Goal: Task Accomplishment & Management: Manage account settings

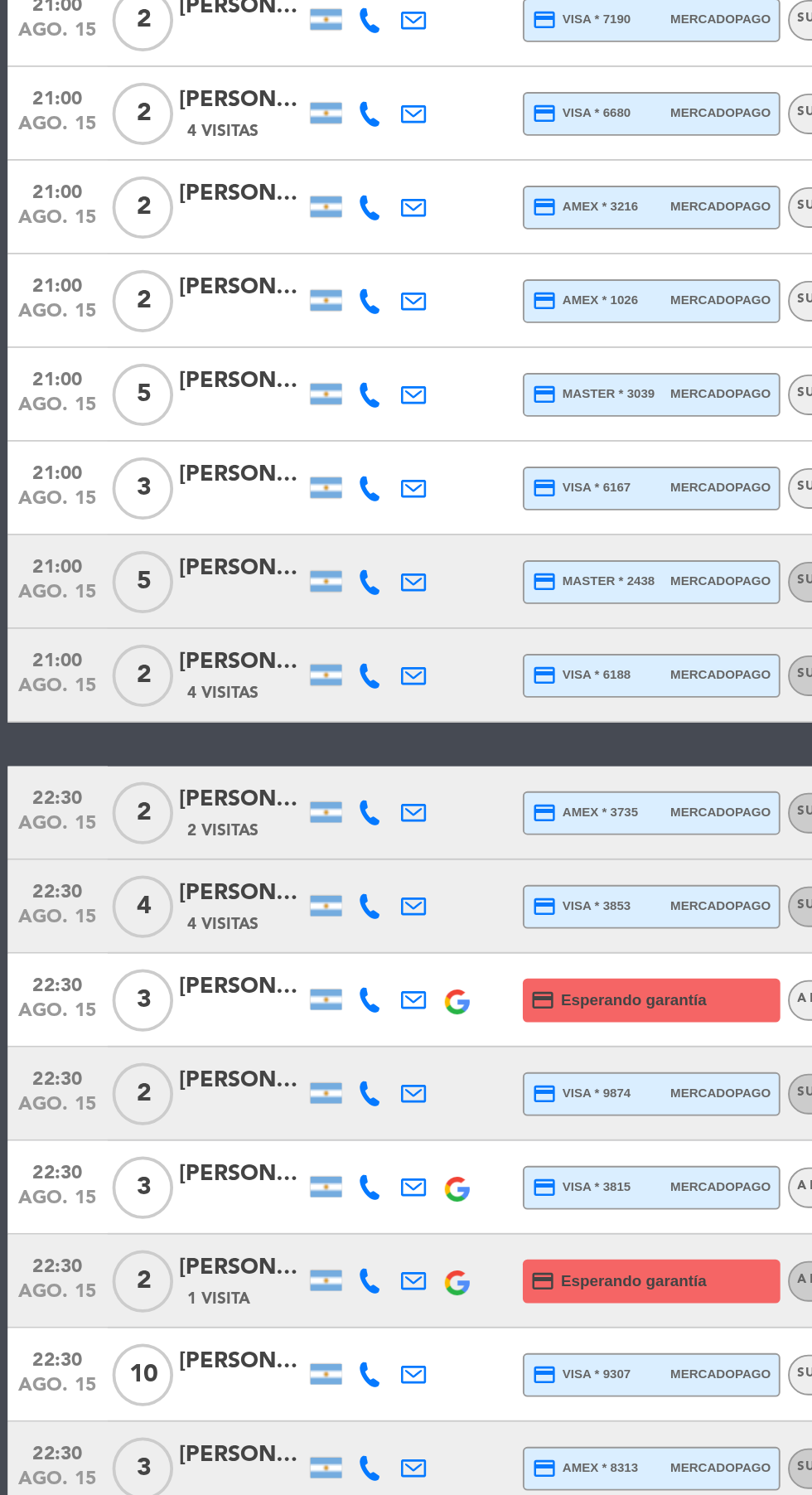
scroll to position [506, 0]
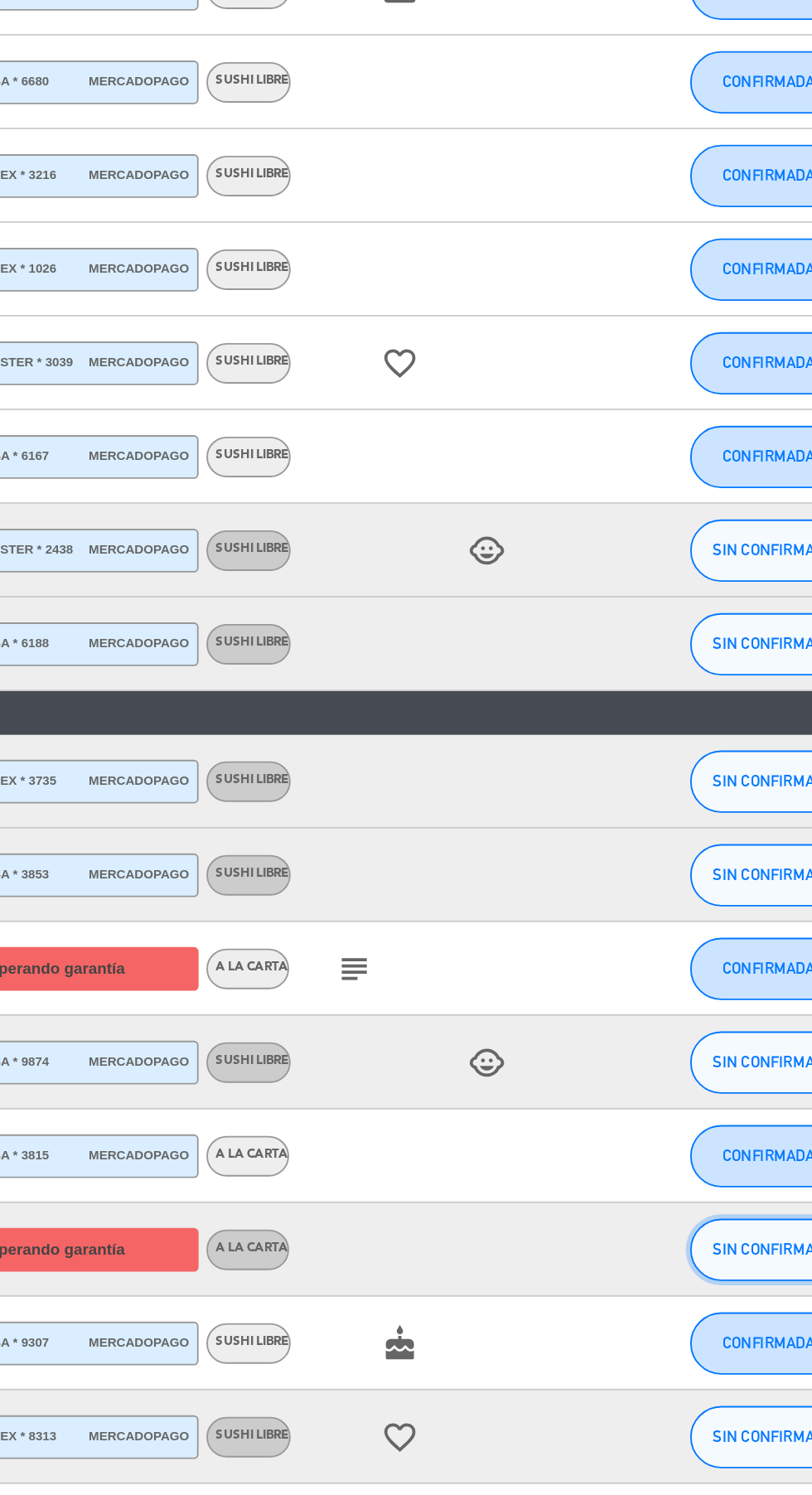
click at [718, 1360] on span "SIN CONFIRMAR" at bounding box center [717, 1364] width 59 height 9
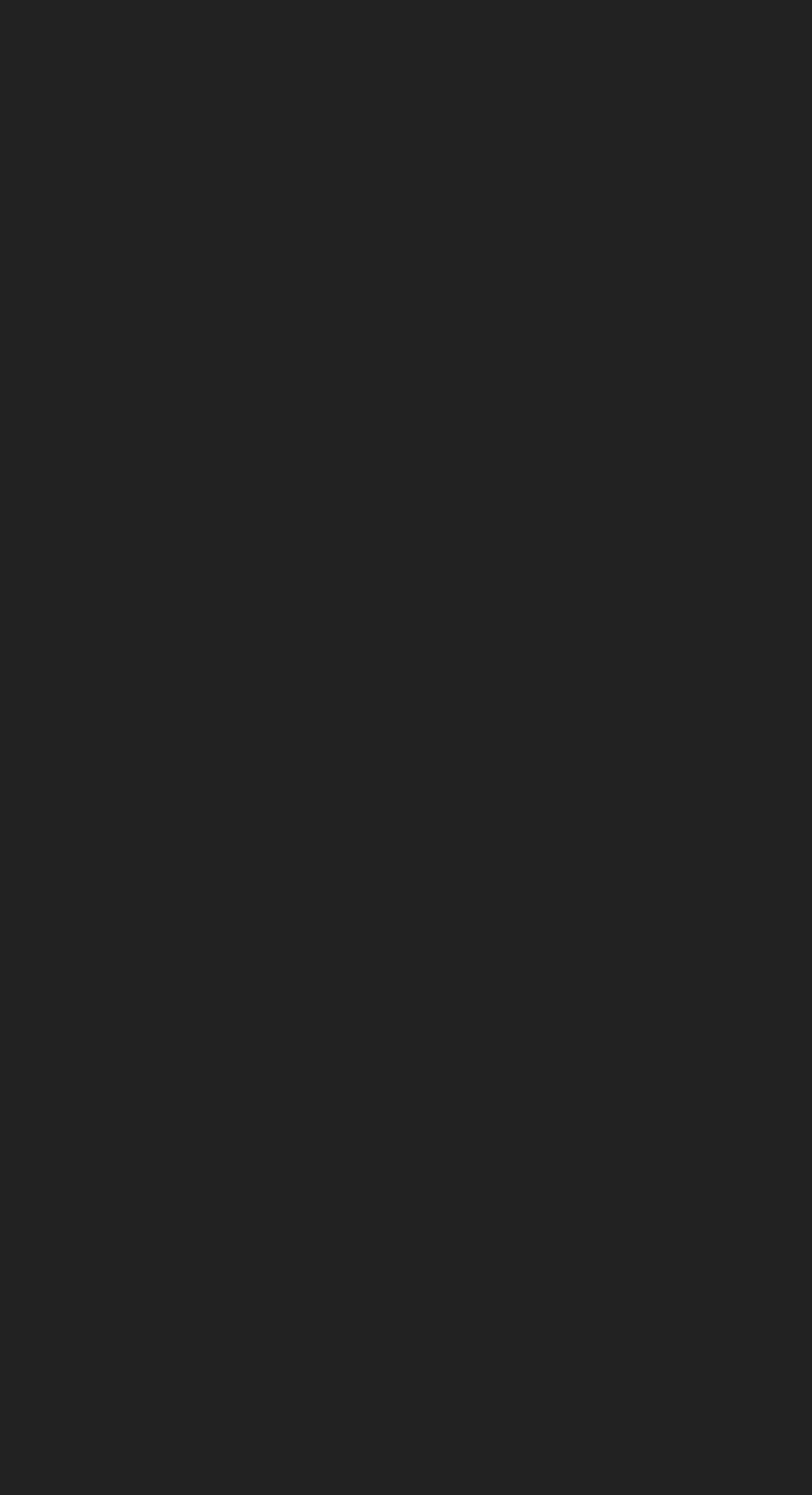
scroll to position [125, 0]
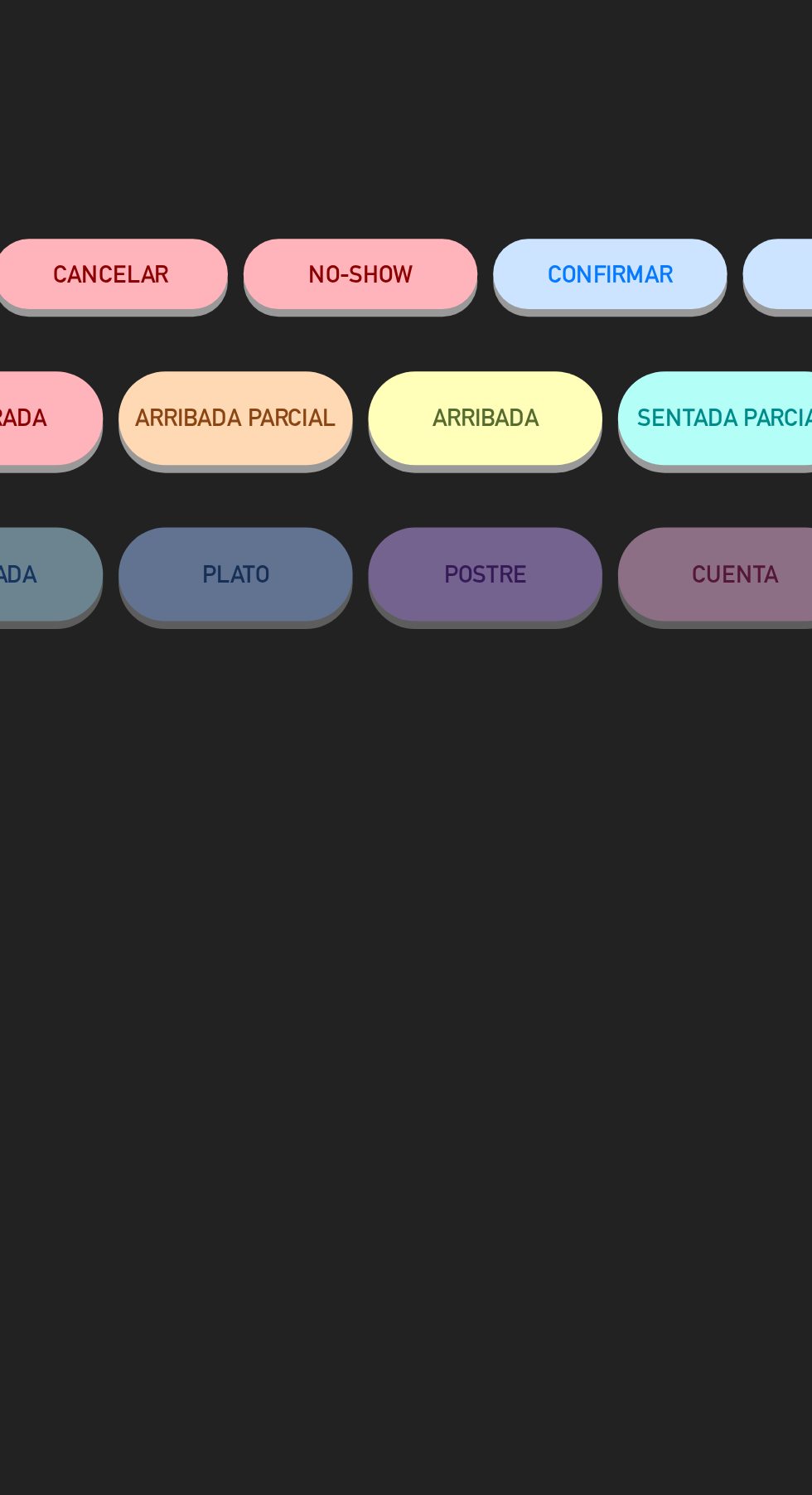
click at [205, 145] on button "Cancelar" at bounding box center [206, 146] width 124 height 37
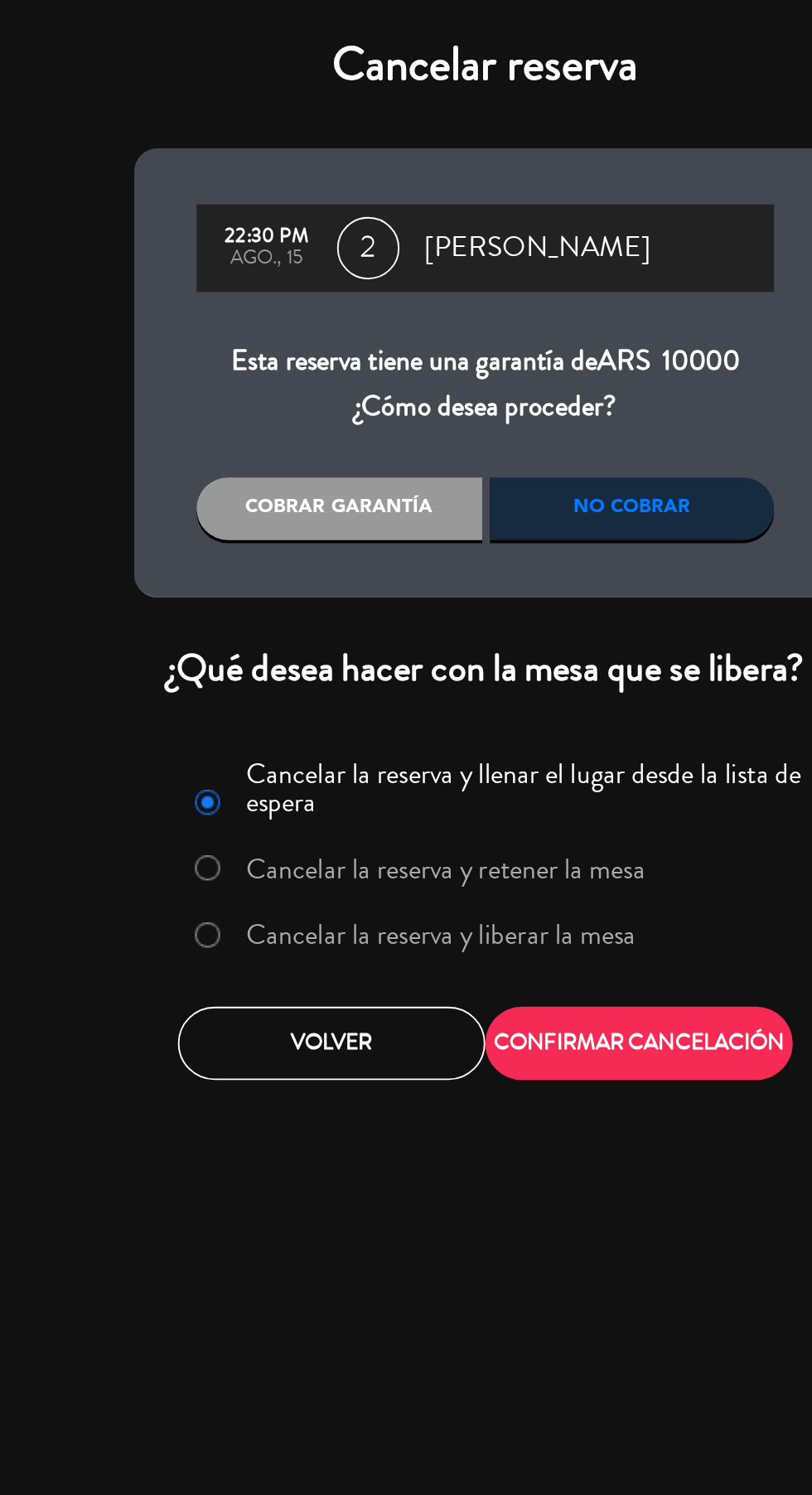
click at [310, 503] on label "Cancelar la reserva y liberar la mesa" at bounding box center [382, 496] width 207 height 15
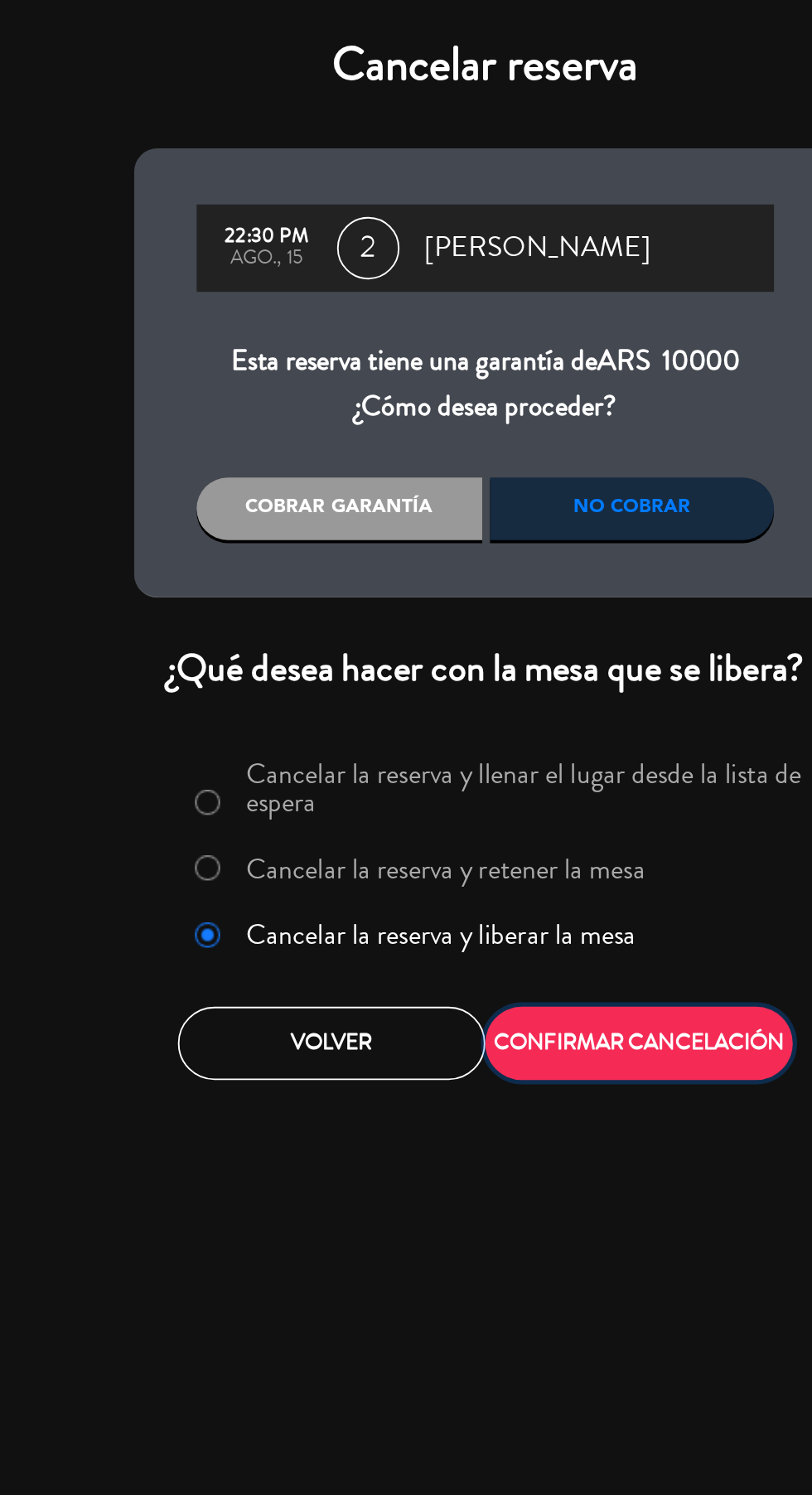
click at [498, 562] on button "CONFIRMAR CANCELACIÓN" at bounding box center [488, 554] width 163 height 39
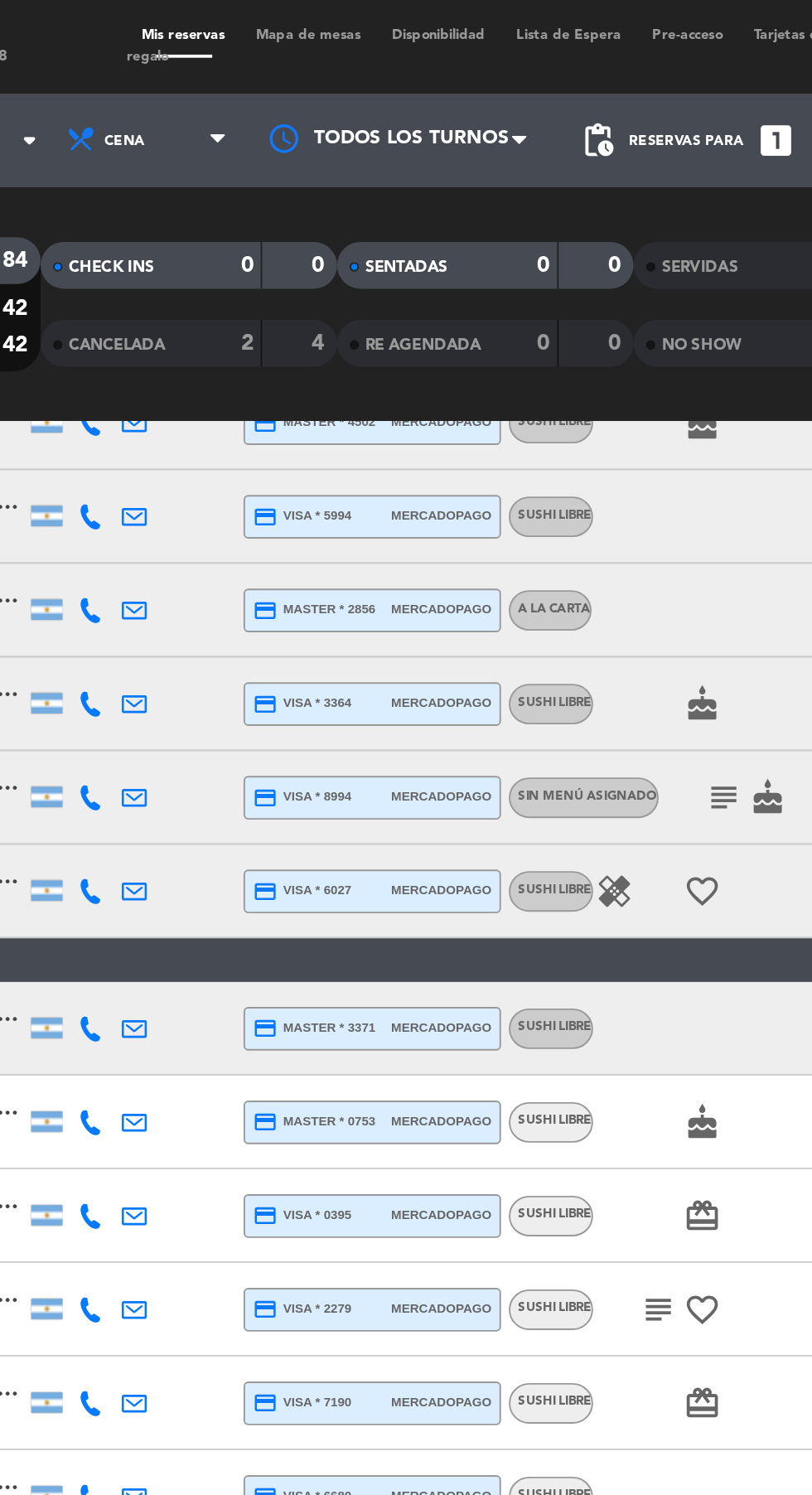
scroll to position [0, 0]
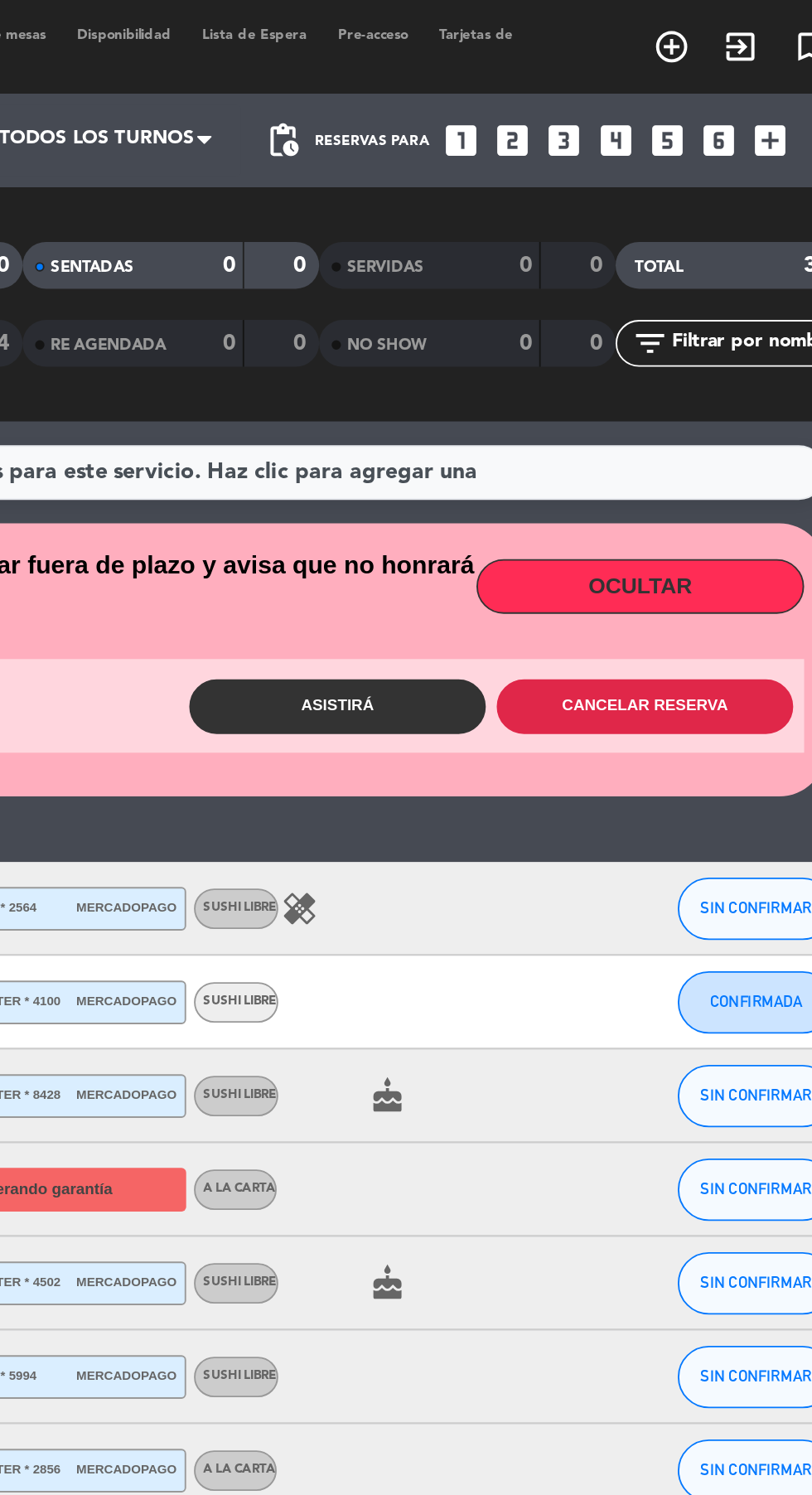
click at [654, 360] on button "Cancelar reserva" at bounding box center [657, 374] width 158 height 29
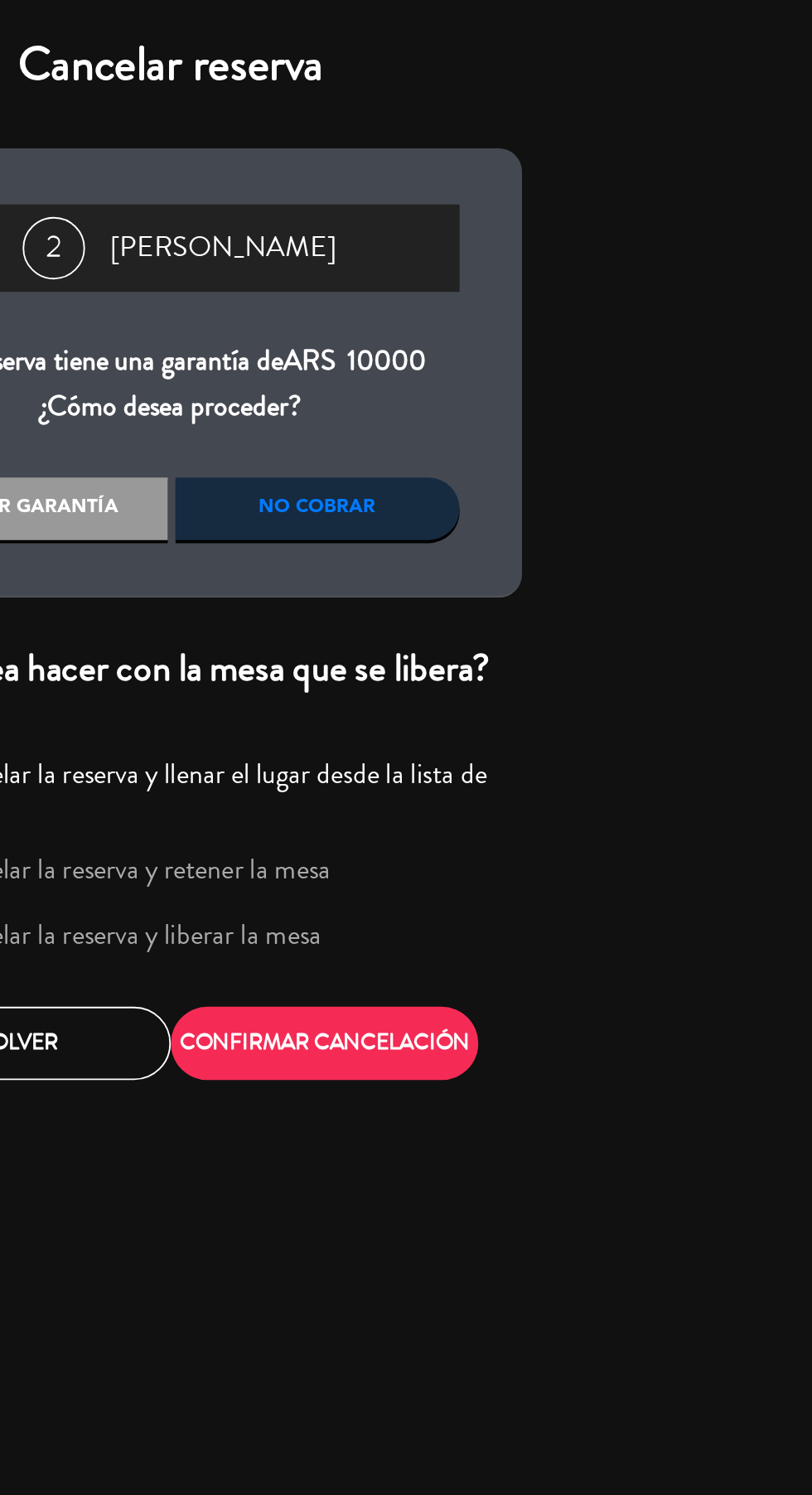
click at [457, 504] on label "Cancelar la reserva y liberar la mesa" at bounding box center [382, 496] width 207 height 15
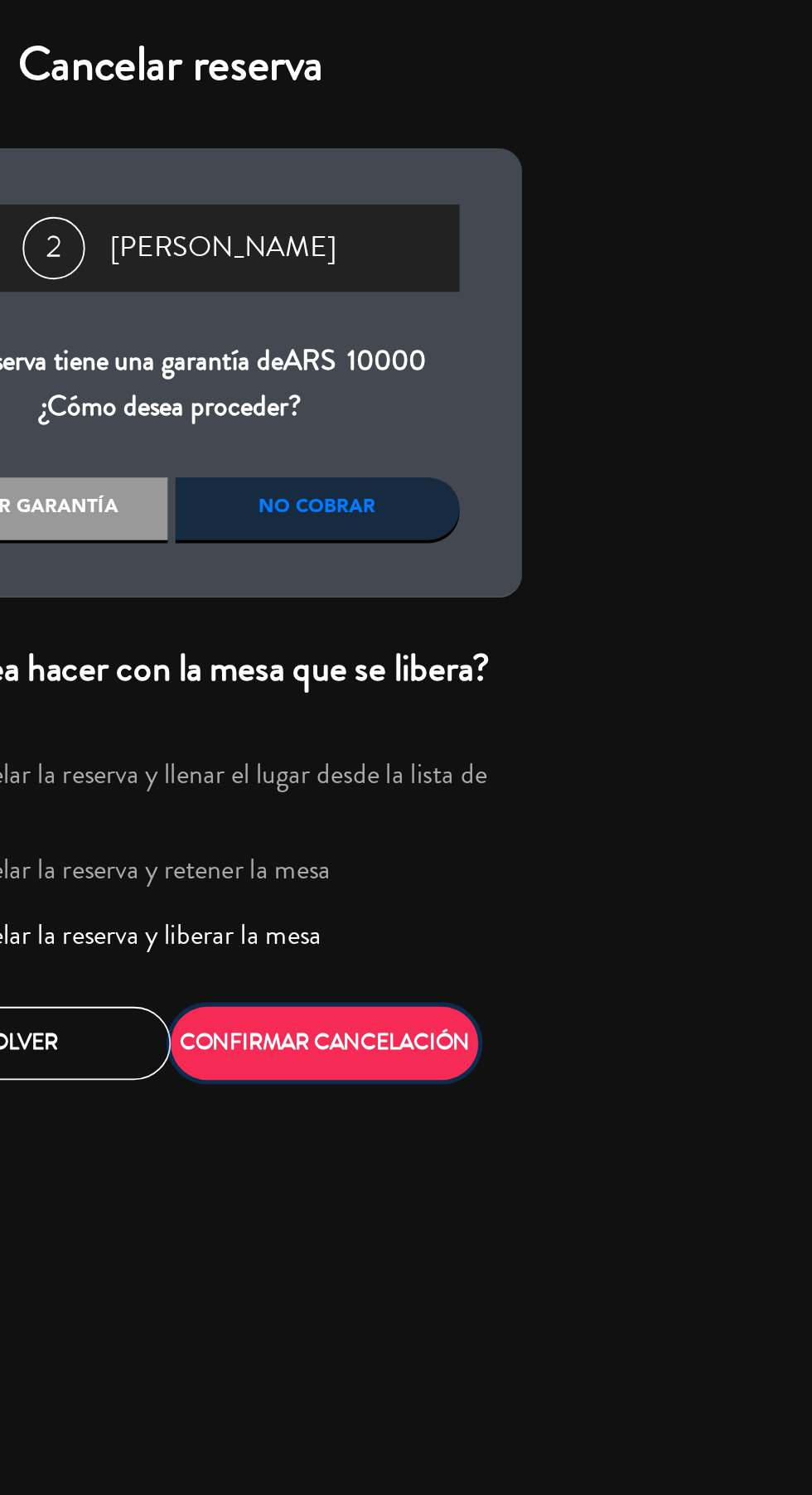
click at [499, 547] on button "CONFIRMAR CANCELACIÓN" at bounding box center [488, 554] width 163 height 39
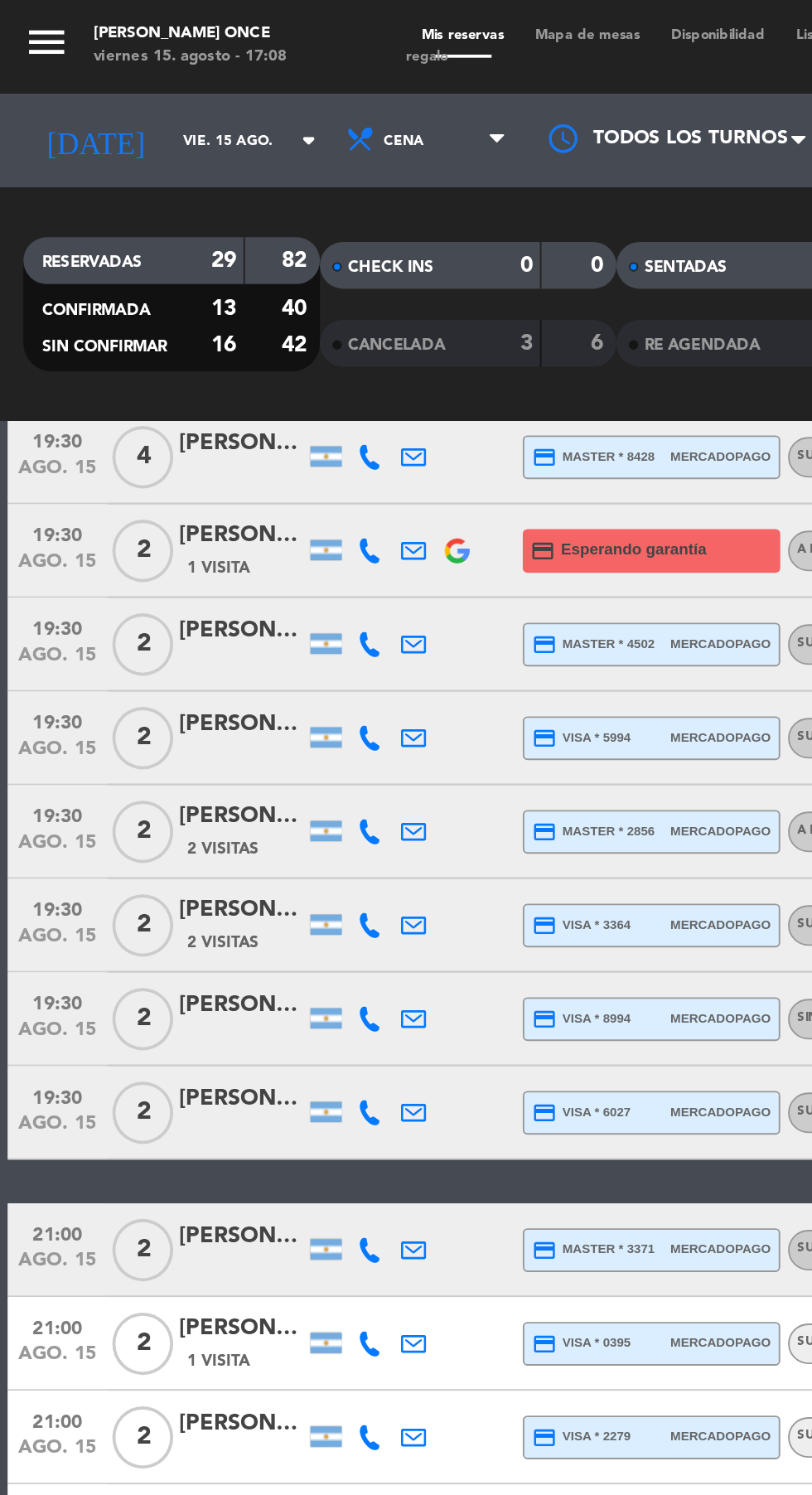
scroll to position [199, 0]
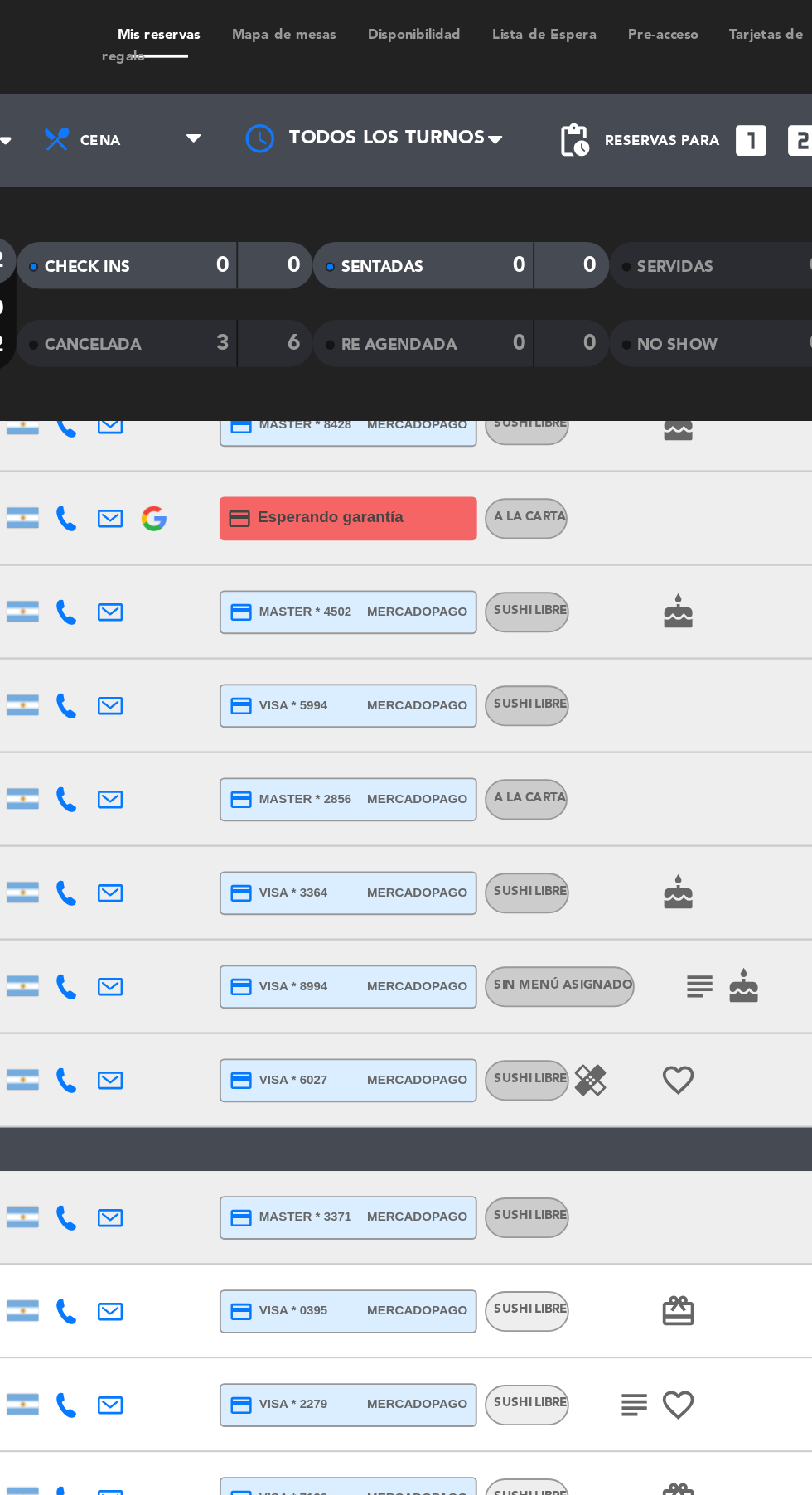
click at [525, 513] on icon "subject" at bounding box center [533, 524] width 20 height 20
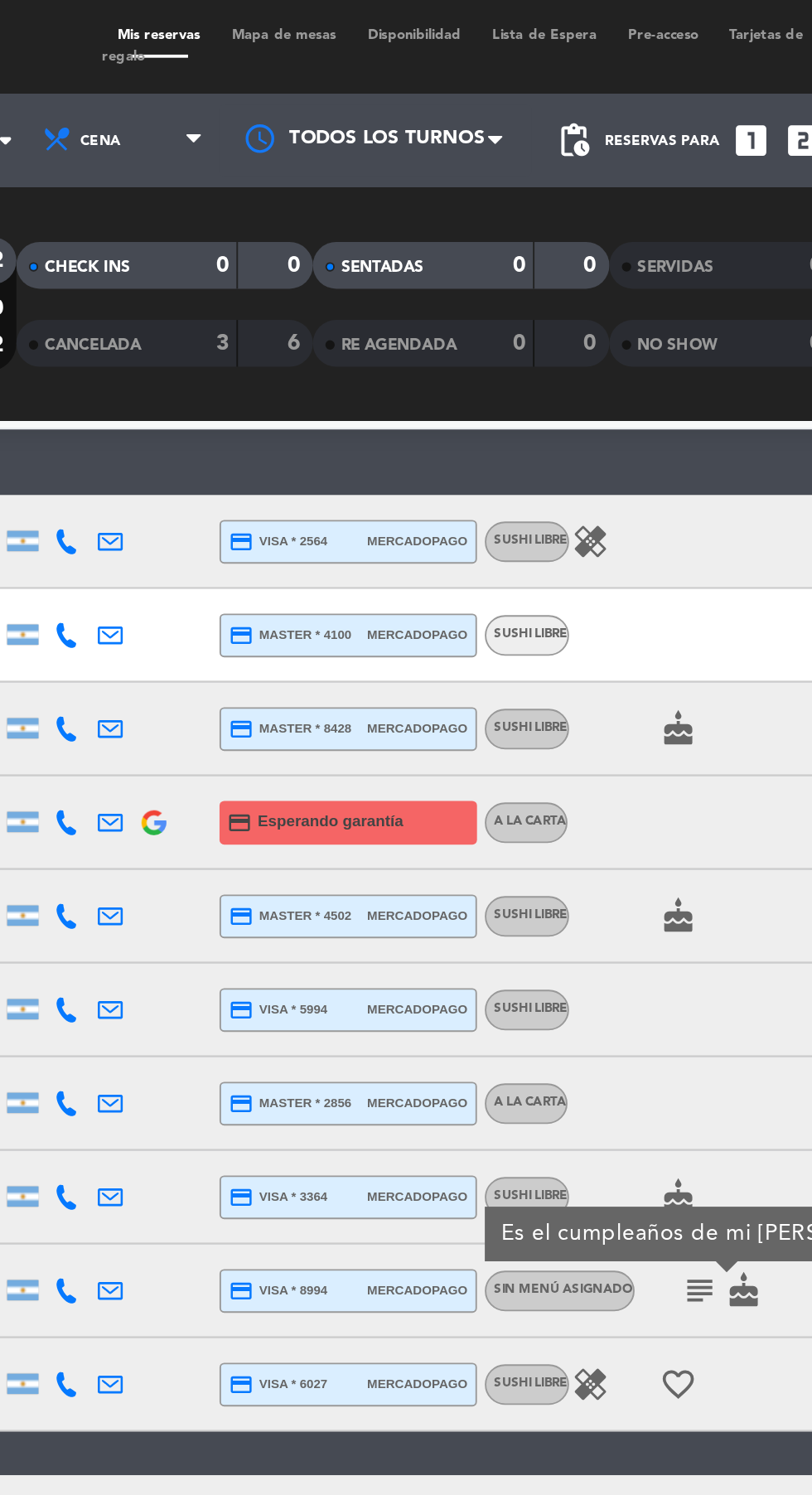
scroll to position [0, 0]
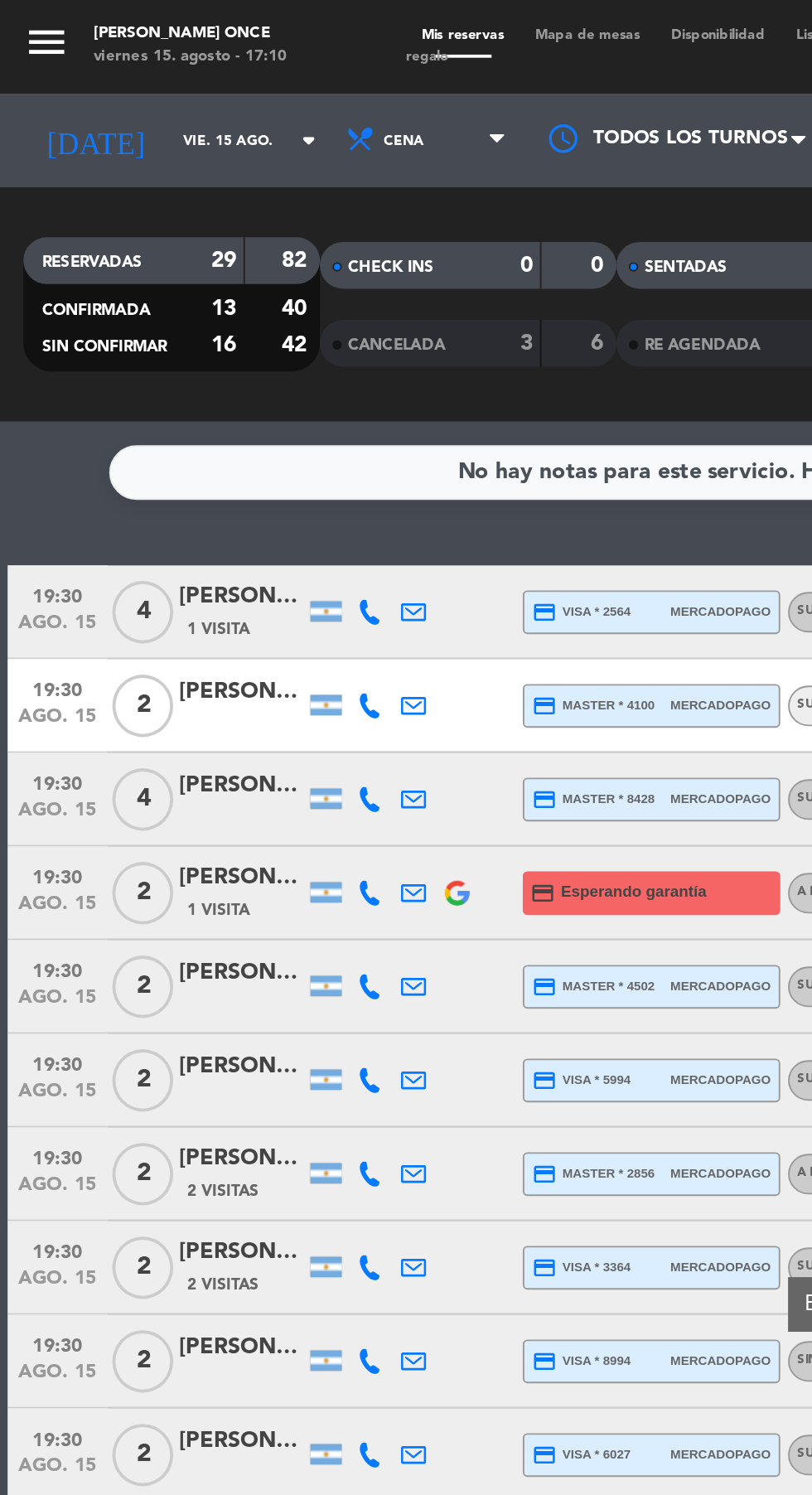
click at [194, 318] on icon at bounding box center [196, 324] width 13 height 13
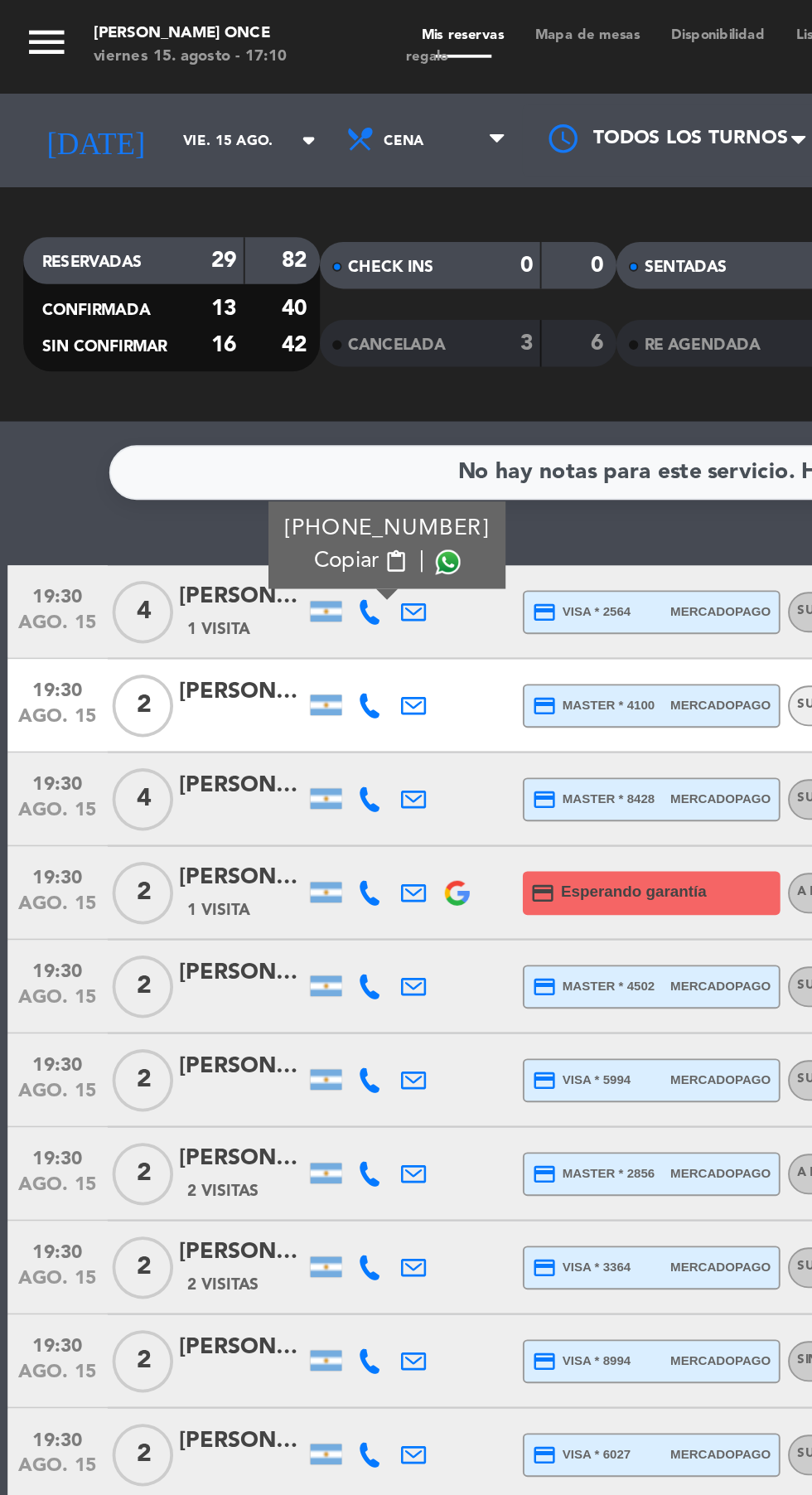
click at [231, 291] on span at bounding box center [238, 298] width 13 height 13
click at [195, 418] on icon at bounding box center [196, 424] width 13 height 13
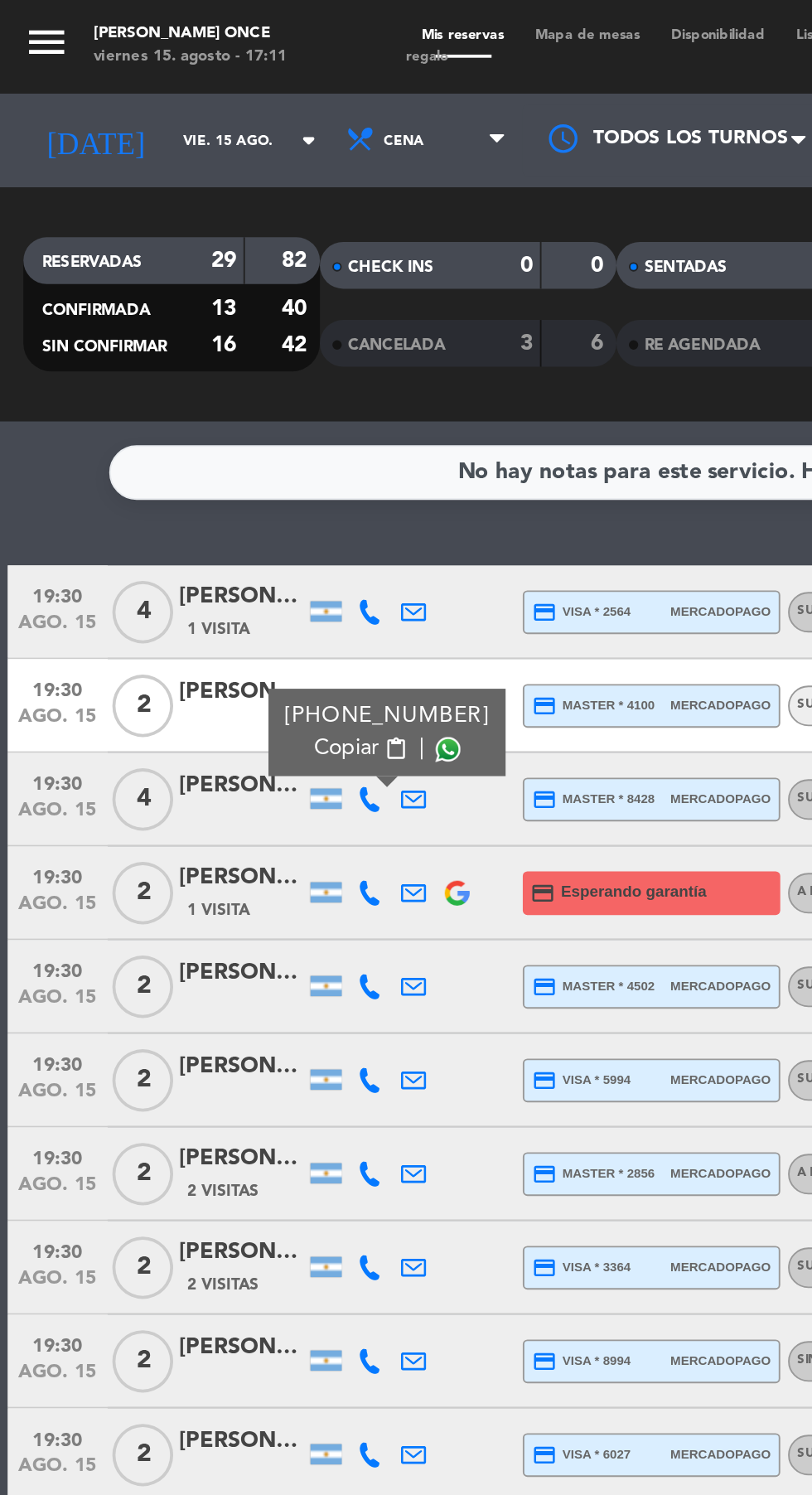
click at [234, 391] on span at bounding box center [238, 397] width 13 height 13
click at [194, 467] on icon at bounding box center [196, 474] width 13 height 13
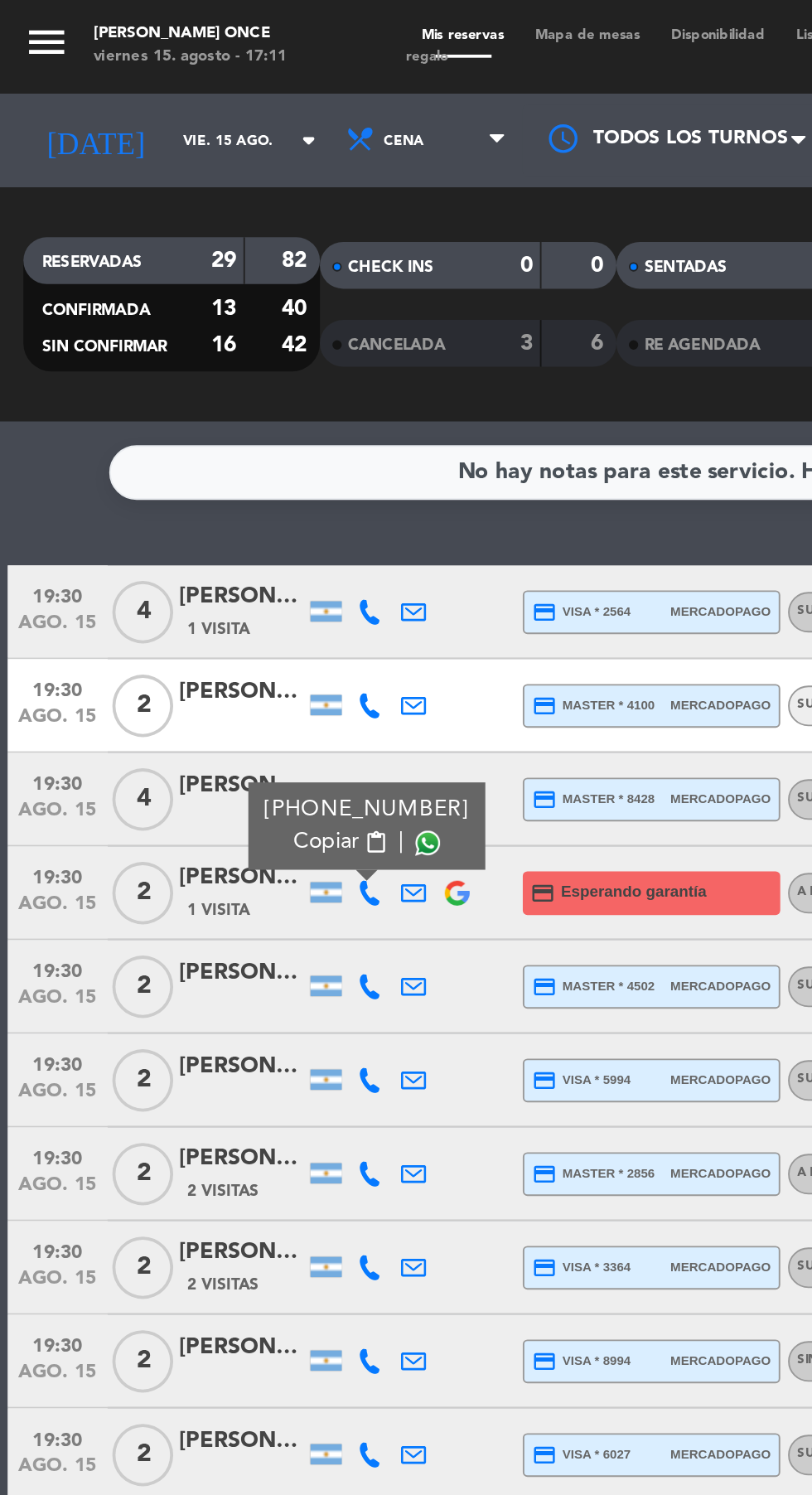
click at [231, 441] on span at bounding box center [227, 447] width 13 height 13
click at [201, 517] on icon at bounding box center [196, 524] width 13 height 13
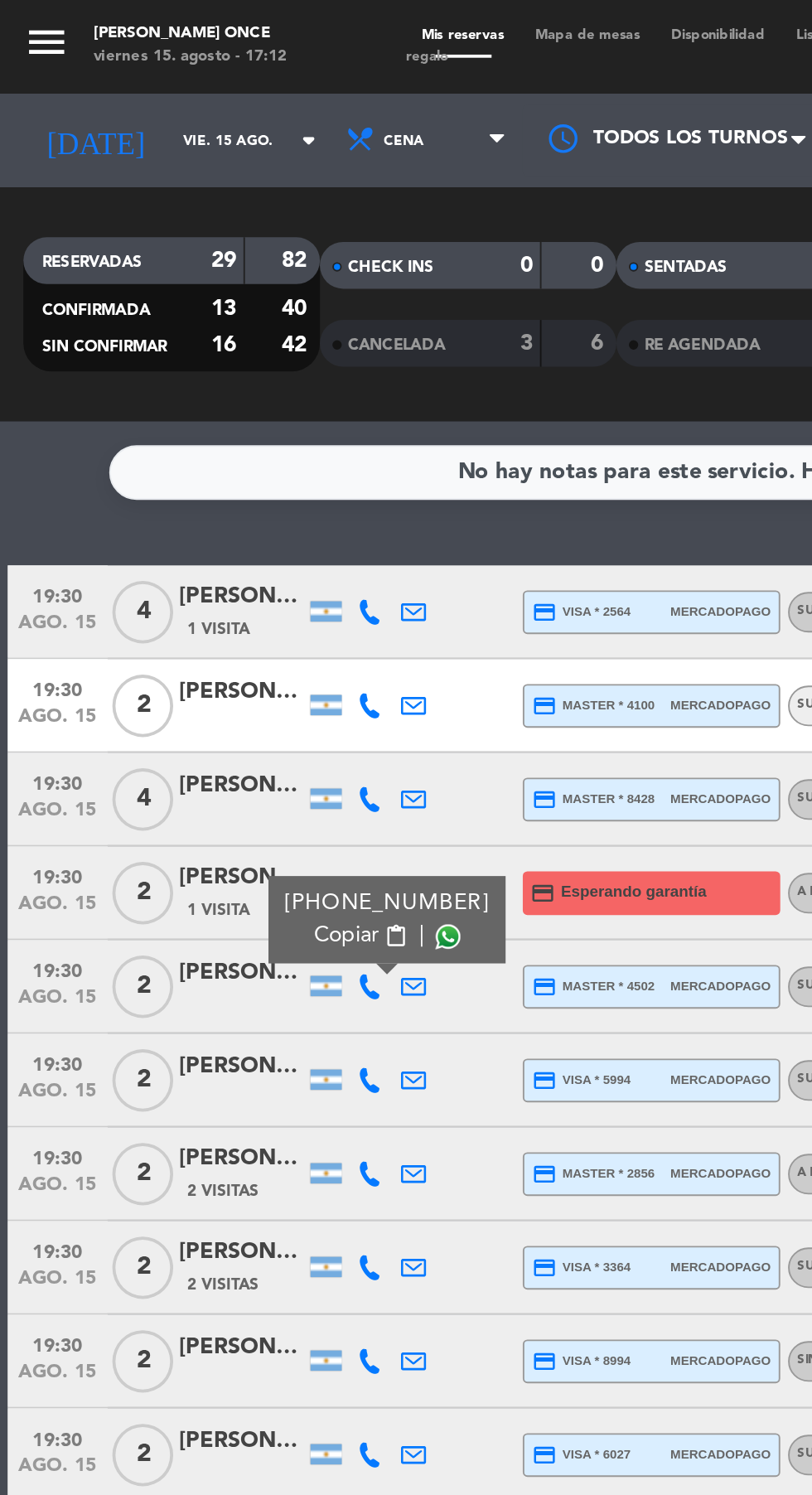
click at [231, 490] on span at bounding box center [238, 497] width 13 height 13
click at [176, 319] on div at bounding box center [173, 324] width 17 height 11
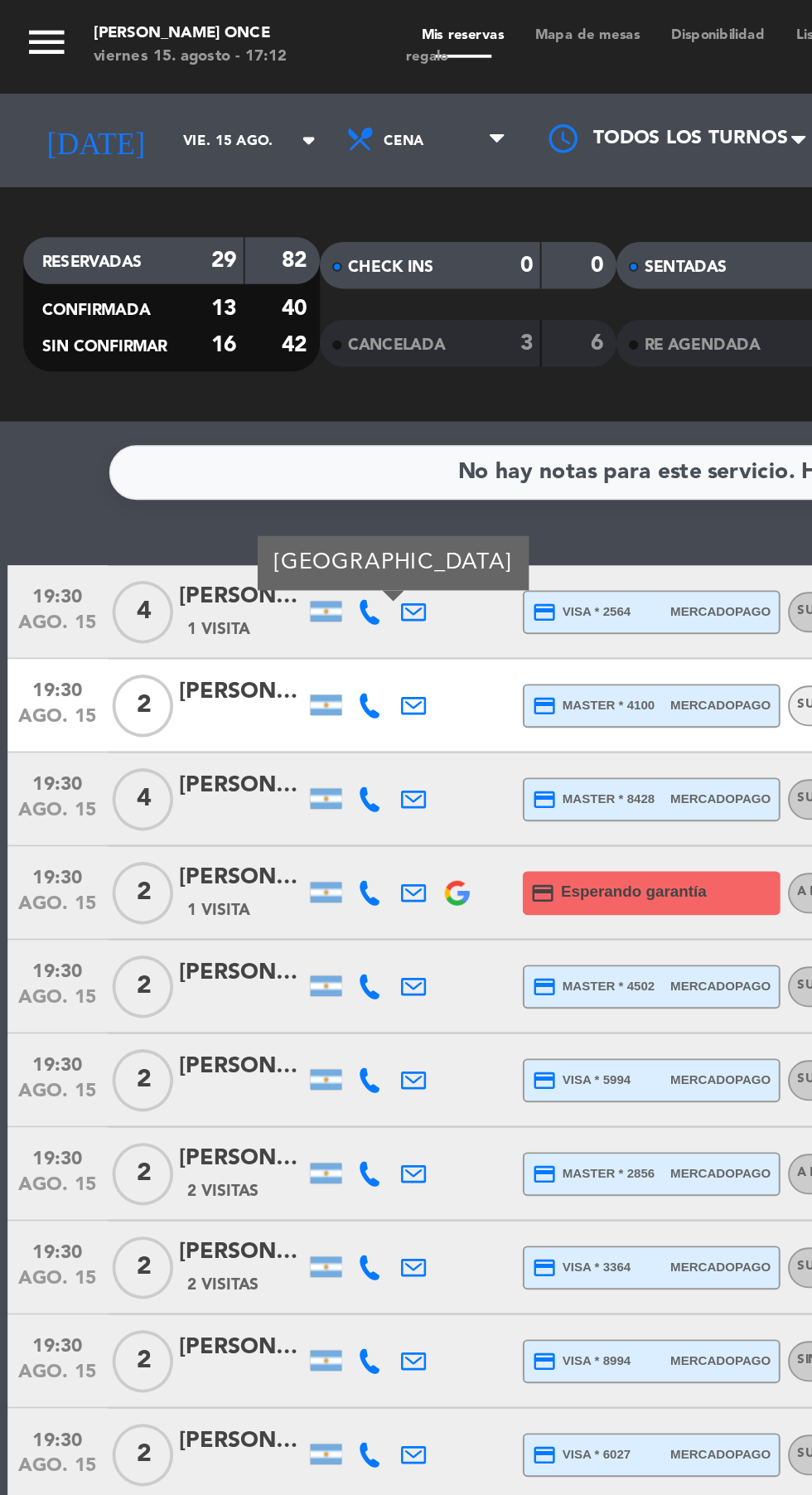
click at [194, 318] on icon at bounding box center [196, 324] width 13 height 13
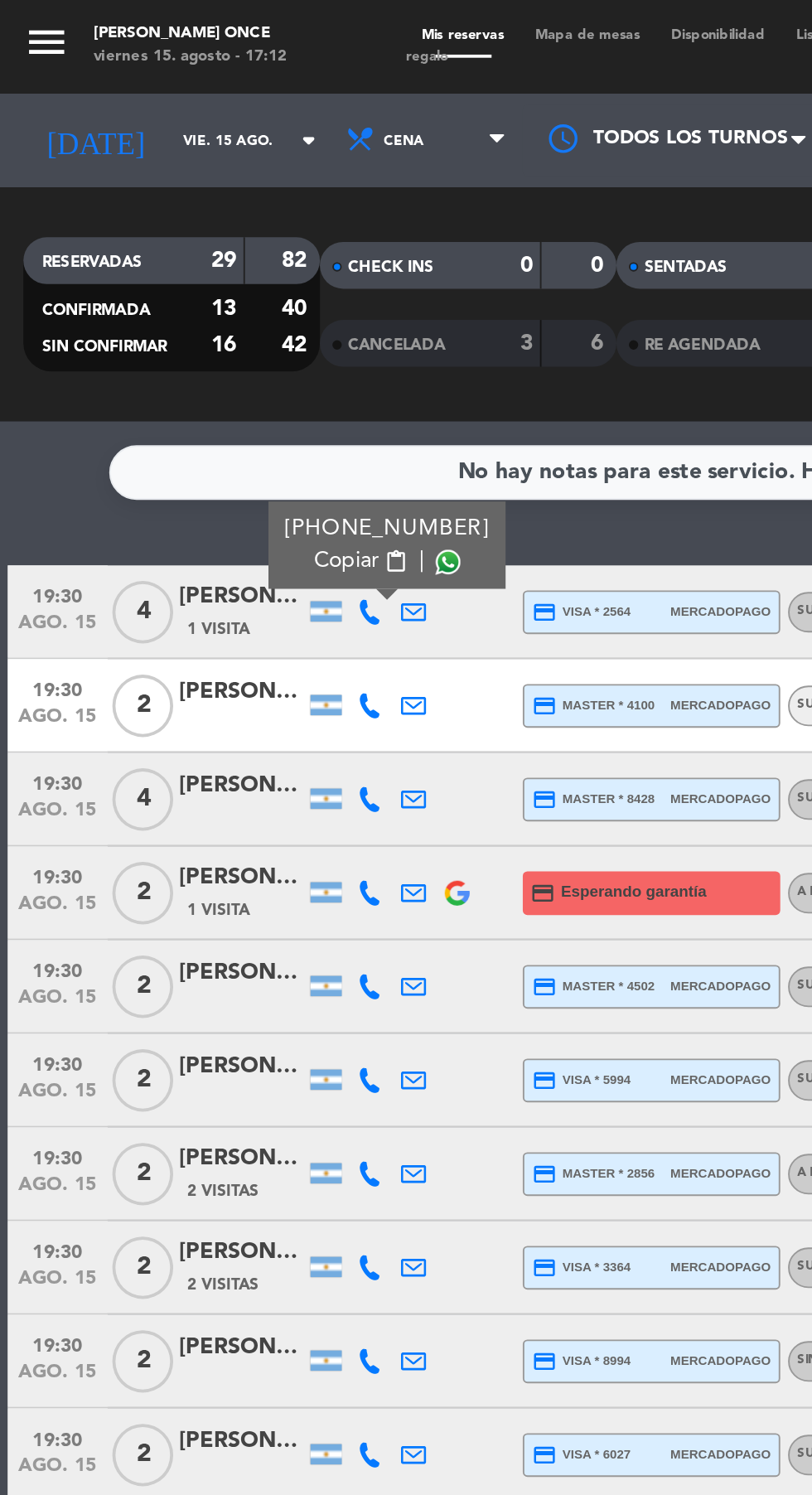
click at [232, 291] on span at bounding box center [238, 298] width 13 height 13
click at [195, 517] on icon at bounding box center [196, 524] width 13 height 13
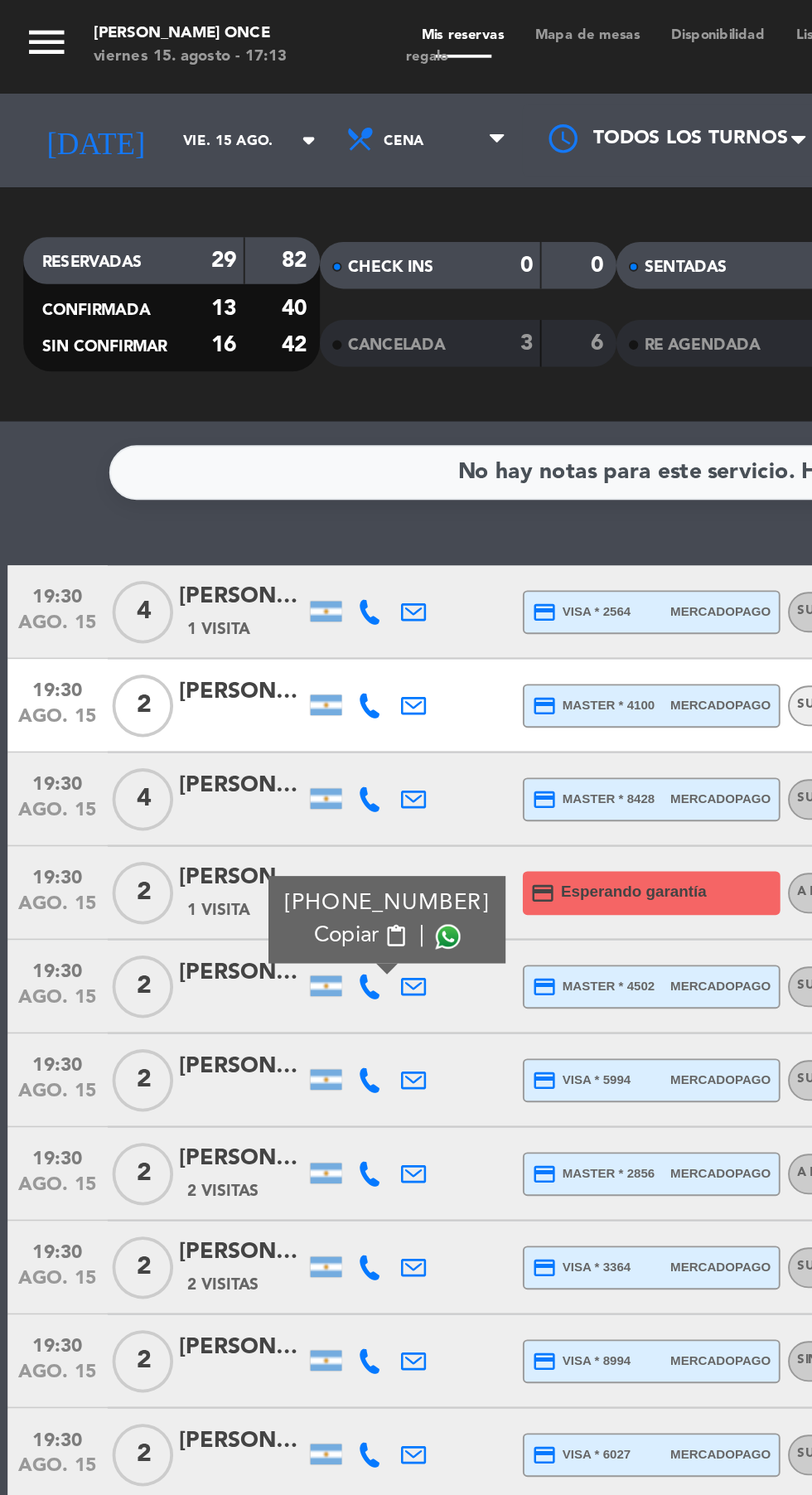
click at [234, 490] on span at bounding box center [238, 497] width 13 height 13
click at [194, 567] on icon at bounding box center [196, 573] width 13 height 13
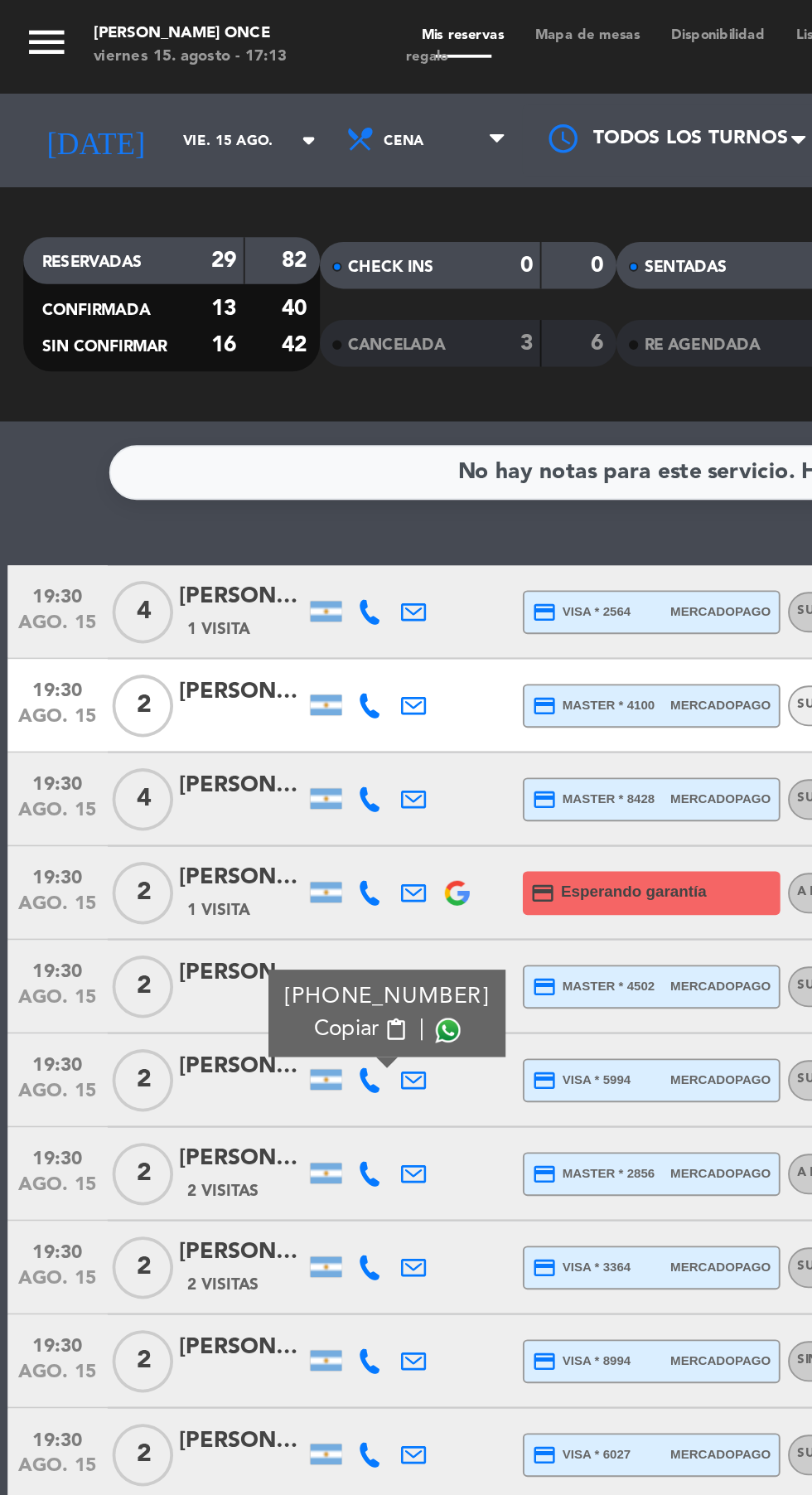
click at [231, 540] on span at bounding box center [238, 547] width 13 height 13
click at [190, 617] on icon at bounding box center [196, 623] width 13 height 13
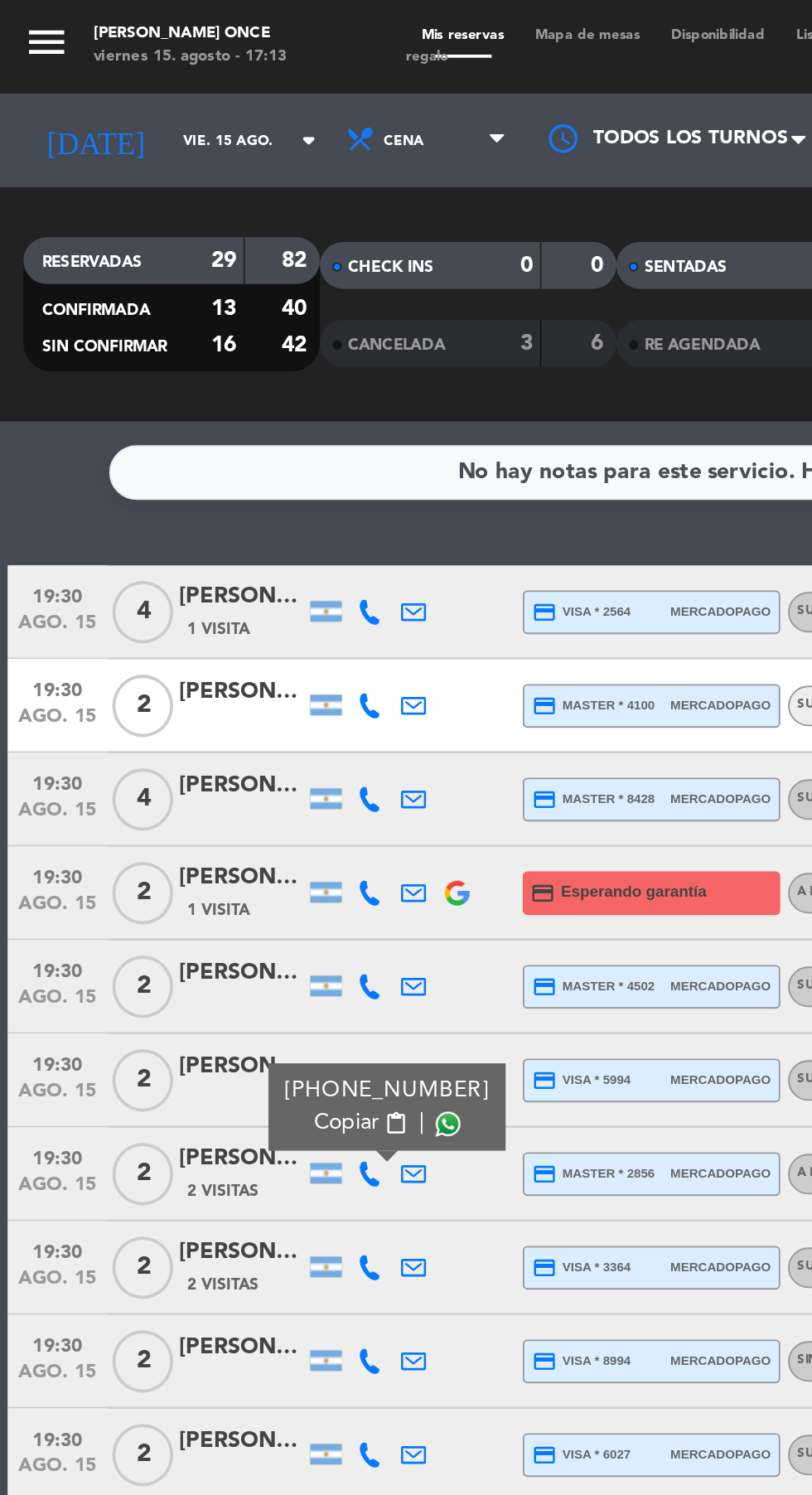
click at [231, 590] on span at bounding box center [238, 596] width 13 height 13
click at [194, 666] on icon at bounding box center [196, 673] width 13 height 13
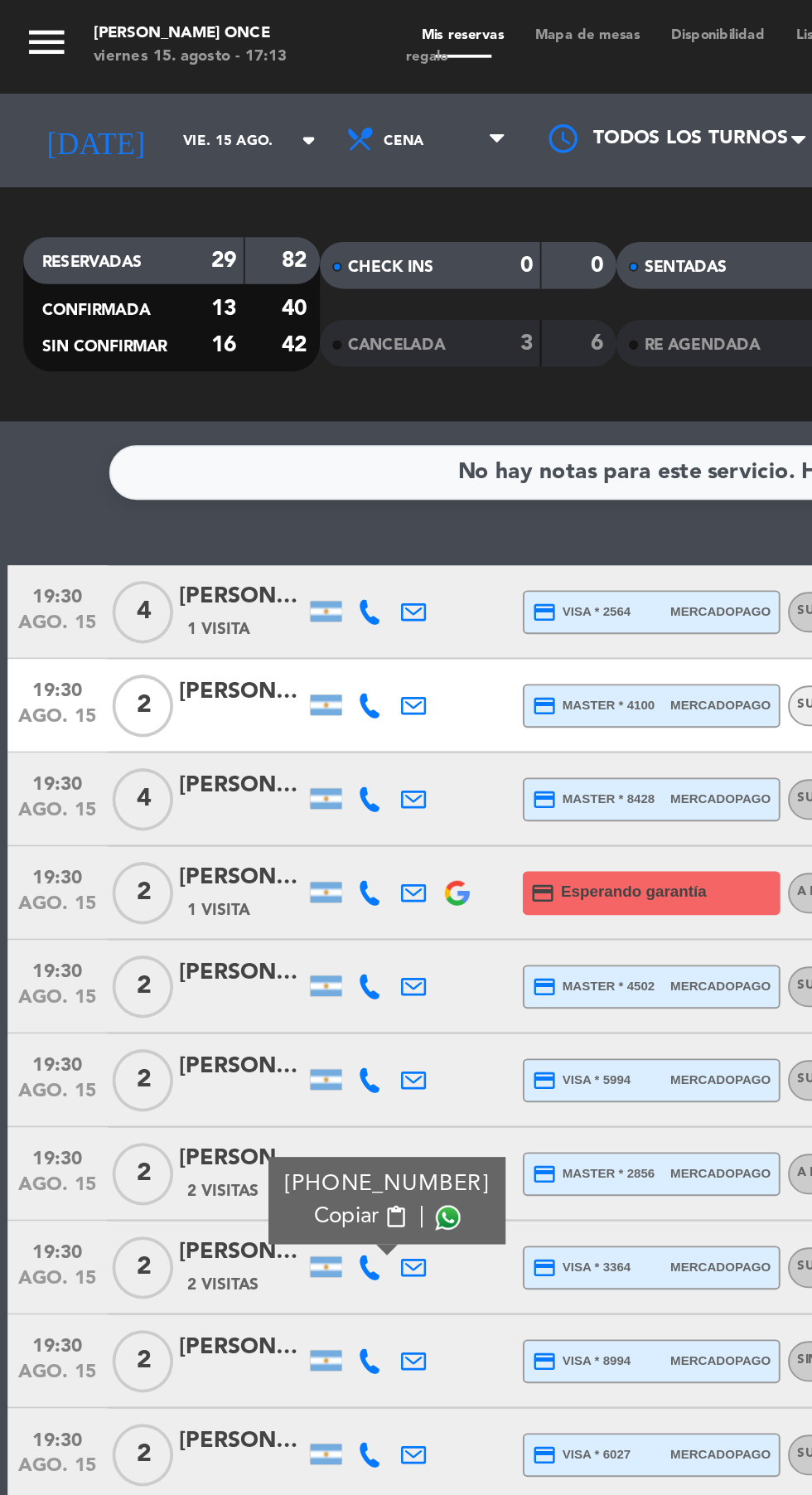
click at [231, 640] on span at bounding box center [238, 646] width 13 height 13
click at [195, 716] on icon at bounding box center [196, 723] width 13 height 13
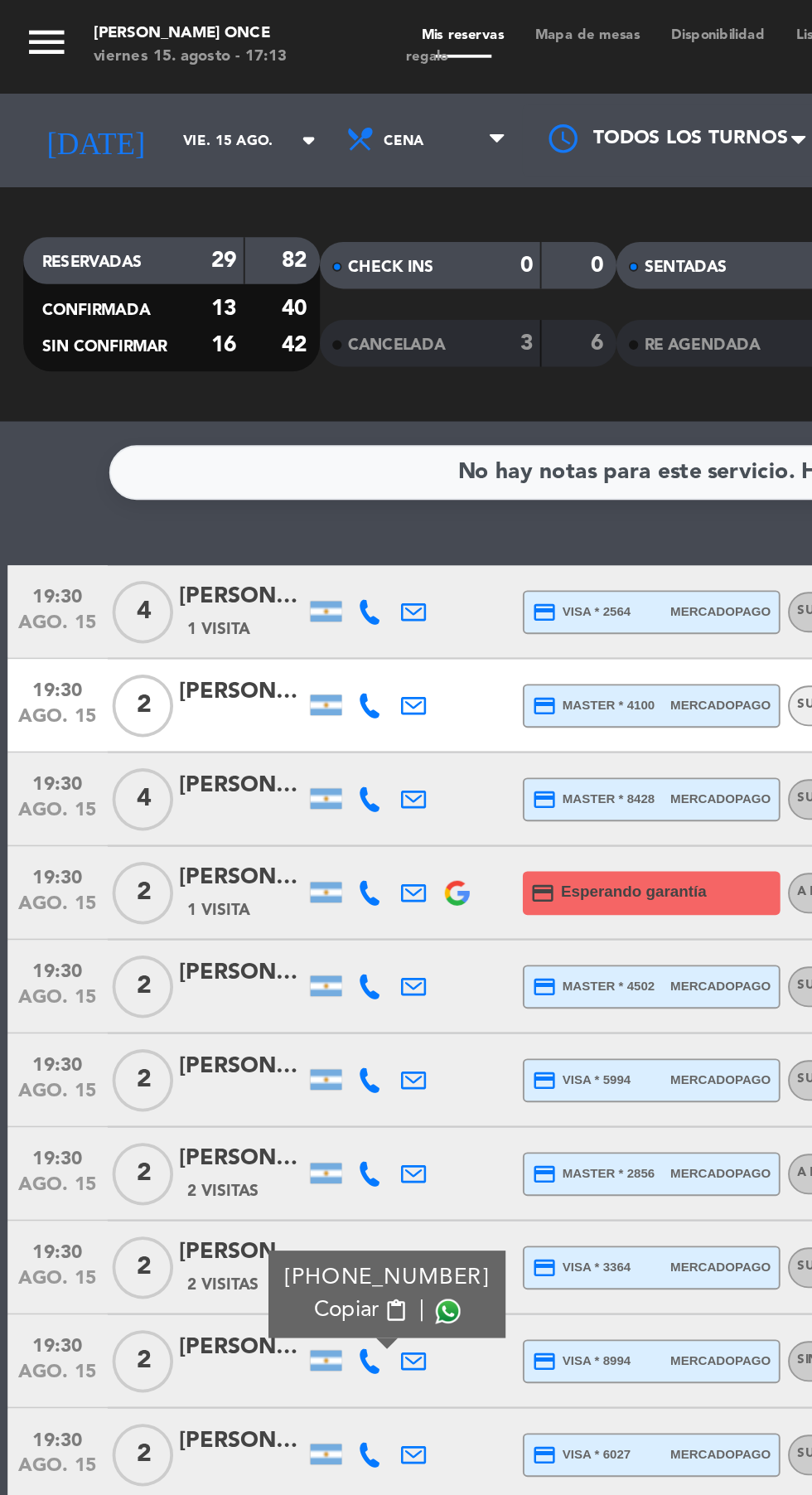
click at [231, 689] on span at bounding box center [238, 696] width 13 height 13
click at [195, 766] on icon at bounding box center [196, 772] width 13 height 13
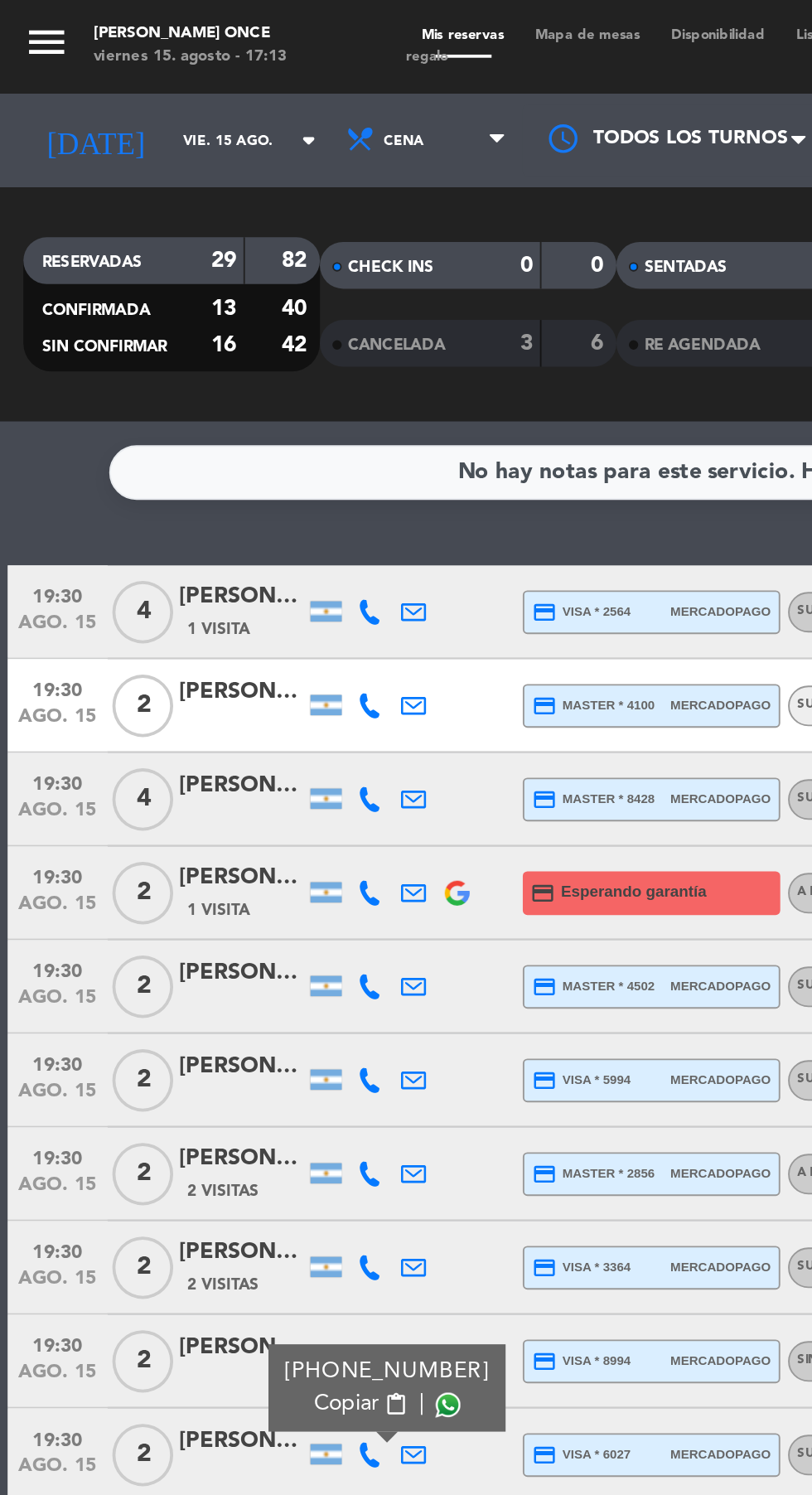
click at [234, 739] on span at bounding box center [238, 746] width 13 height 13
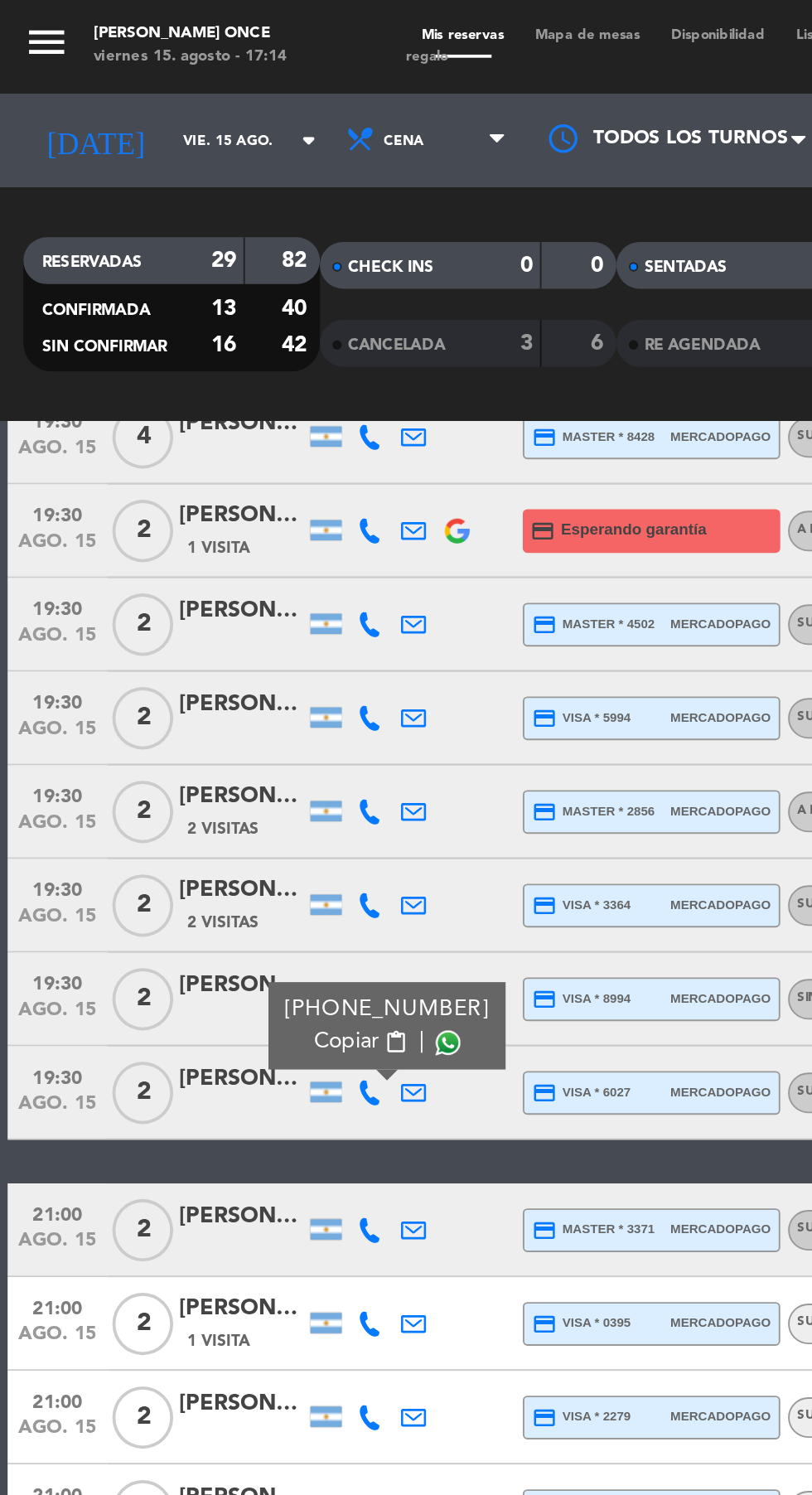
scroll to position [242, 0]
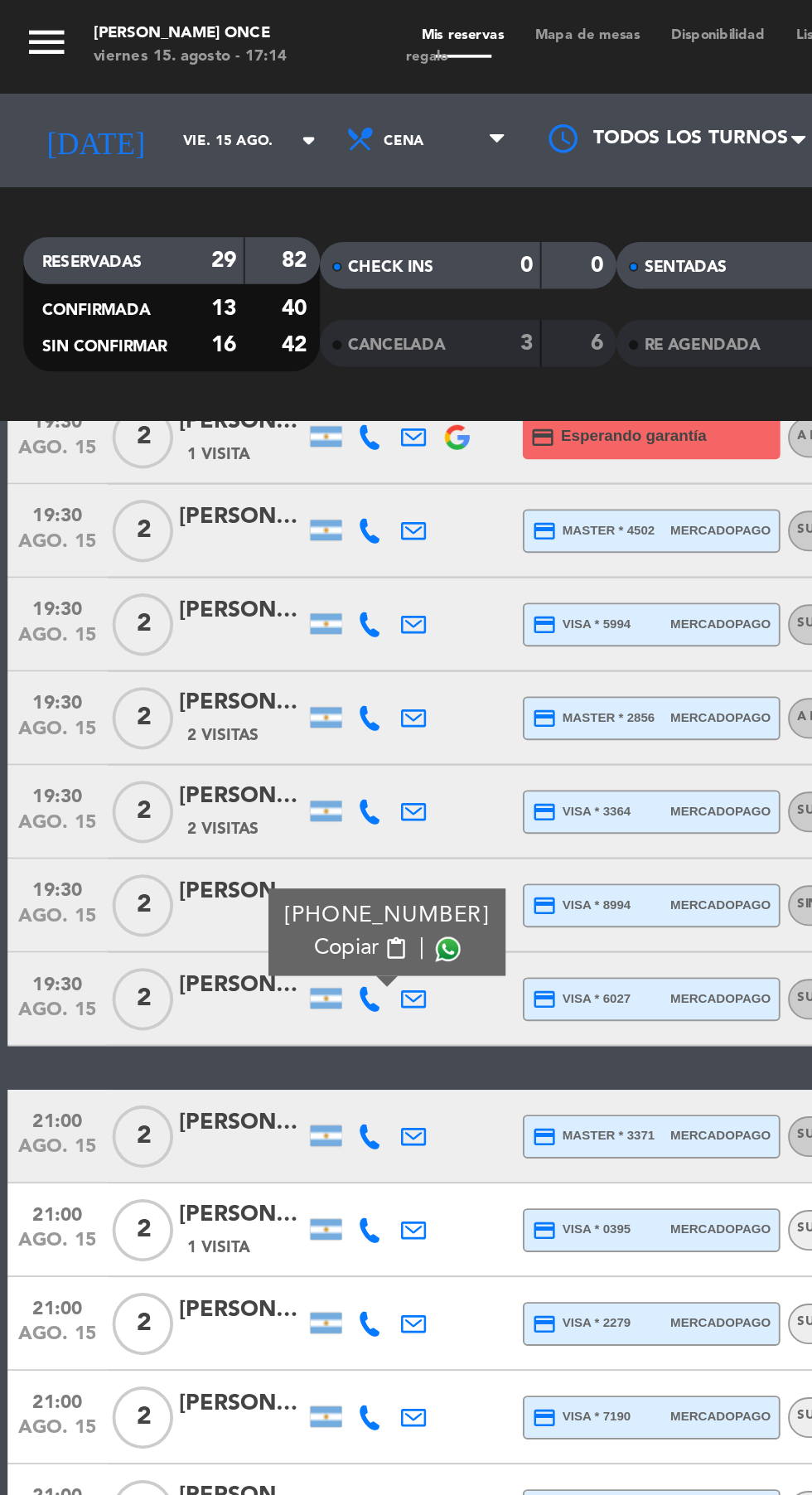
click at [193, 596] on icon at bounding box center [196, 603] width 13 height 13
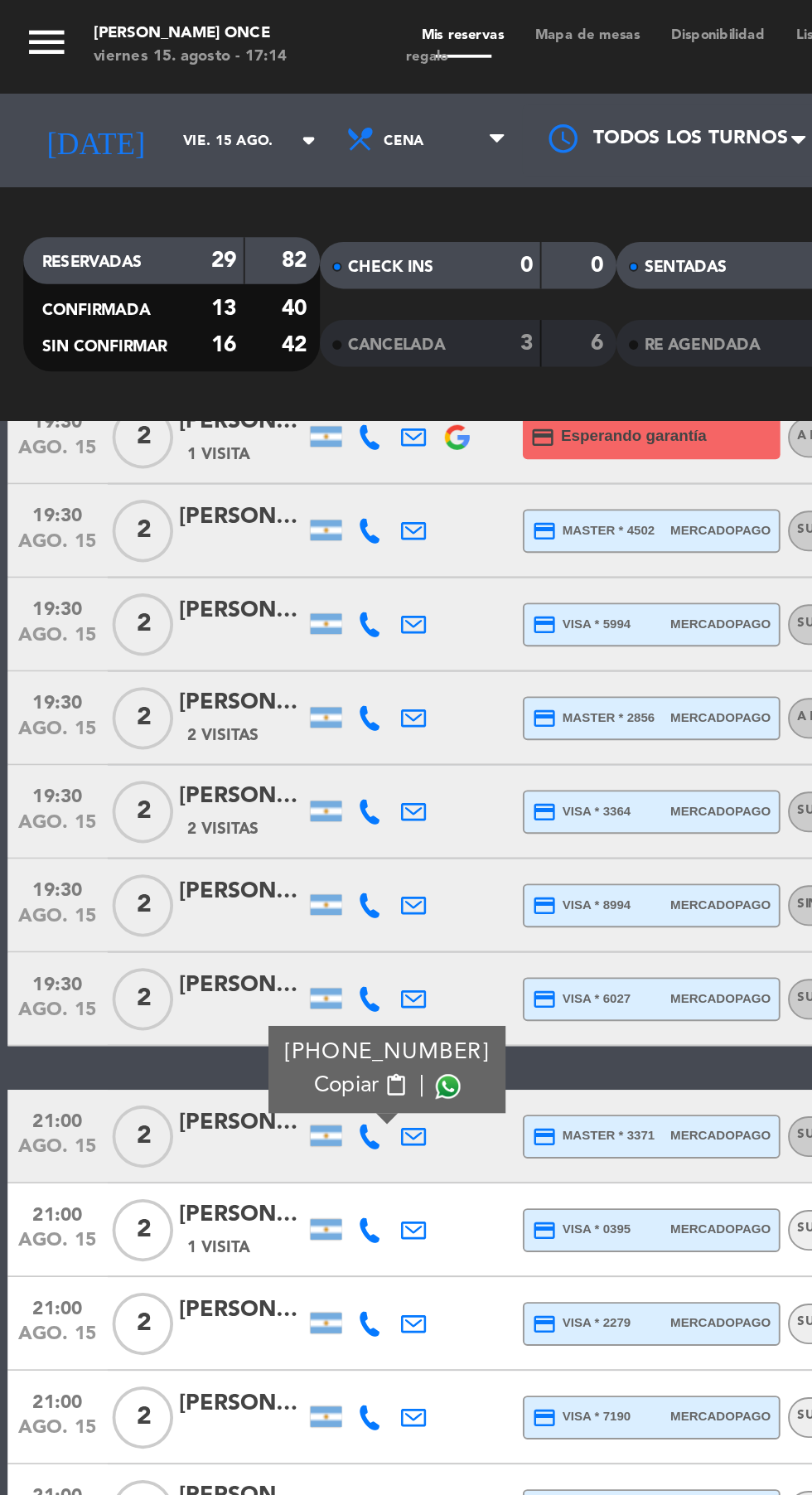
click at [231, 571] on span at bounding box center [238, 577] width 13 height 13
click at [195, 646] on icon at bounding box center [196, 653] width 13 height 13
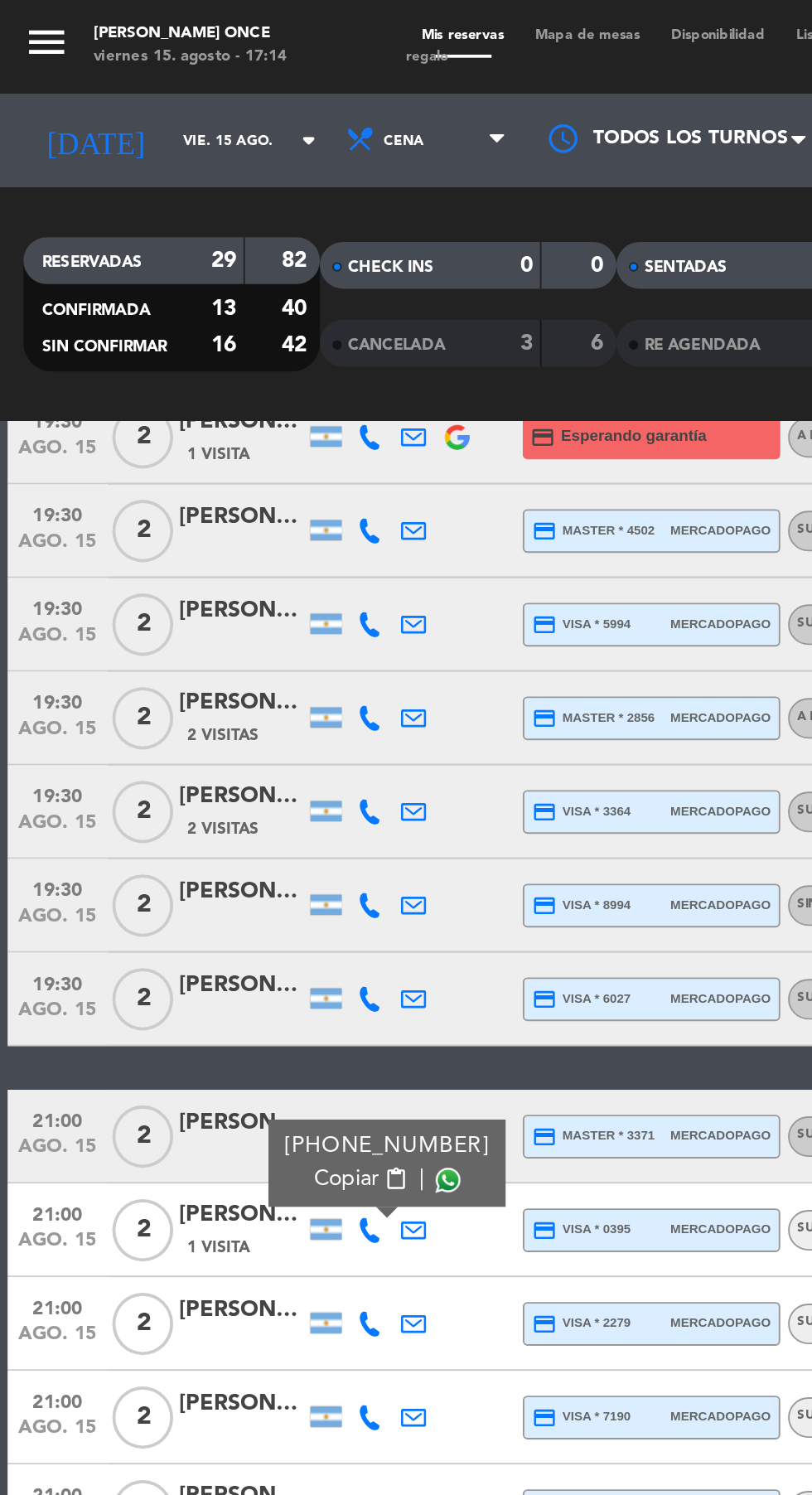
click at [231, 620] on span at bounding box center [238, 627] width 13 height 13
click at [198, 696] on icon at bounding box center [196, 702] width 13 height 13
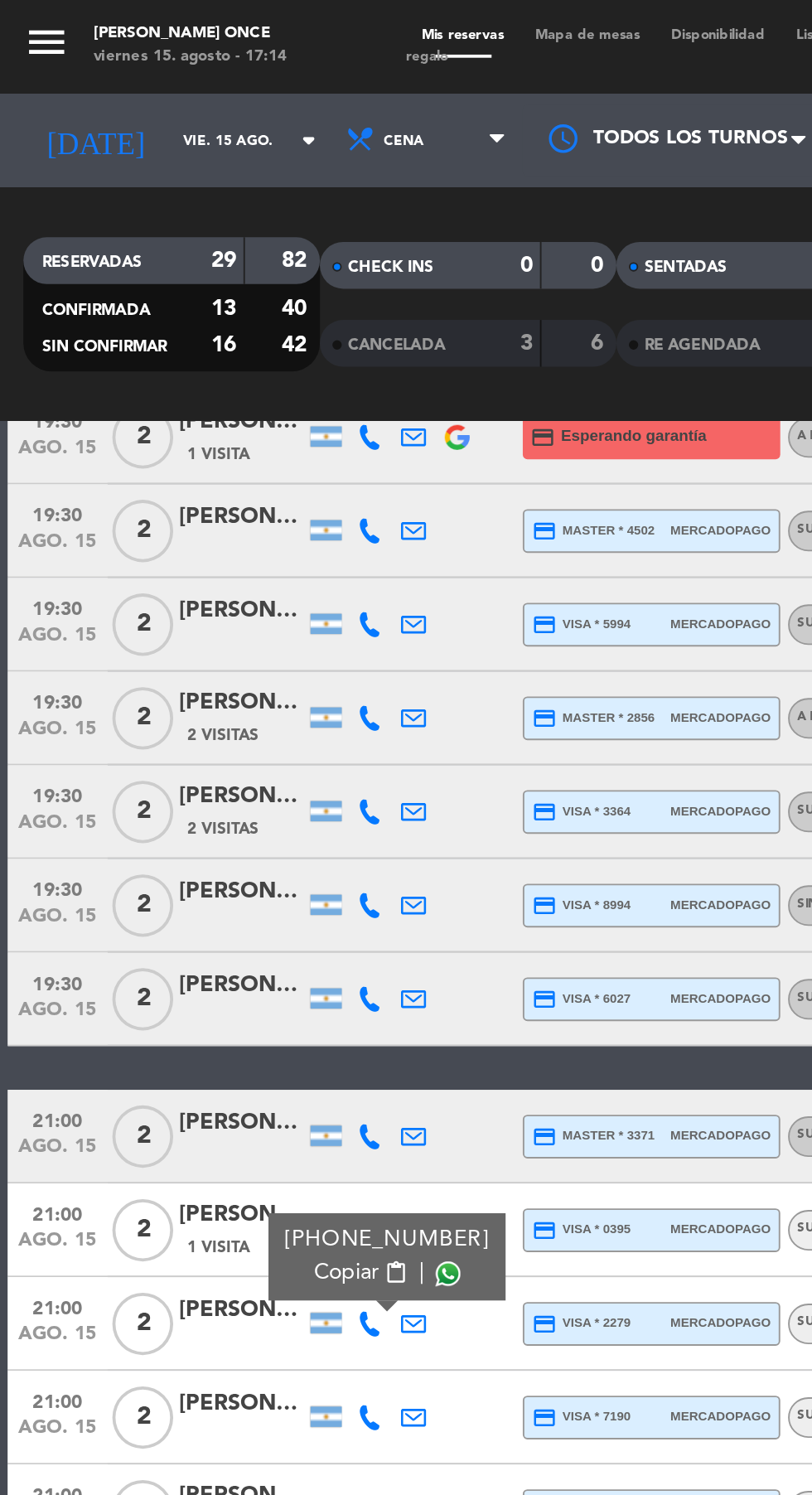
click at [231, 669] on span at bounding box center [238, 676] width 13 height 13
click at [195, 746] on icon at bounding box center [196, 752] width 13 height 13
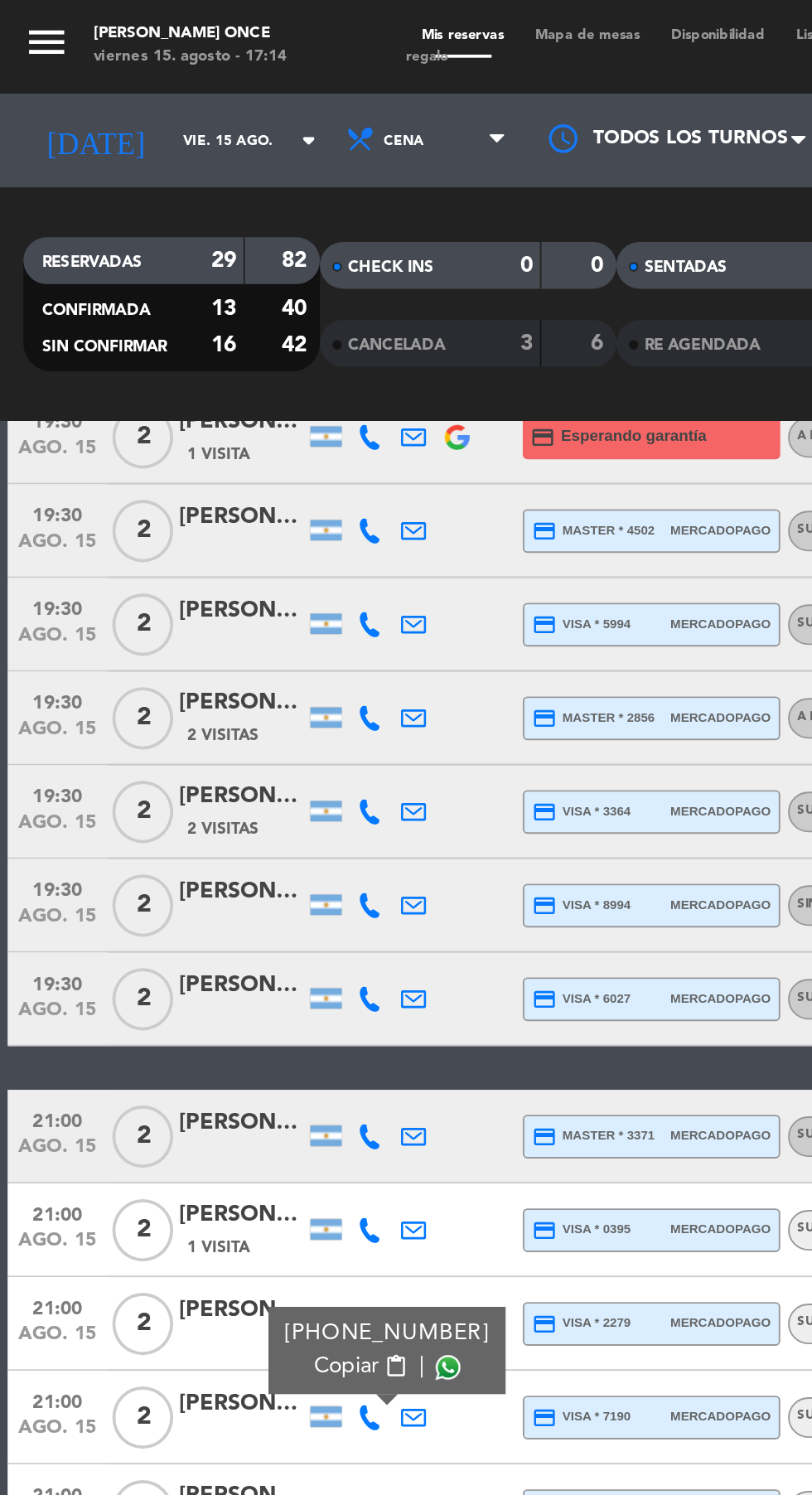
click at [234, 719] on span at bounding box center [238, 725] width 13 height 13
click at [195, 795] on icon at bounding box center [196, 802] width 13 height 13
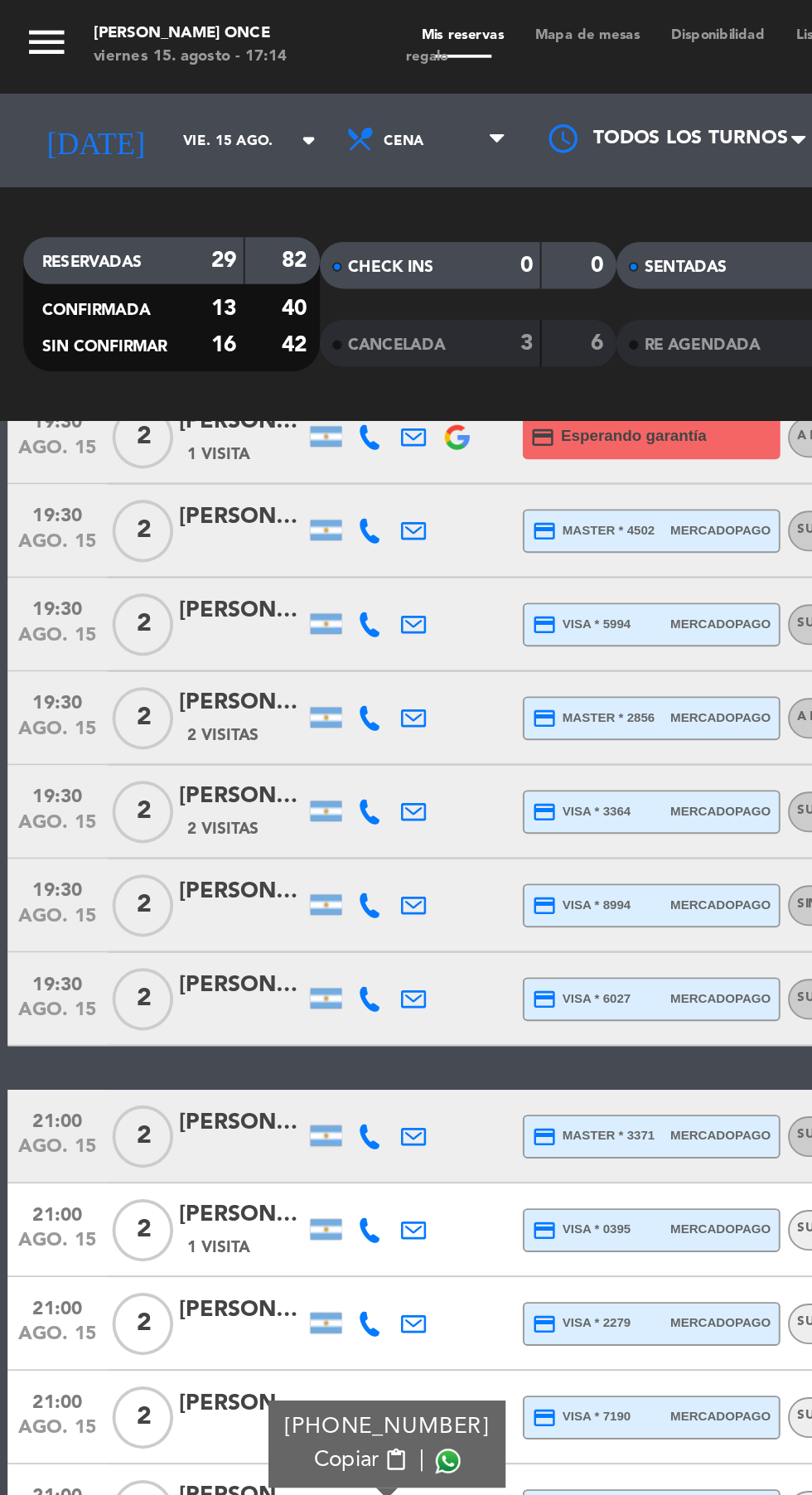
click at [231, 769] on span at bounding box center [238, 775] width 13 height 13
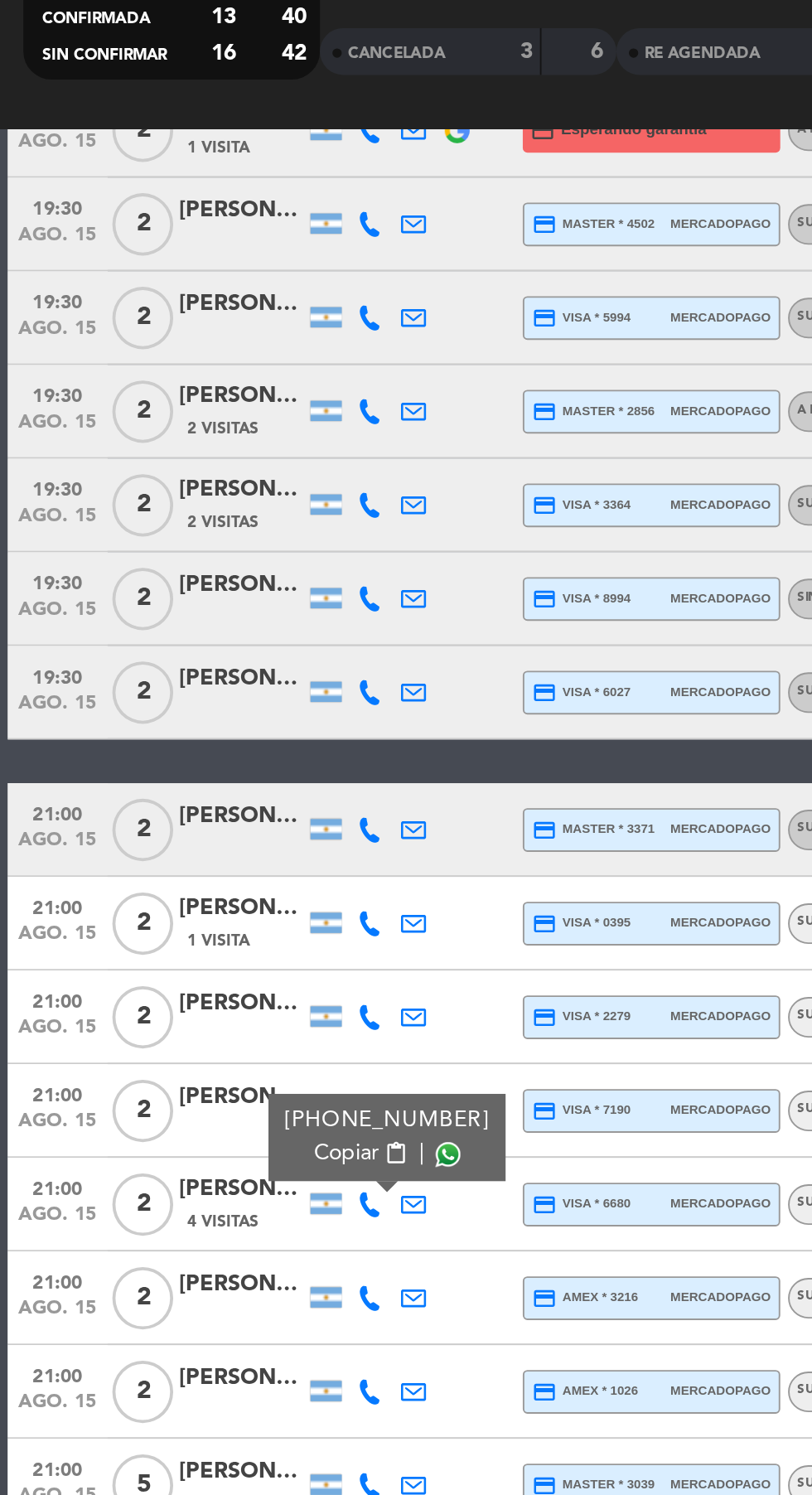
click at [195, 838] on icon at bounding box center [196, 844] width 13 height 13
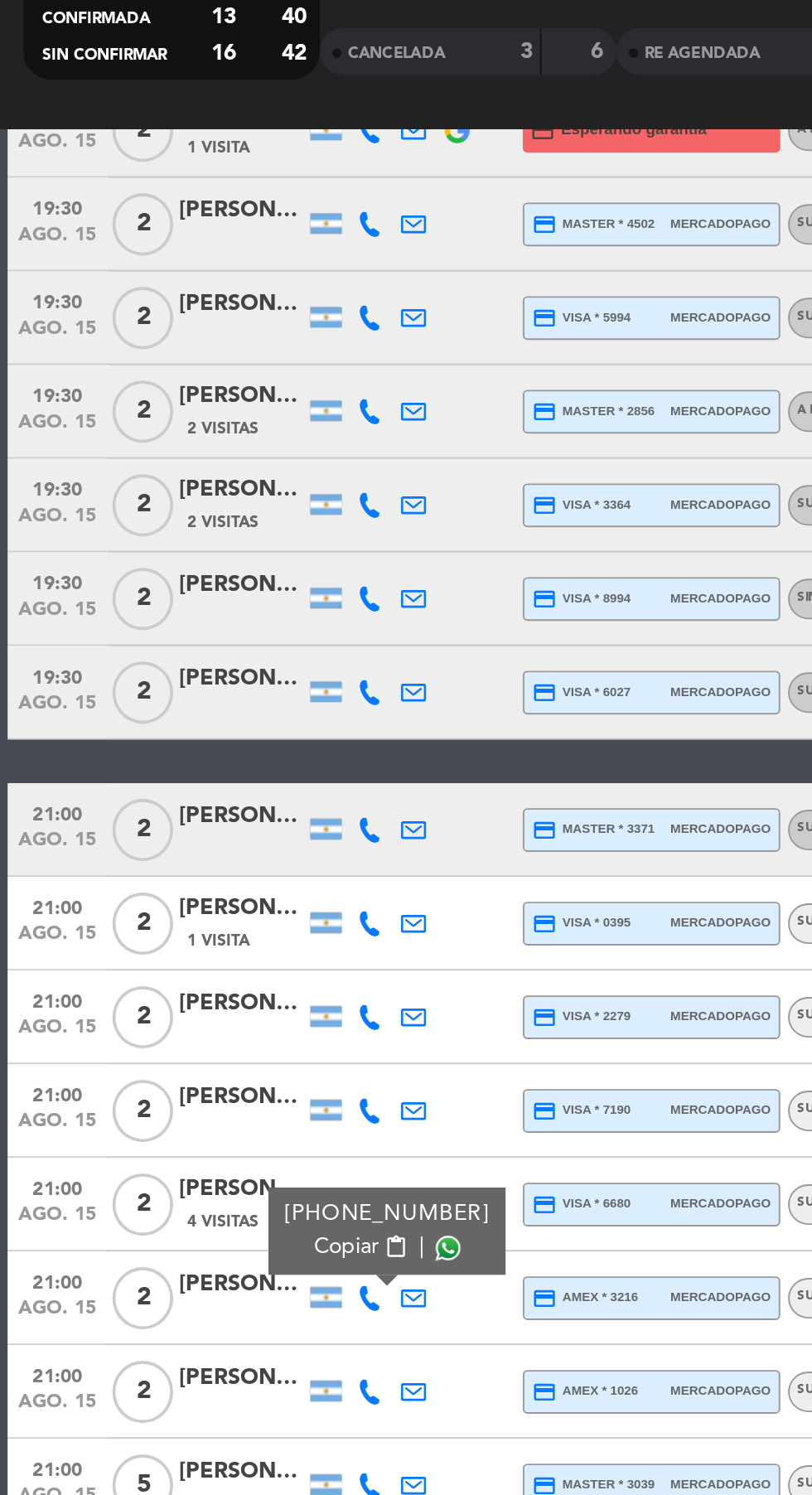
click at [232, 811] on span at bounding box center [238, 818] width 13 height 13
click at [195, 888] on icon at bounding box center [196, 894] width 13 height 13
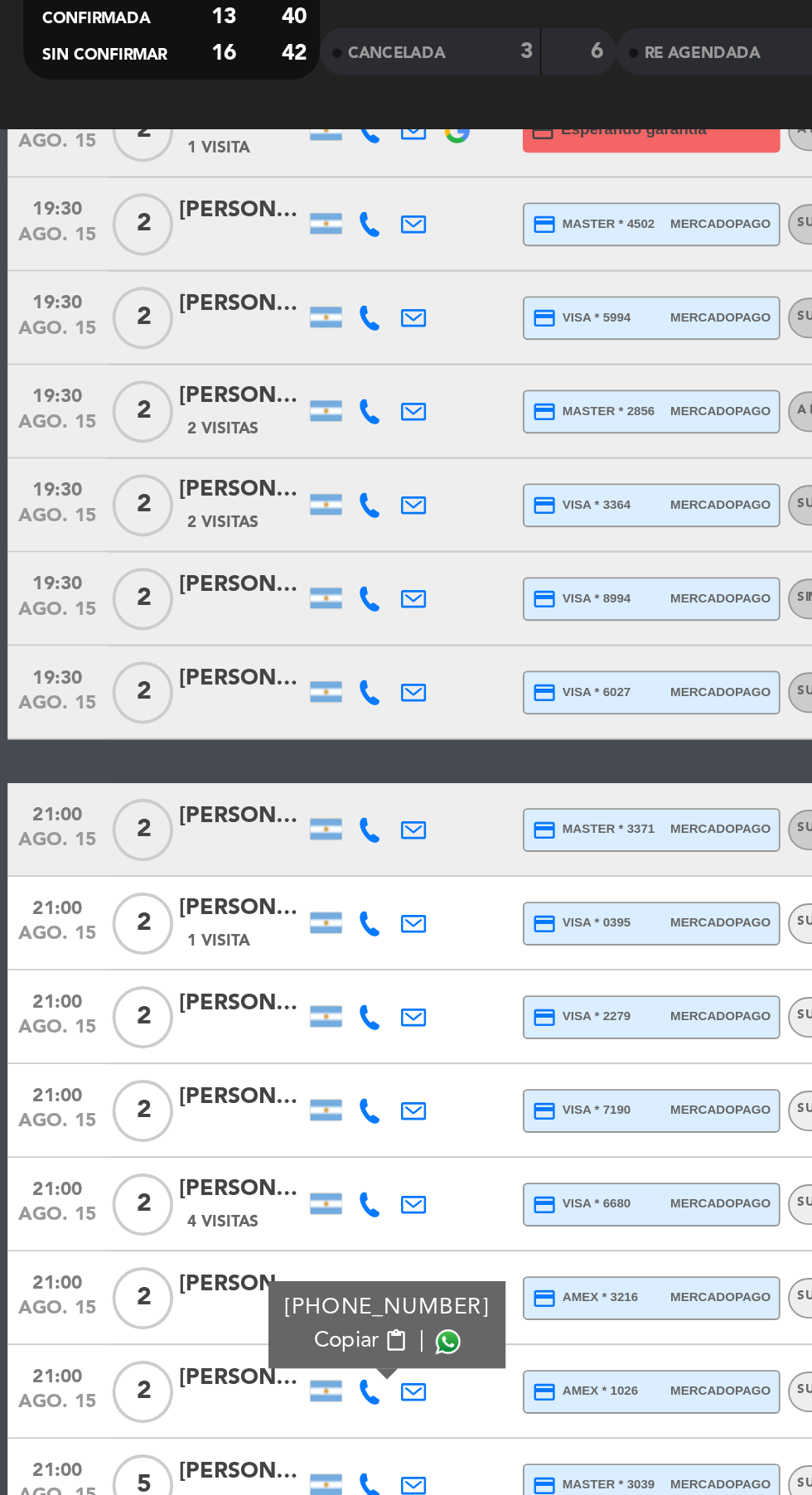
click at [234, 861] on span at bounding box center [238, 867] width 13 height 13
click at [200, 937] on icon at bounding box center [196, 944] width 13 height 13
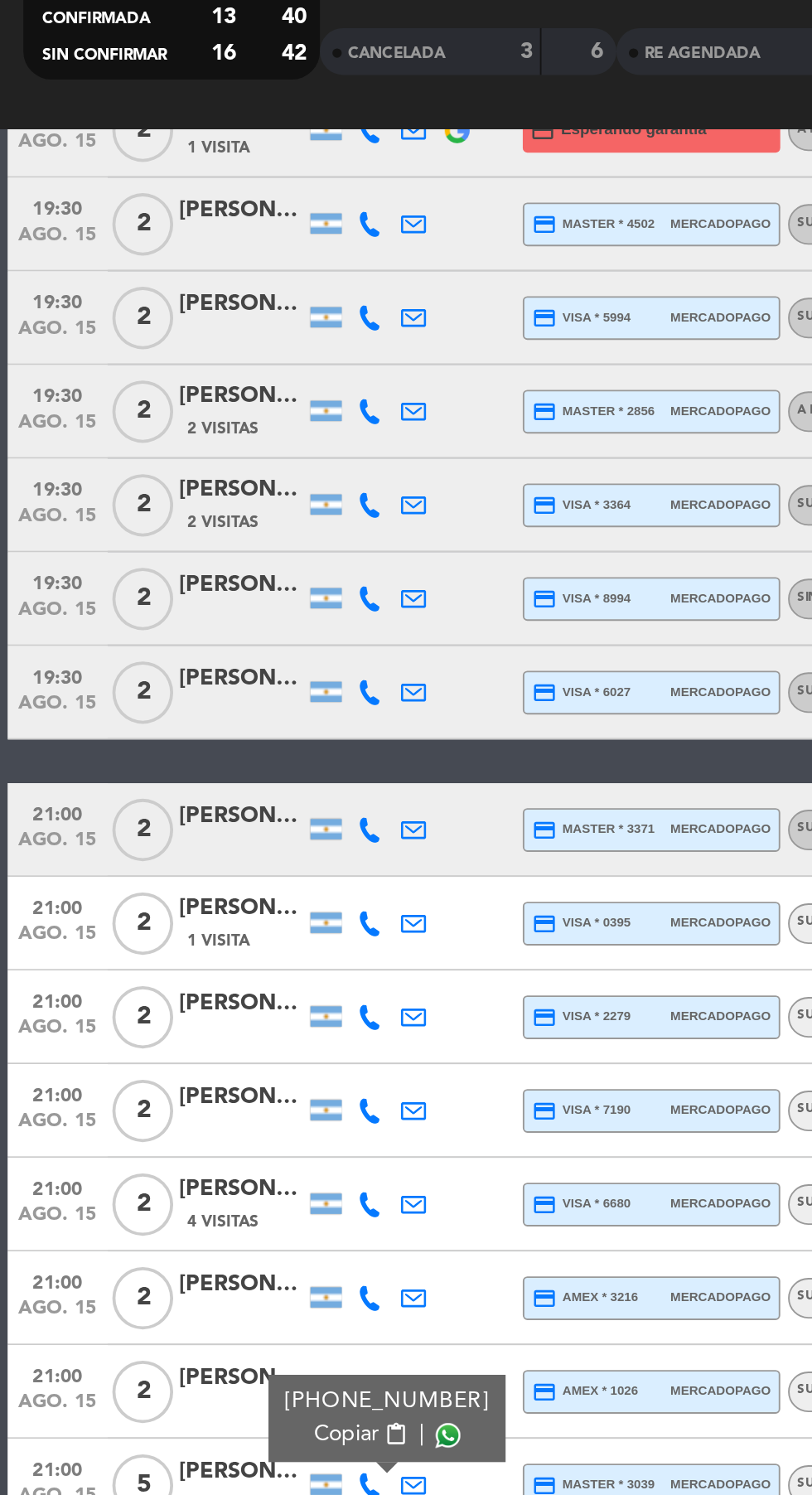
click at [231, 911] on span at bounding box center [238, 917] width 13 height 13
click at [193, 987] on icon at bounding box center [196, 994] width 13 height 13
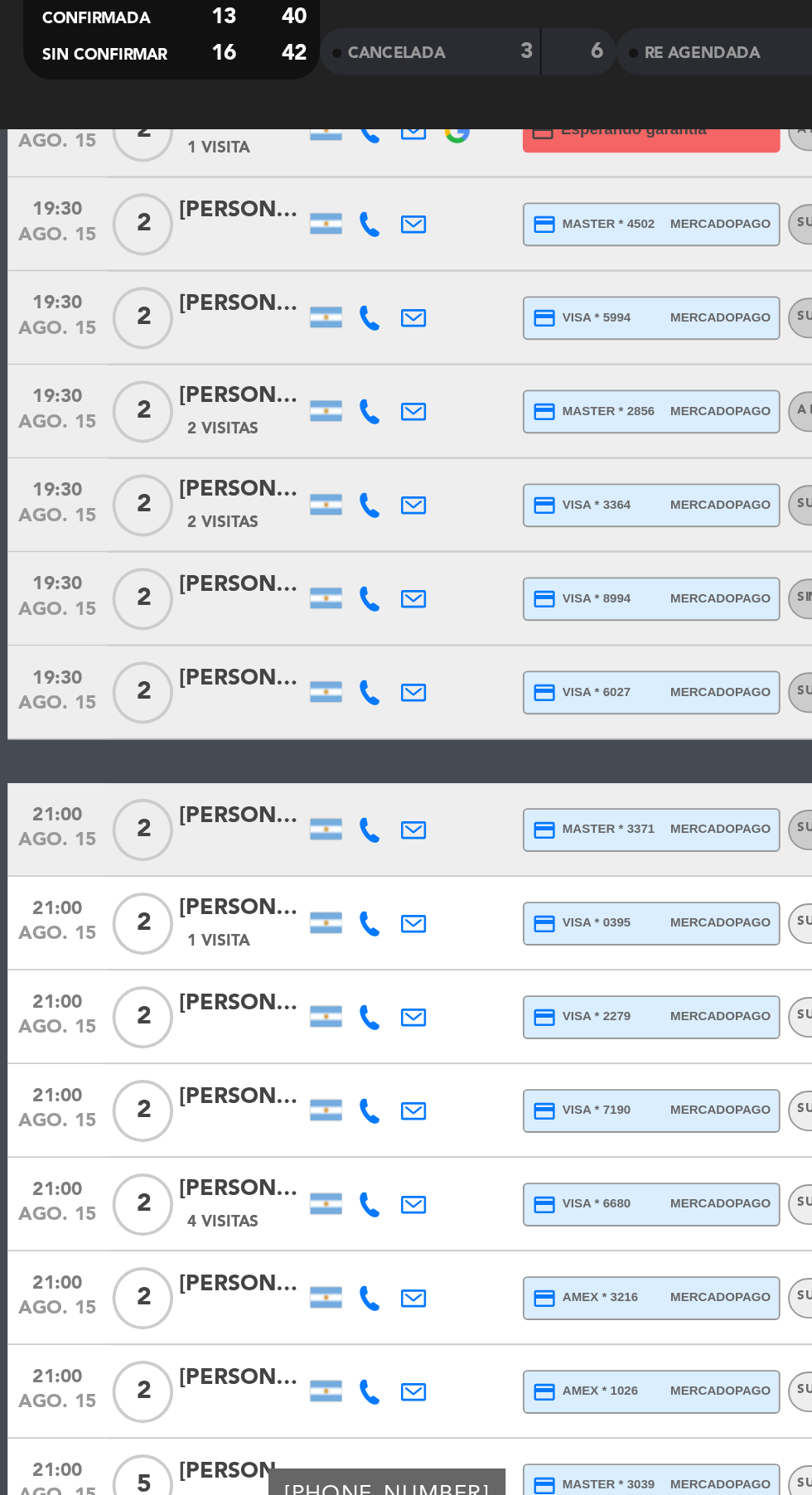
click at [231, 960] on span at bounding box center [238, 967] width 13 height 13
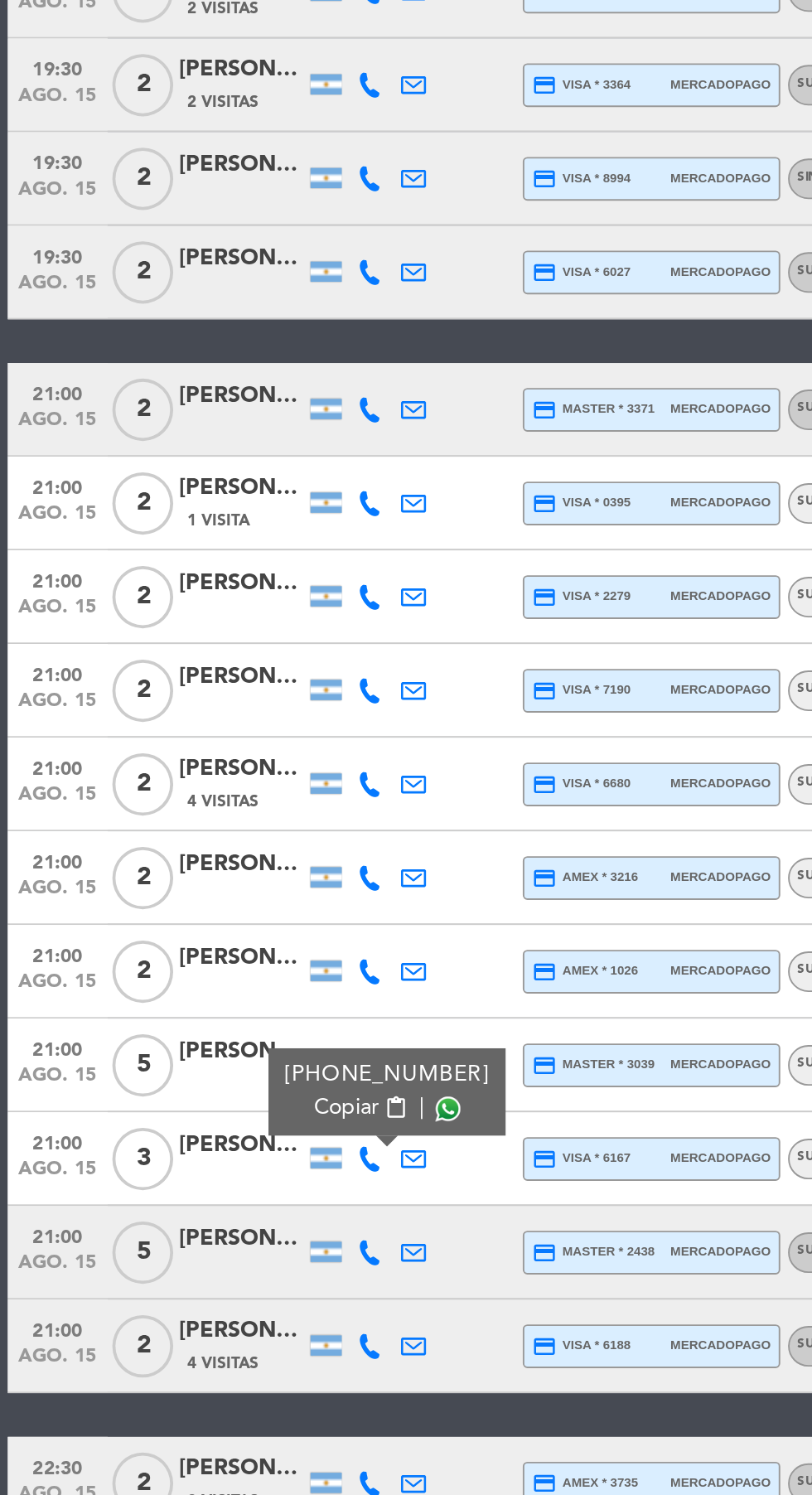
click at [199, 1037] on icon at bounding box center [196, 1043] width 13 height 13
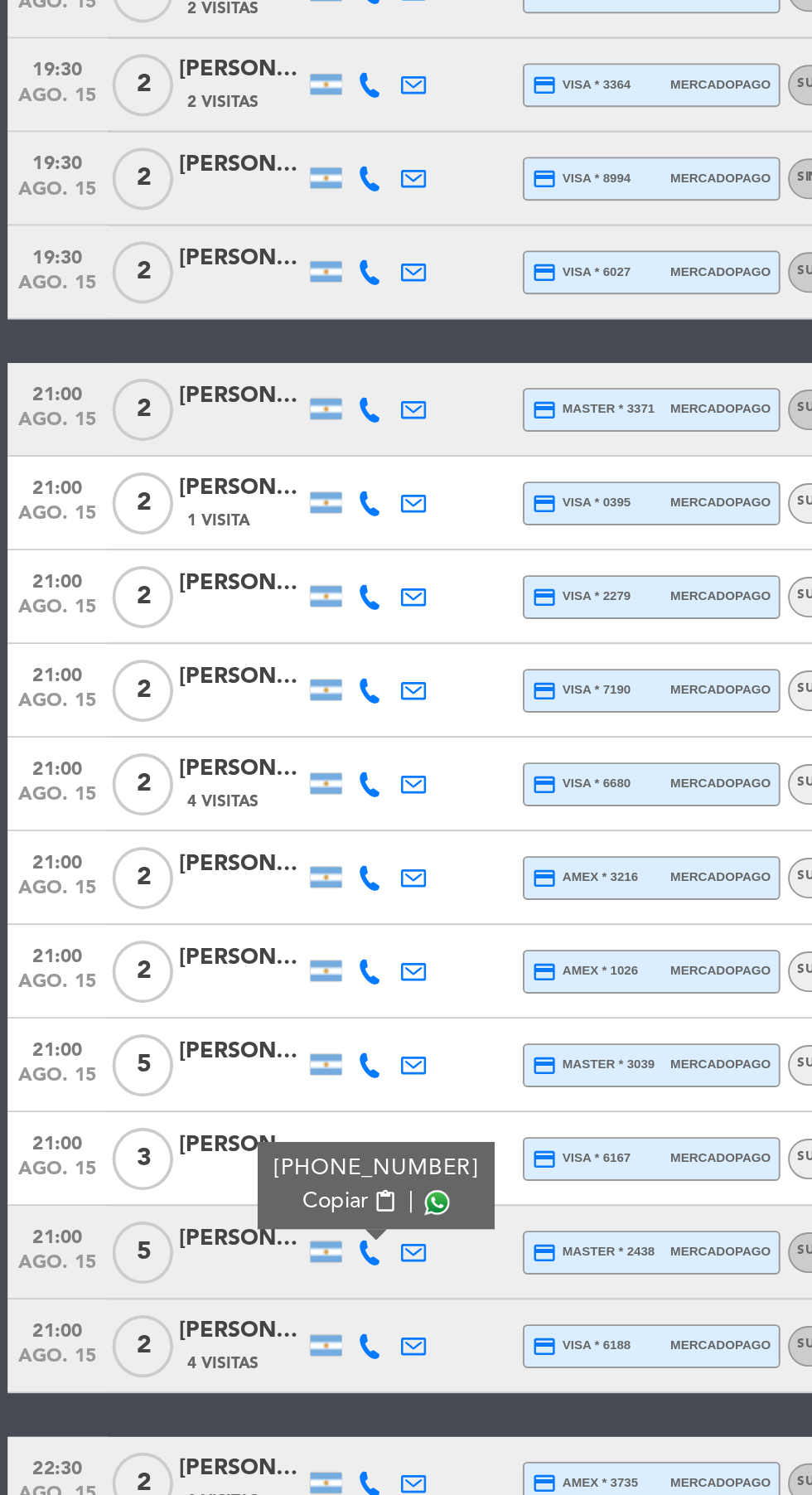
click at [231, 1010] on span at bounding box center [232, 1017] width 13 height 13
click at [191, 1087] on icon at bounding box center [196, 1093] width 13 height 13
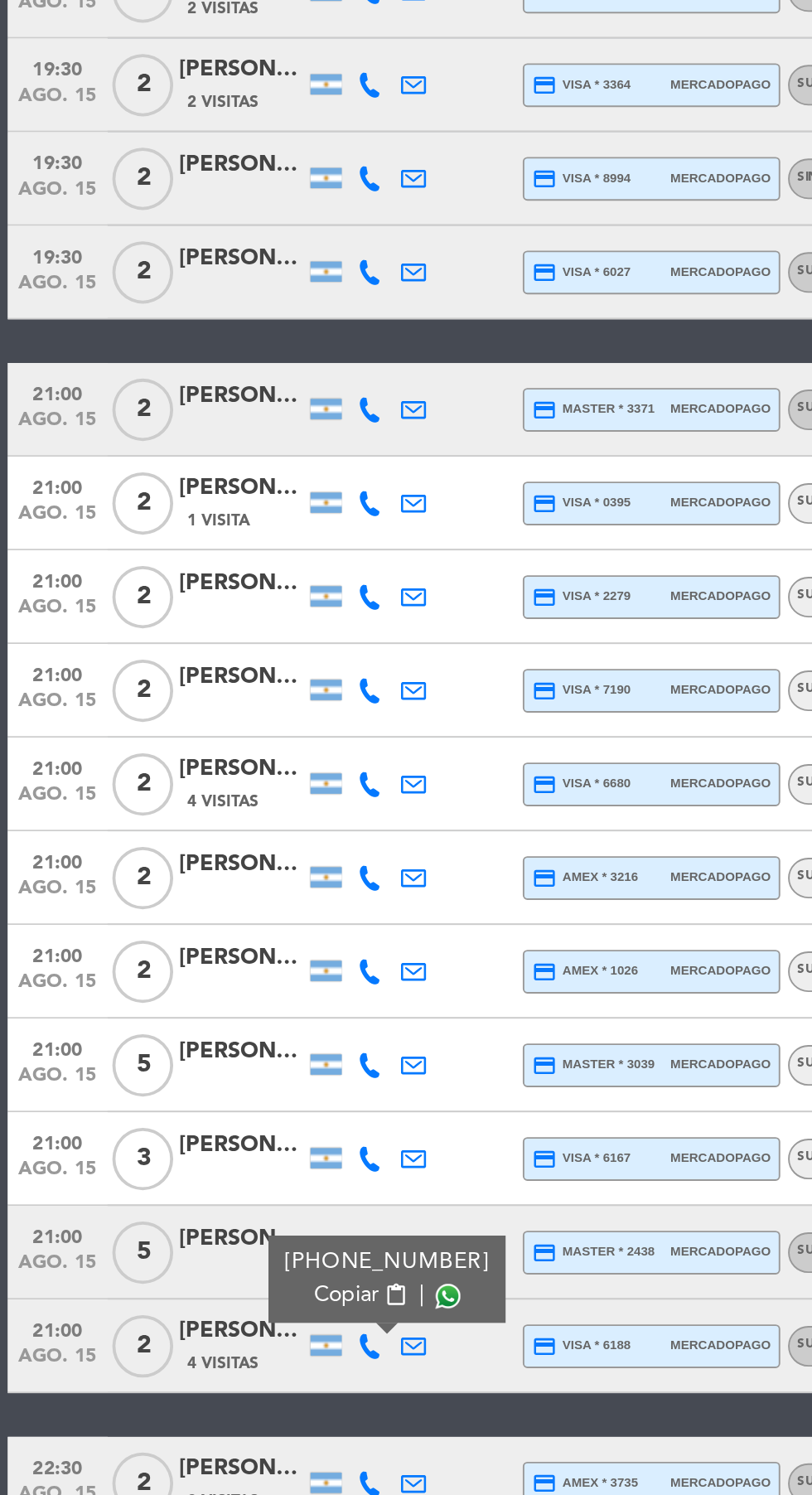
click at [231, 1060] on span at bounding box center [238, 1066] width 13 height 13
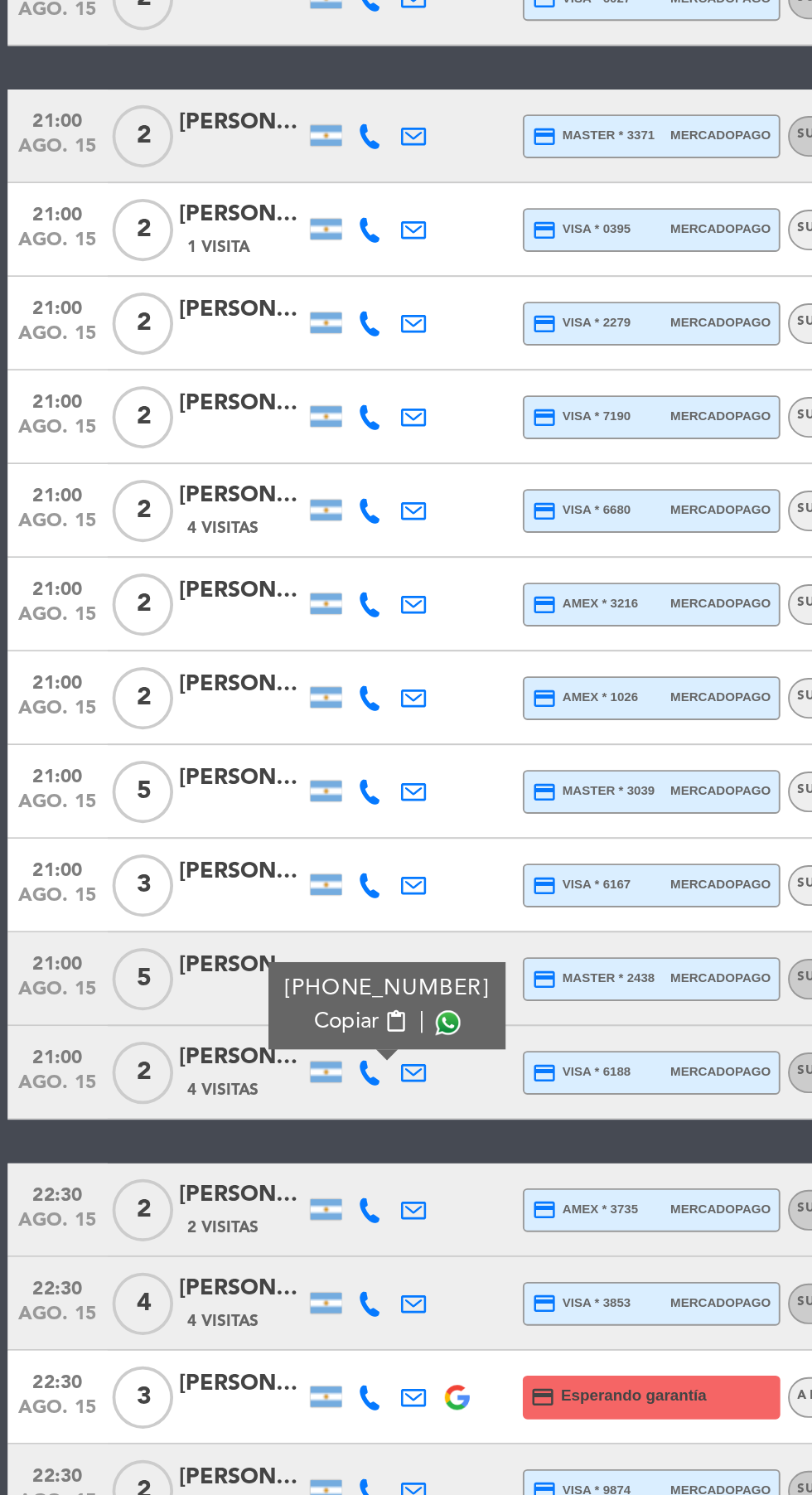
click at [193, 1160] on icon at bounding box center [196, 1166] width 13 height 13
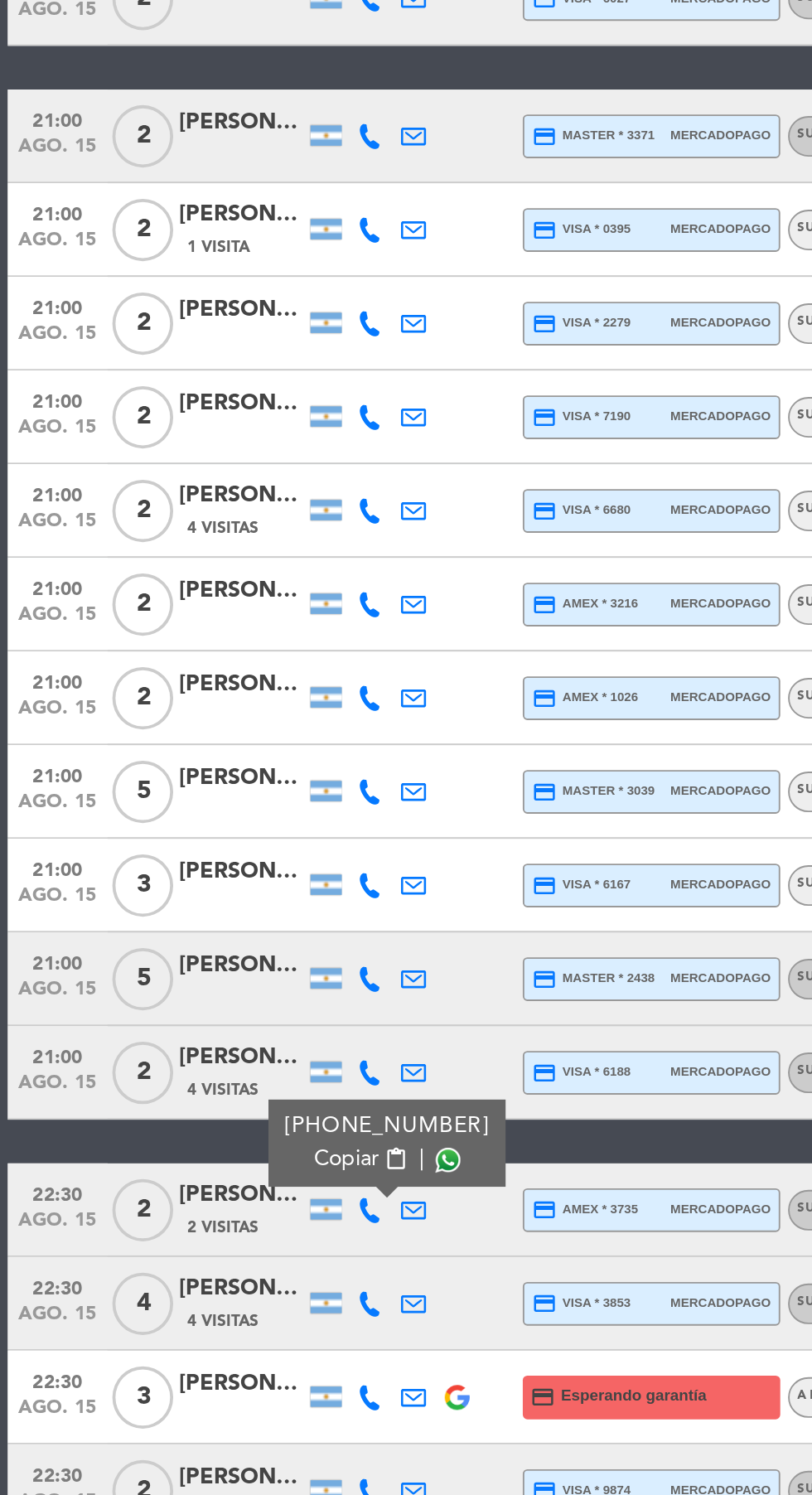
click at [231, 1133] on span at bounding box center [238, 1139] width 13 height 13
click at [195, 1209] on icon at bounding box center [196, 1216] width 13 height 13
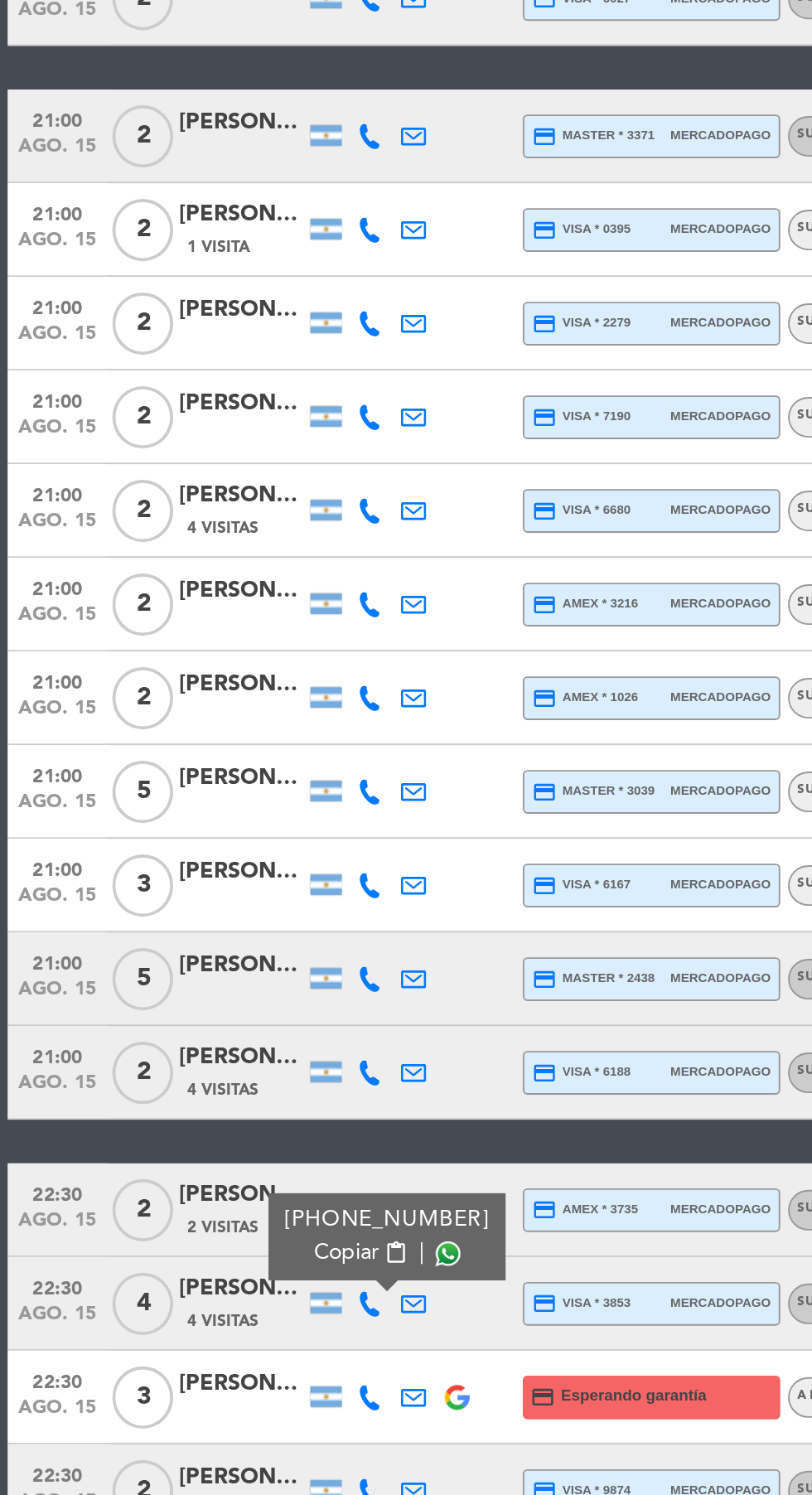
click at [231, 1183] on span at bounding box center [238, 1189] width 13 height 13
click at [194, 1259] on icon at bounding box center [196, 1265] width 13 height 13
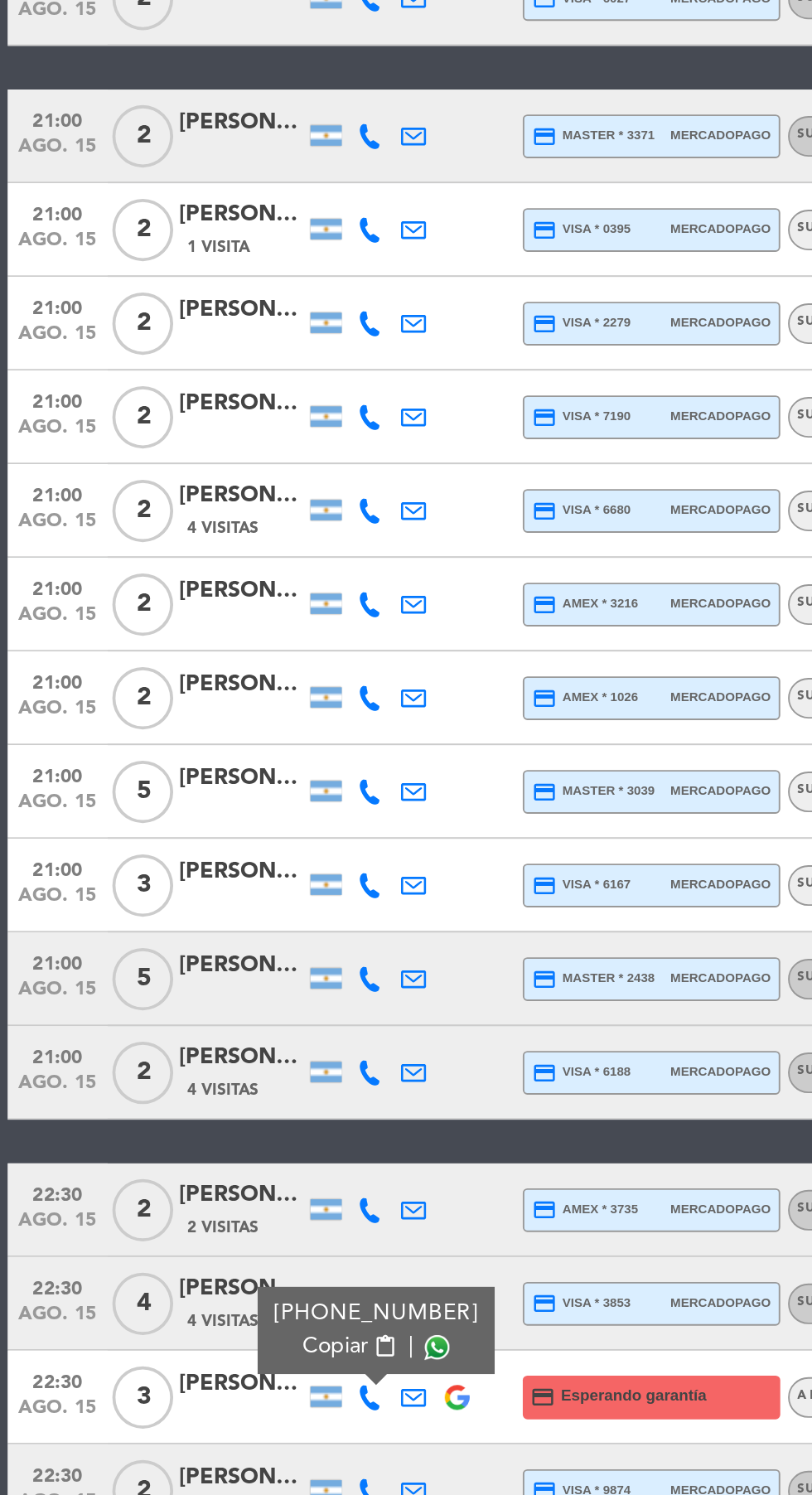
click at [195, 1309] on icon at bounding box center [196, 1315] width 13 height 13
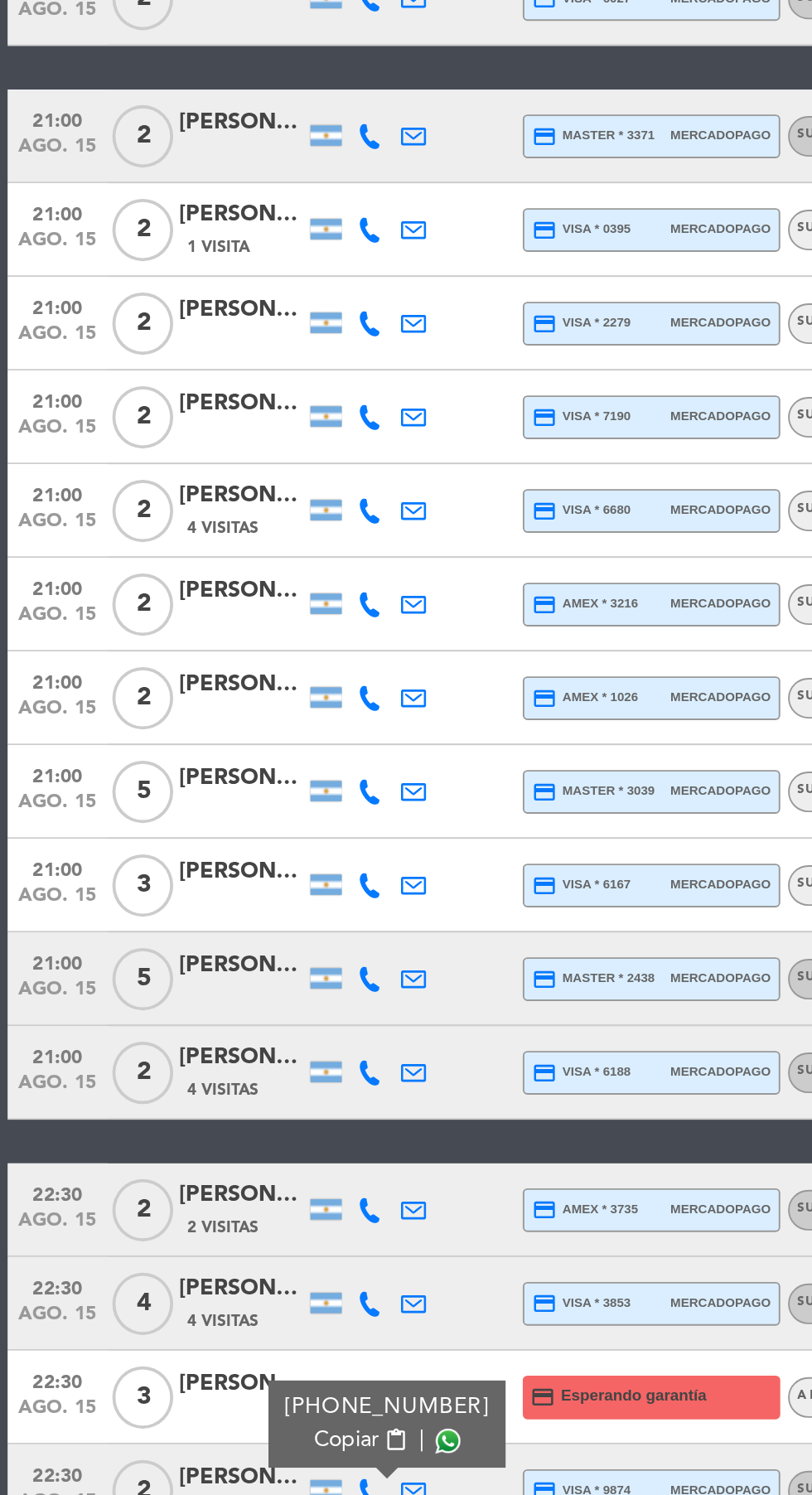
click at [231, 1282] on span at bounding box center [238, 1289] width 13 height 13
click at [195, 1359] on icon at bounding box center [196, 1365] width 13 height 13
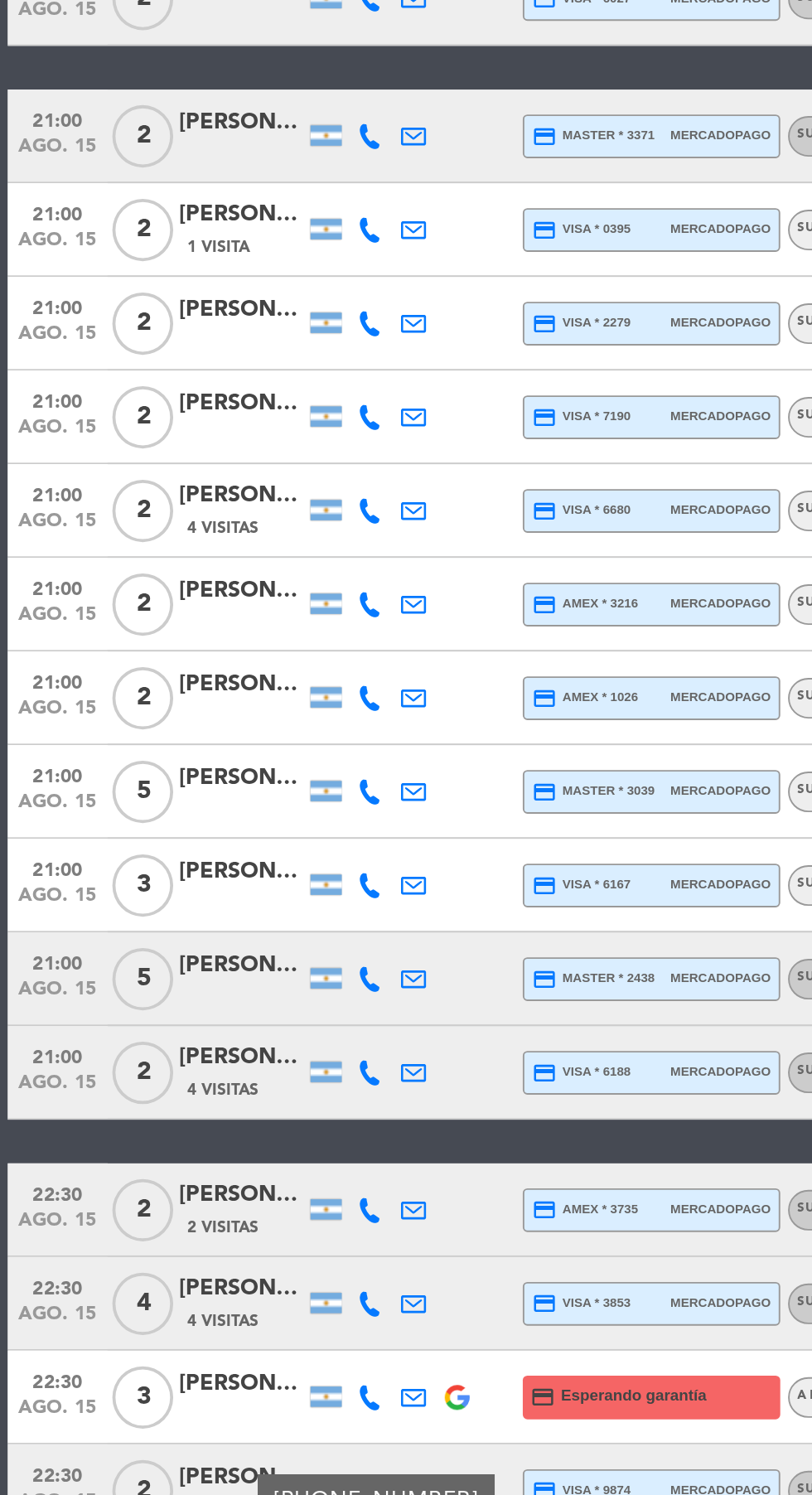
click at [229, 1332] on span at bounding box center [232, 1338] width 13 height 13
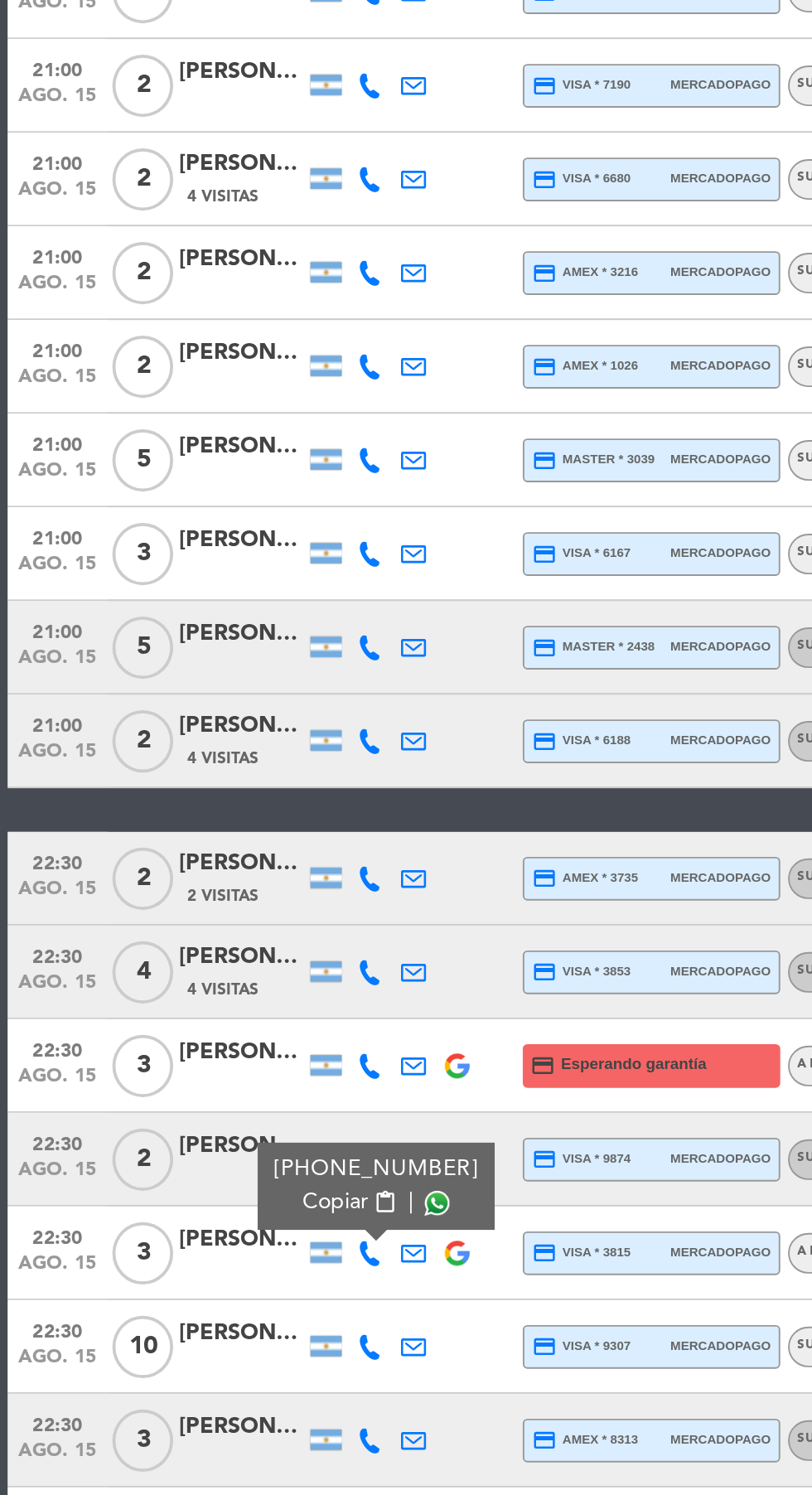
scroll to position [126, 0]
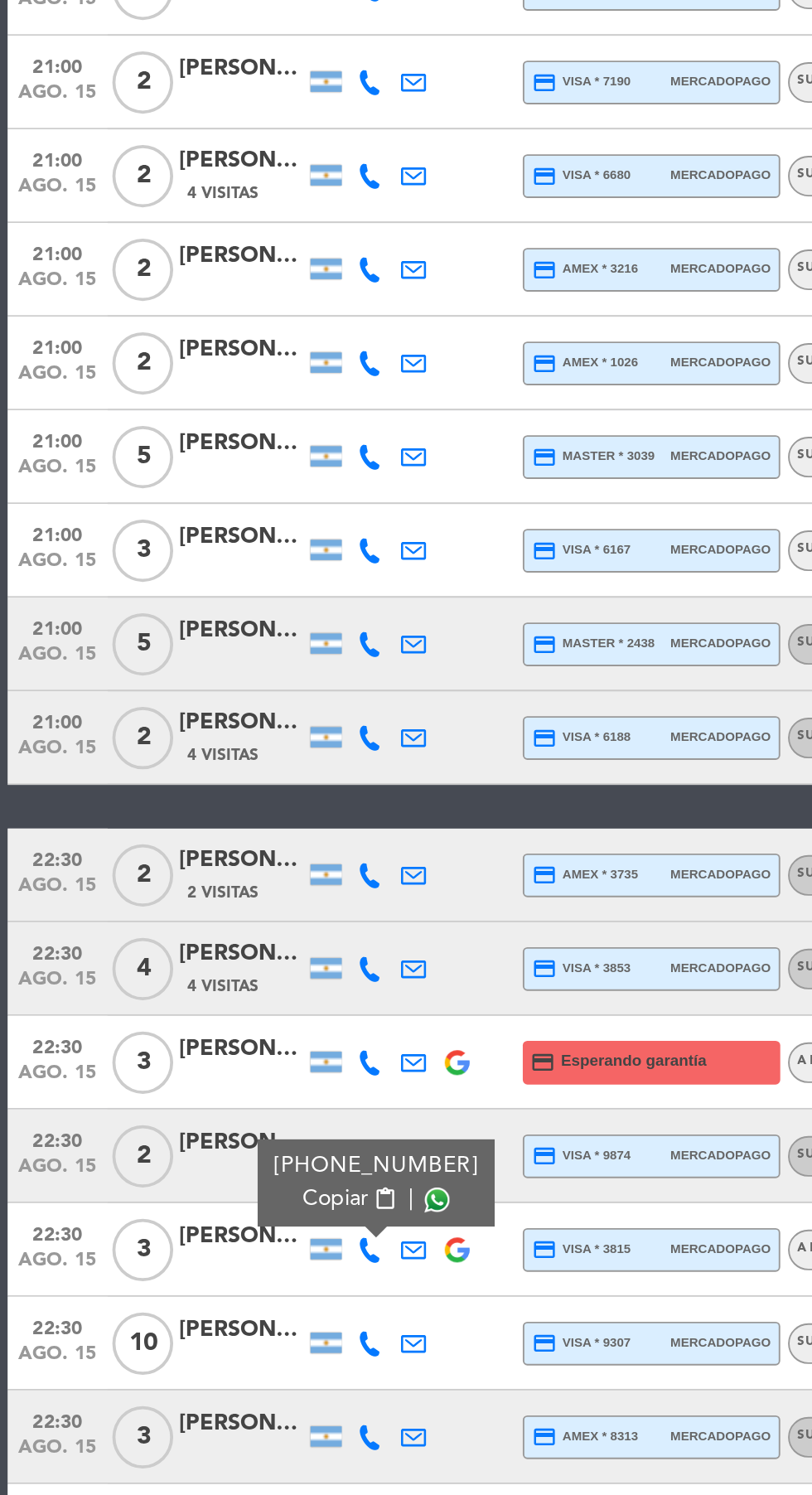
click at [196, 1408] on icon at bounding box center [196, 1415] width 13 height 13
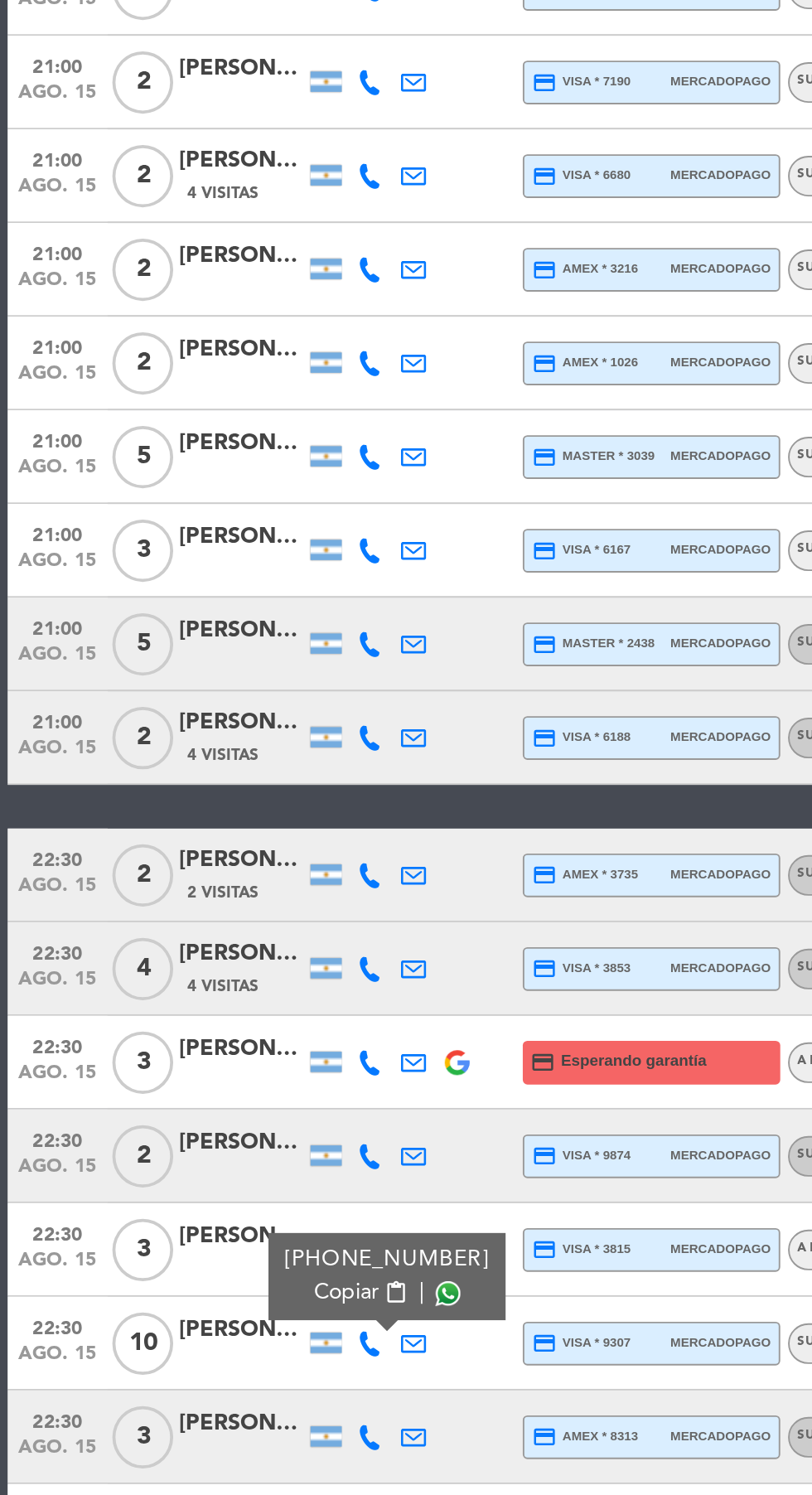
click at [231, 1382] on span at bounding box center [238, 1388] width 13 height 13
click at [200, 1458] on icon at bounding box center [196, 1465] width 13 height 13
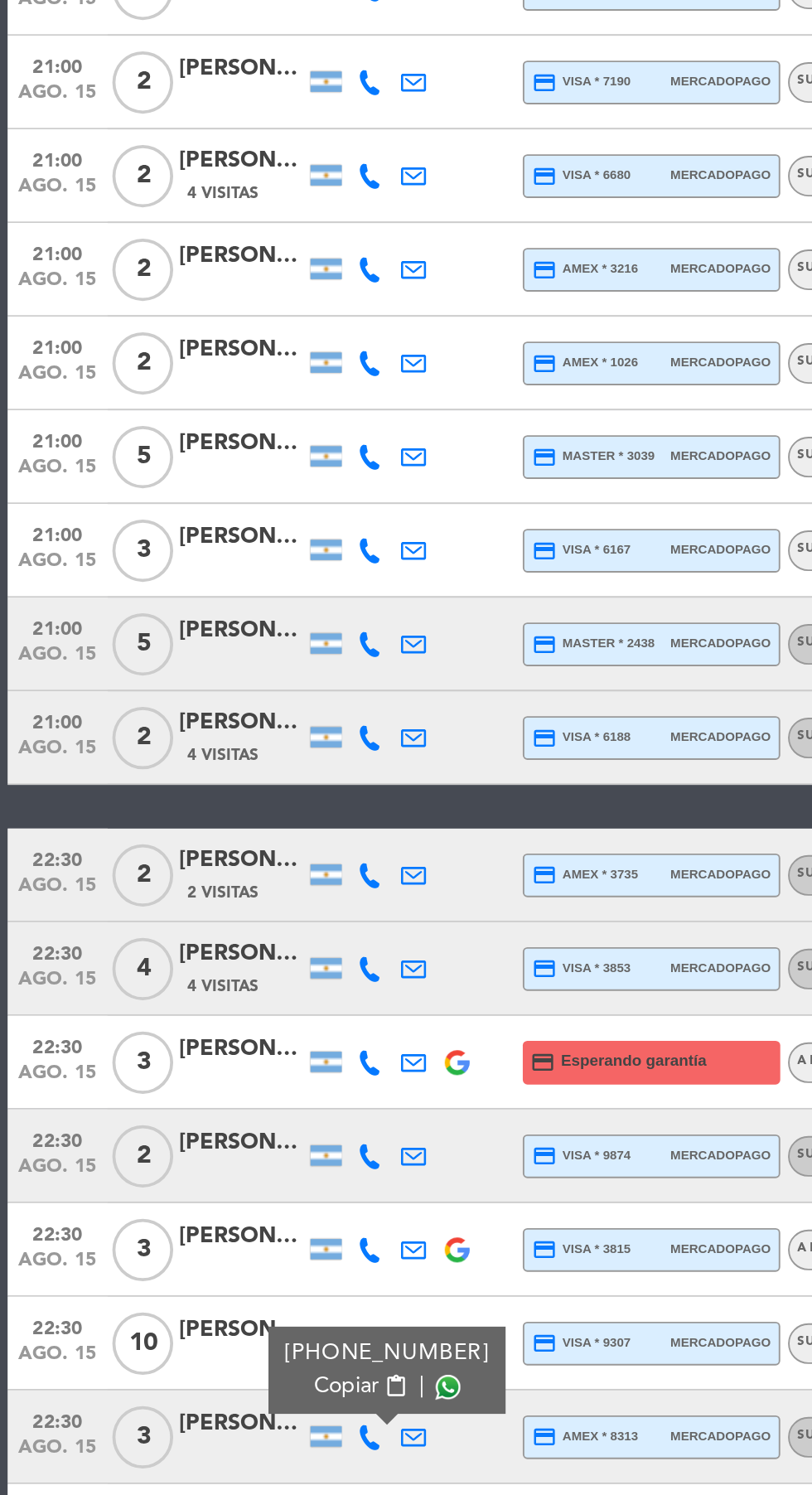
click at [235, 1431] on span at bounding box center [238, 1438] width 13 height 13
click at [201, 1494] on icon at bounding box center [196, 1513] width 13 height 13
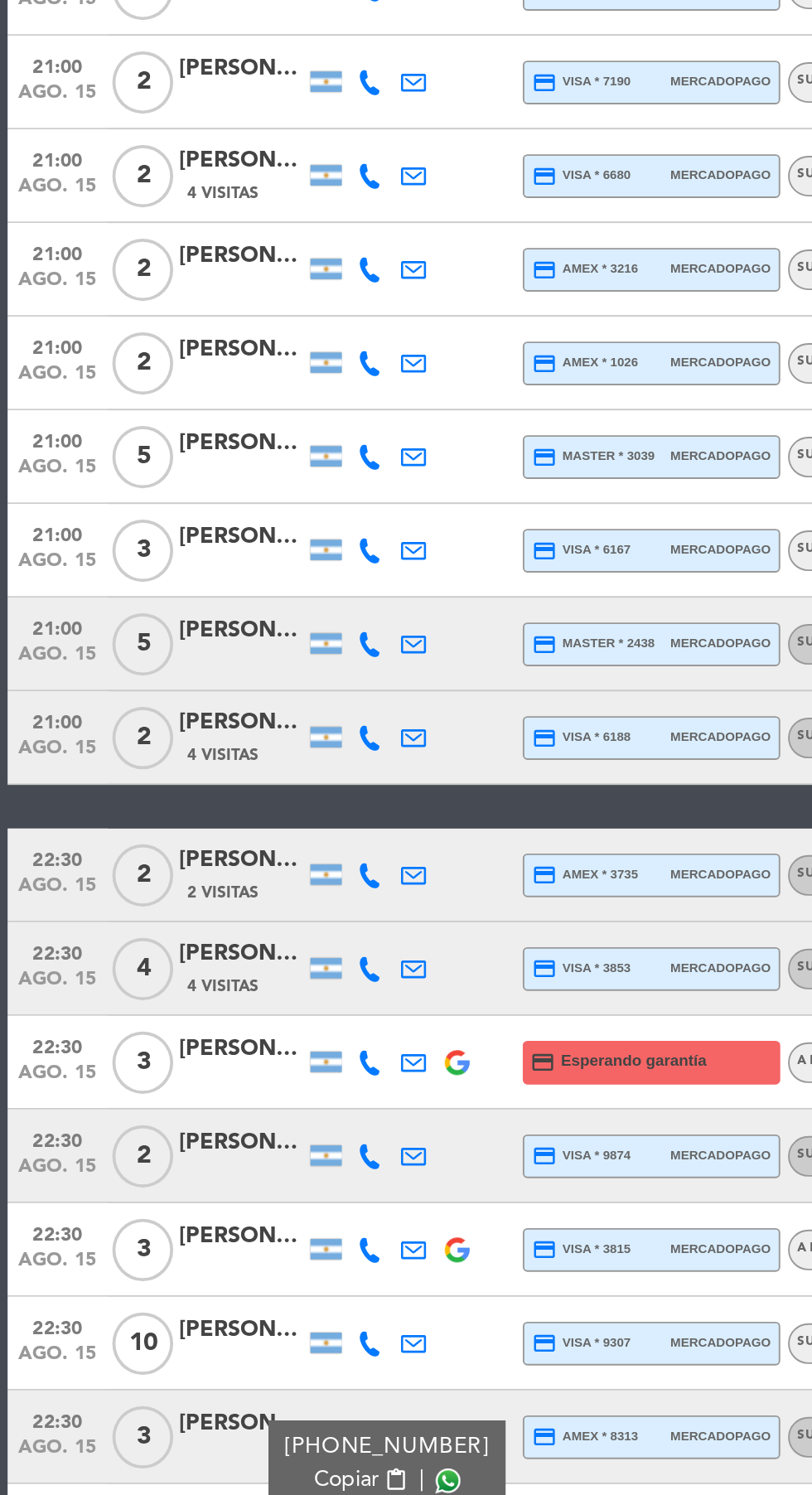
click at [234, 1481] on span at bounding box center [238, 1488] width 13 height 13
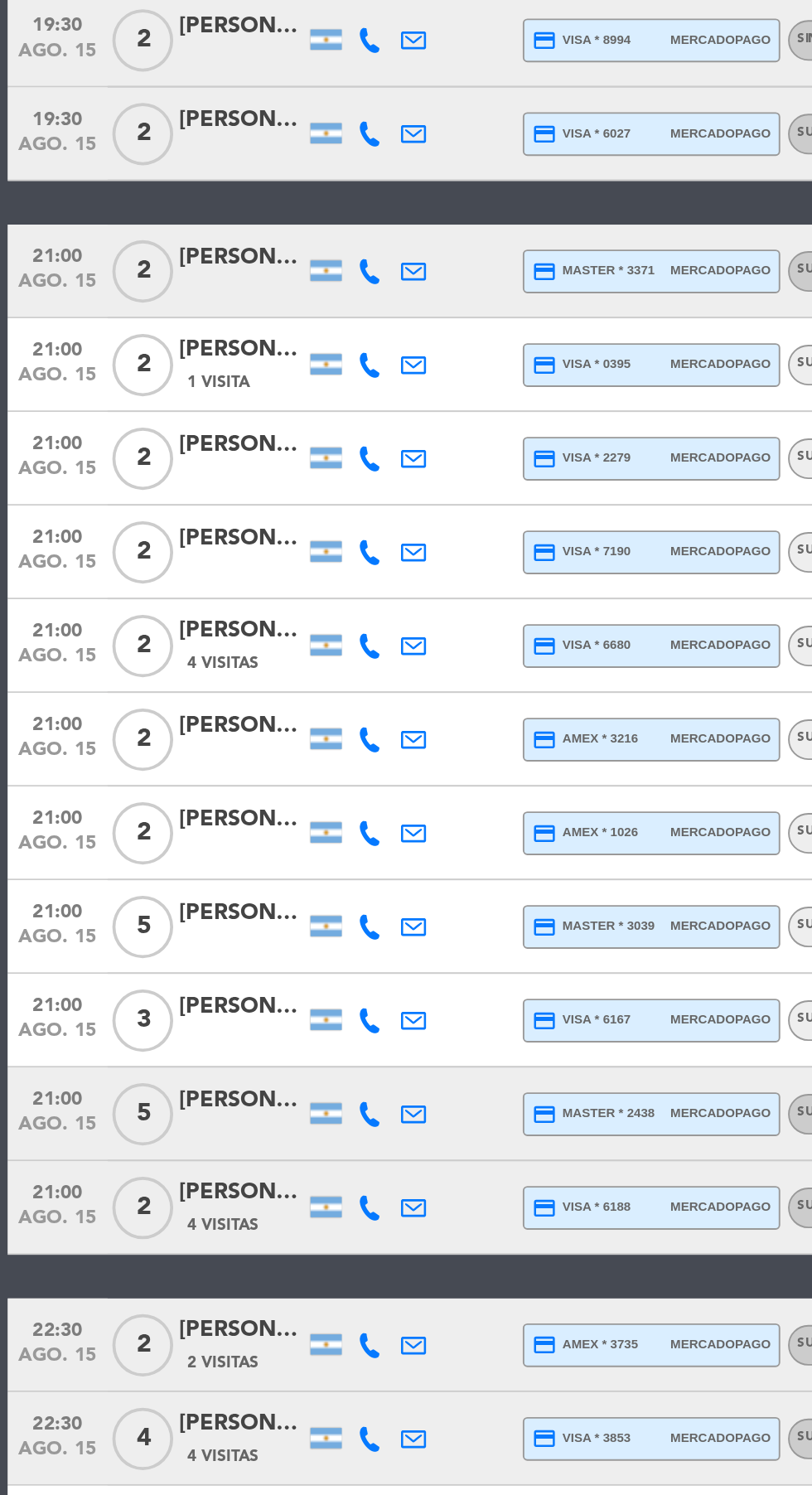
scroll to position [250, 0]
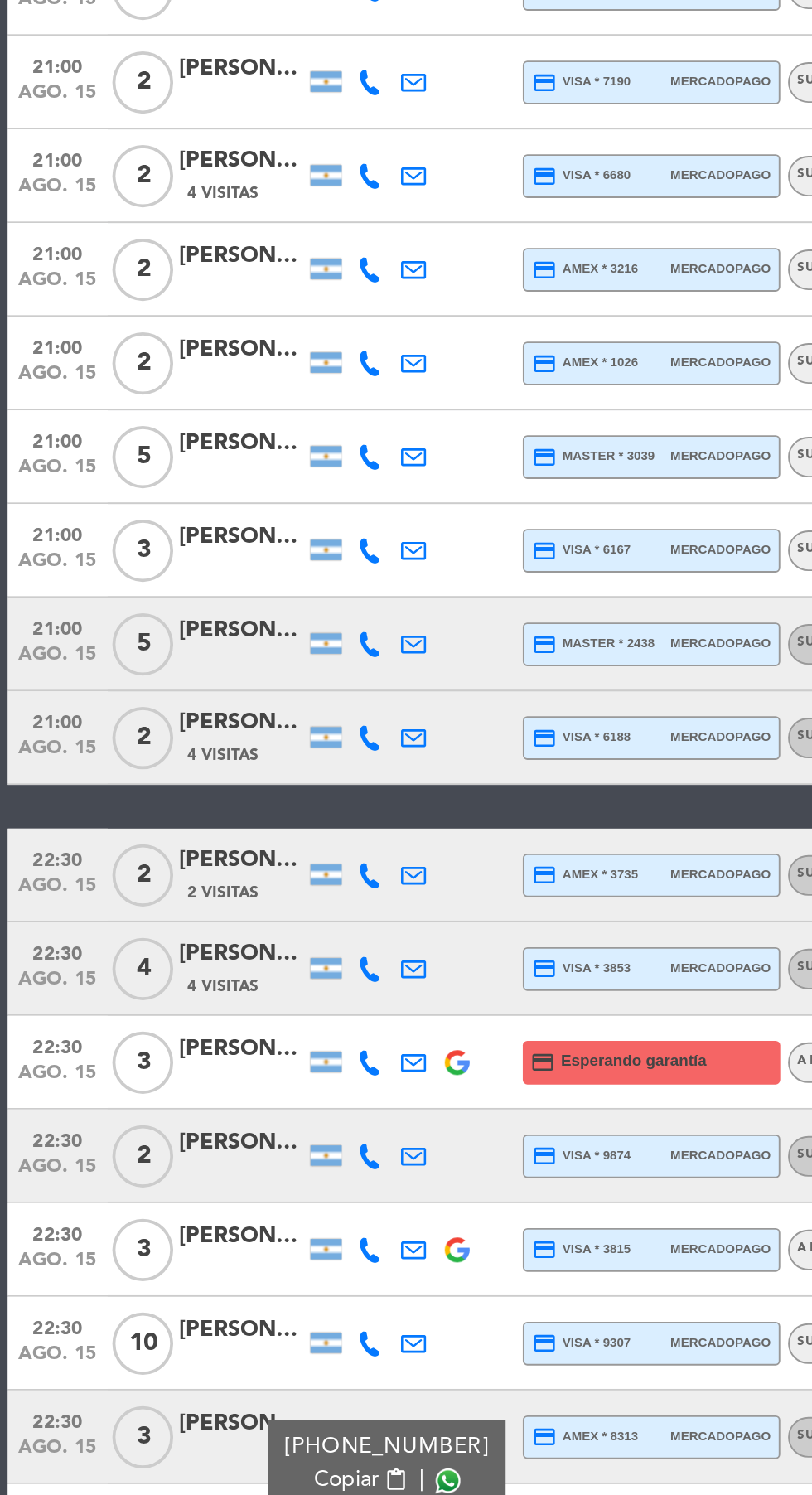
click at [195, 1494] on icon at bounding box center [196, 1513] width 13 height 13
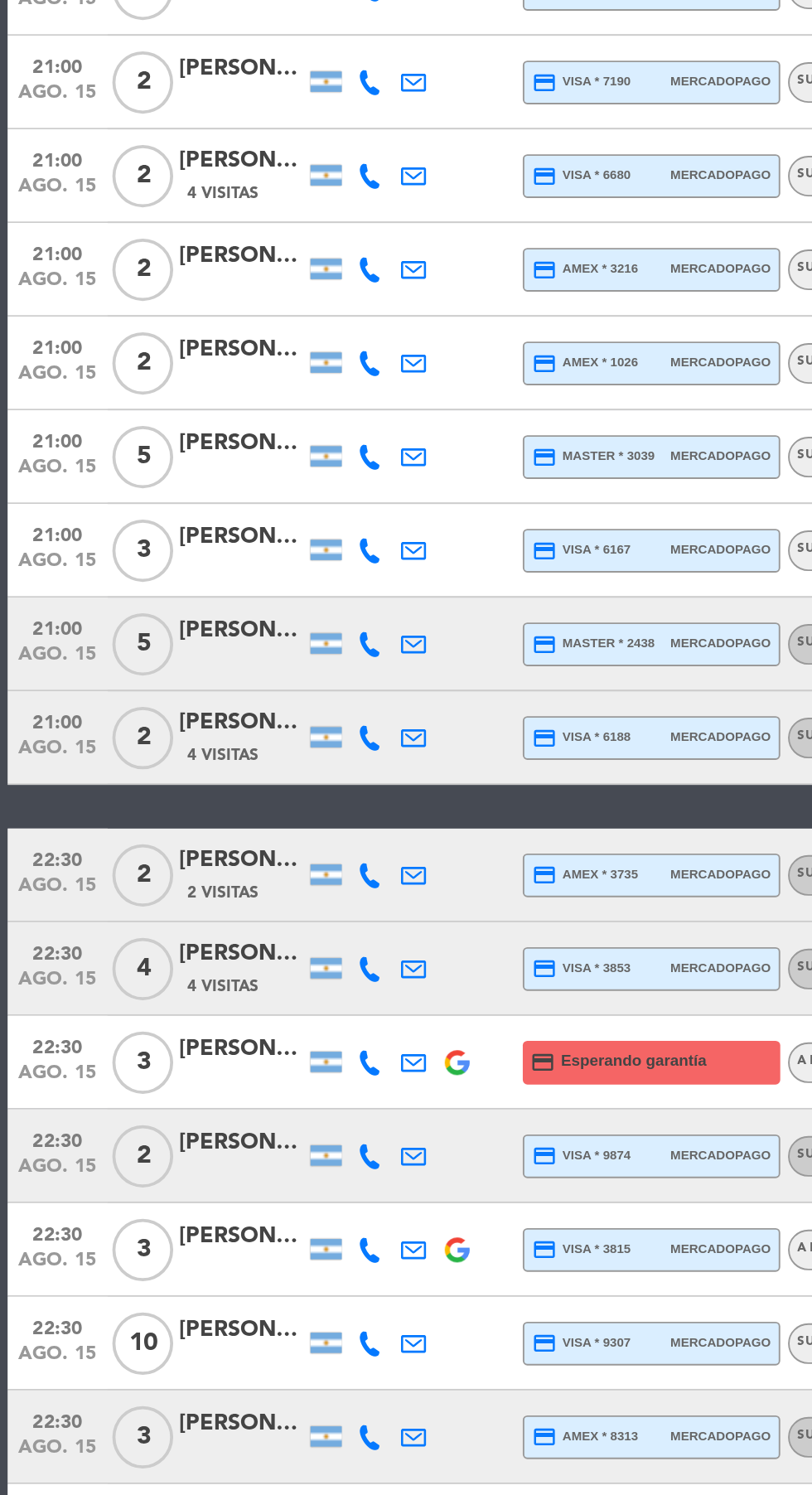
click at [196, 1160] on icon at bounding box center [196, 1166] width 13 height 13
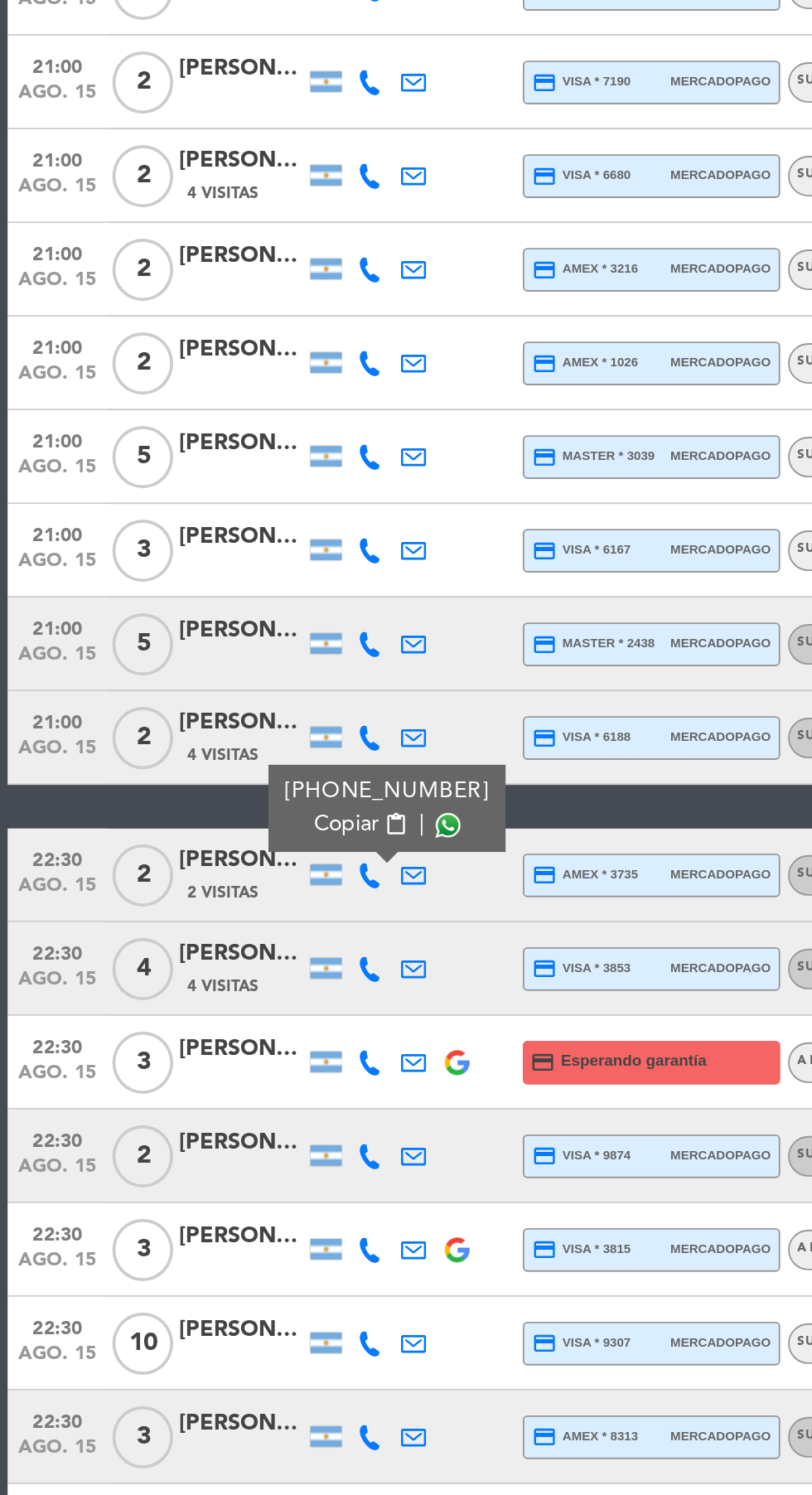
click at [195, 1209] on icon at bounding box center [196, 1216] width 13 height 13
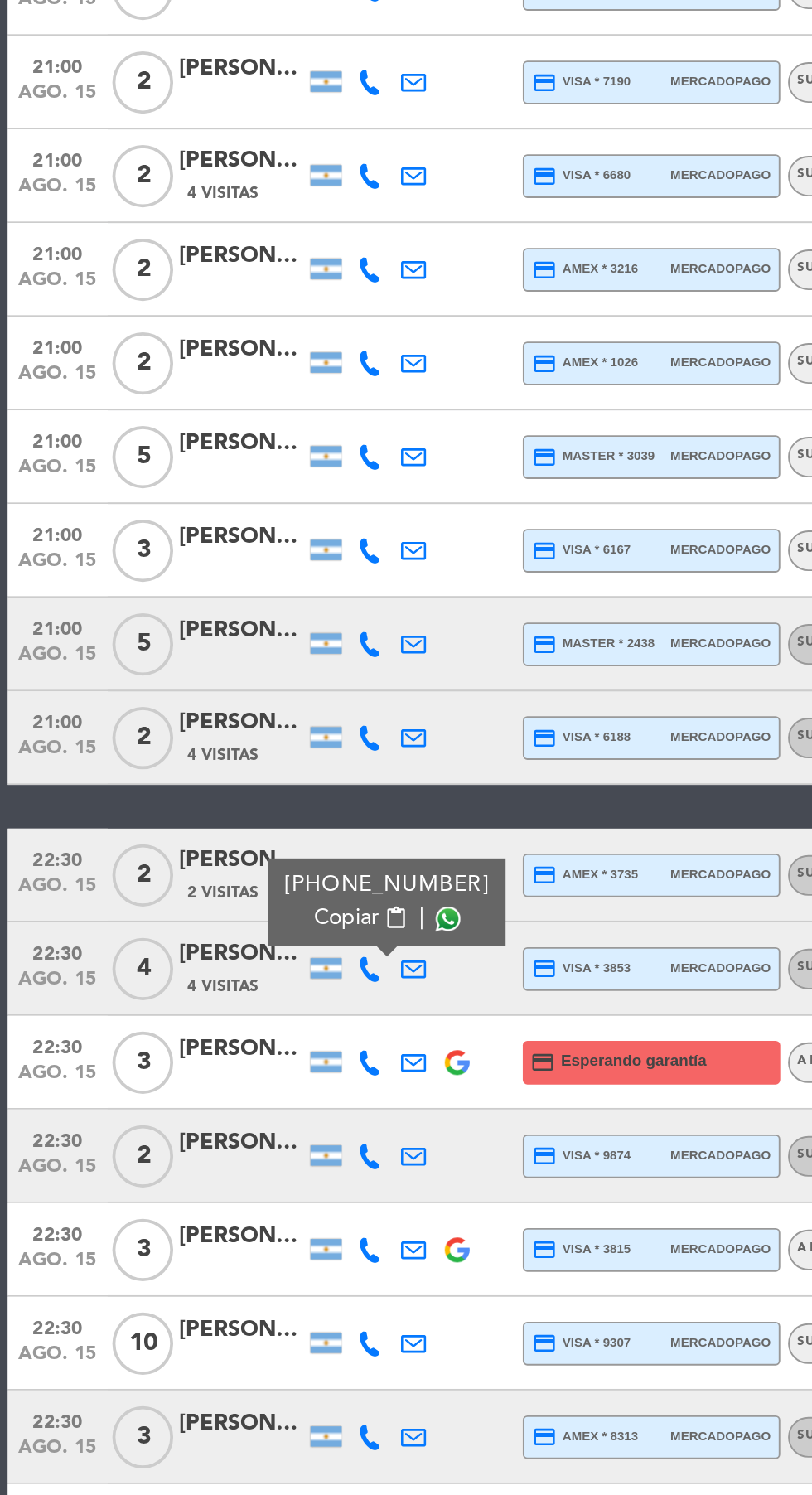
click at [191, 1259] on icon at bounding box center [196, 1265] width 13 height 13
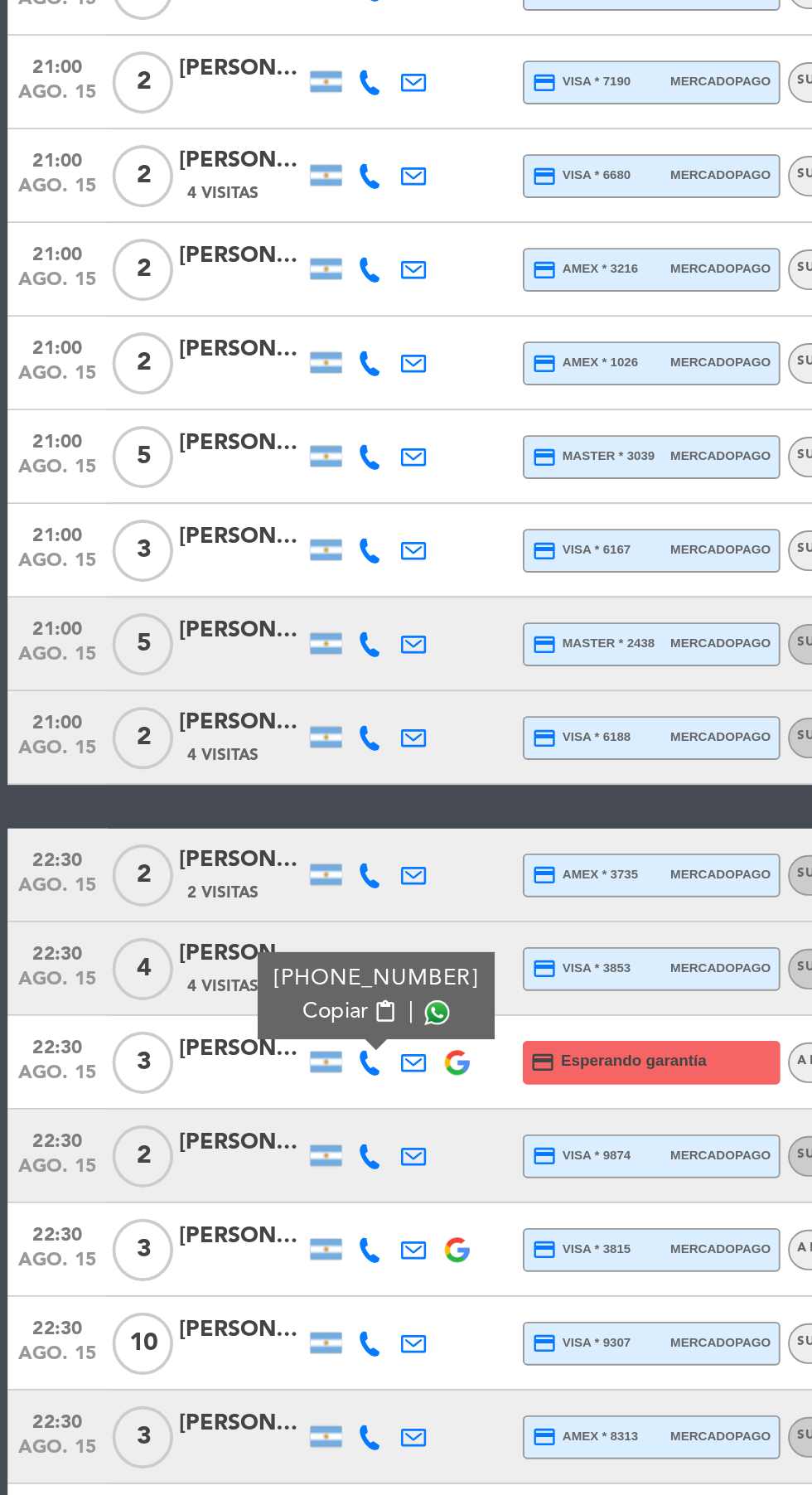
click at [191, 1309] on icon at bounding box center [196, 1315] width 13 height 13
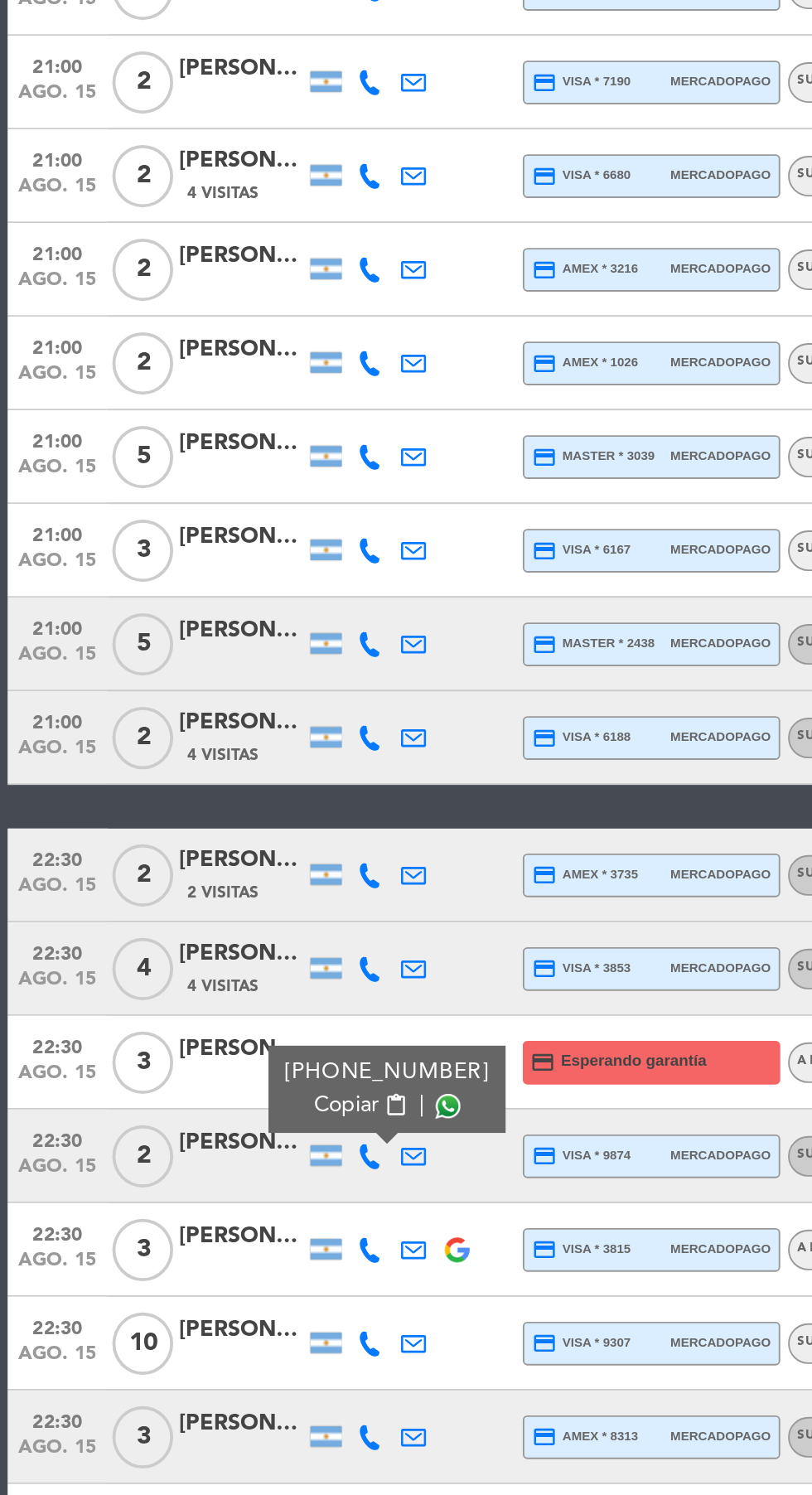
click at [194, 1359] on icon at bounding box center [196, 1365] width 13 height 13
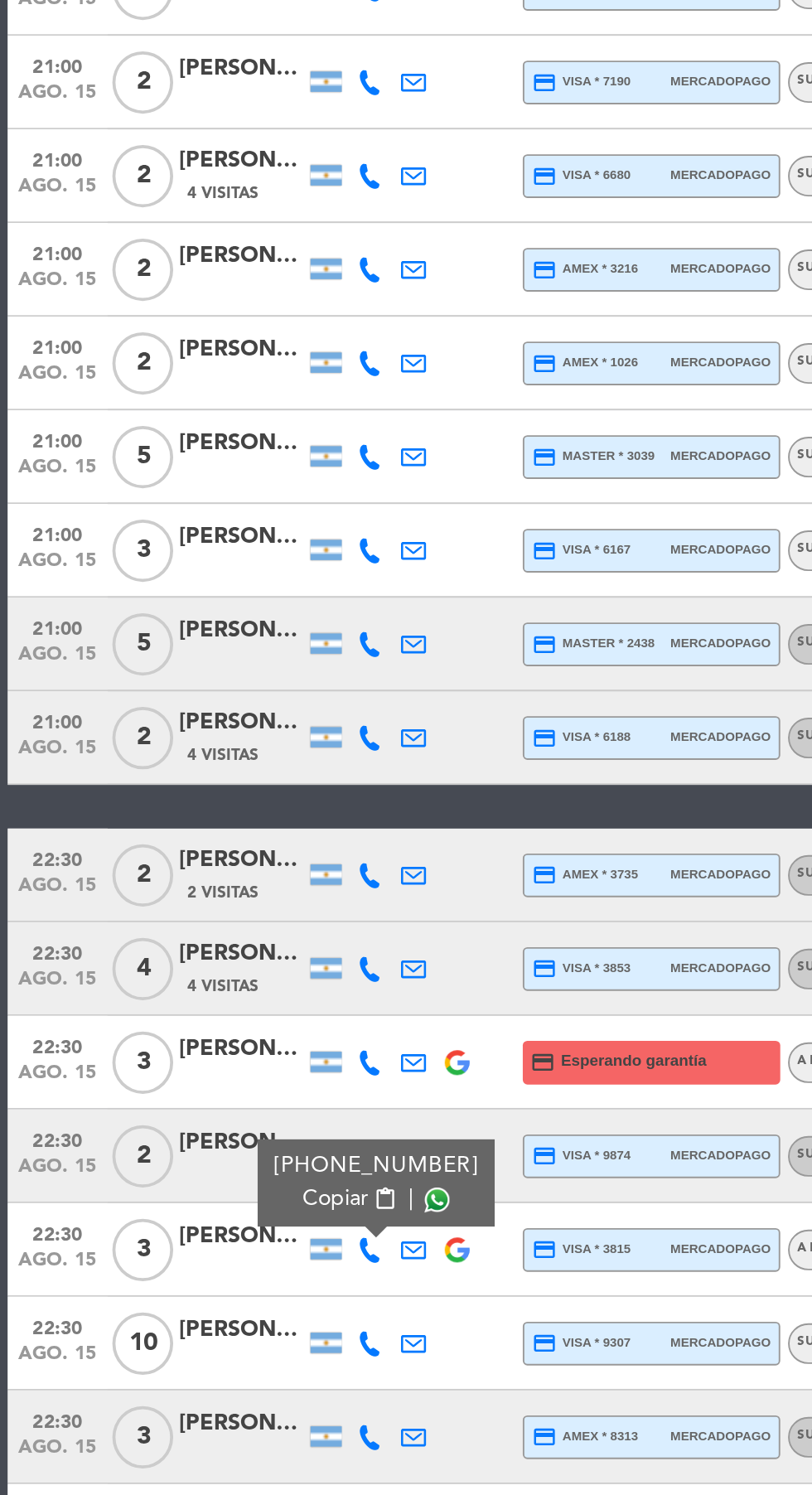
click at [196, 1408] on icon at bounding box center [196, 1415] width 13 height 13
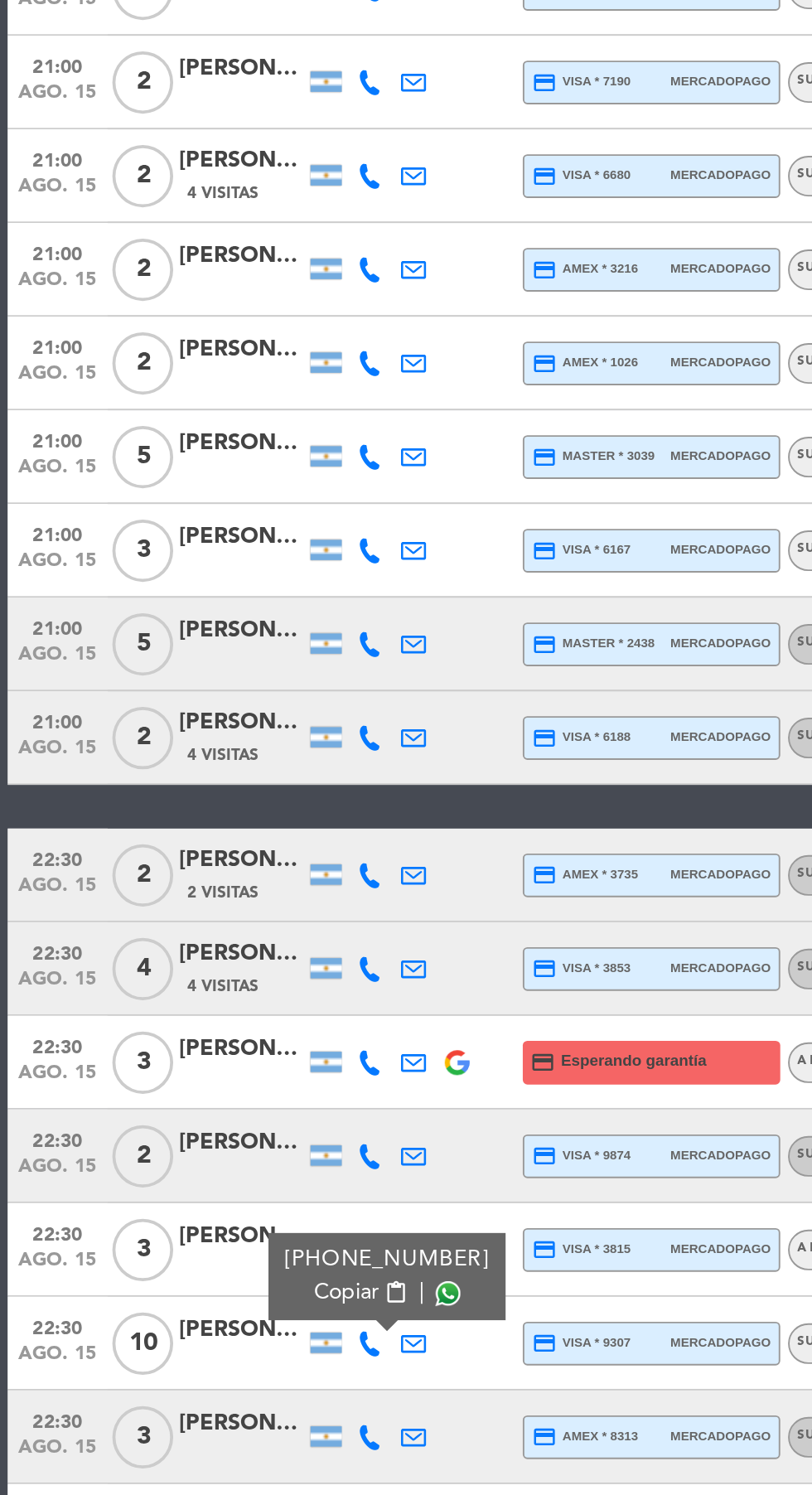
click at [196, 1458] on icon at bounding box center [196, 1465] width 13 height 13
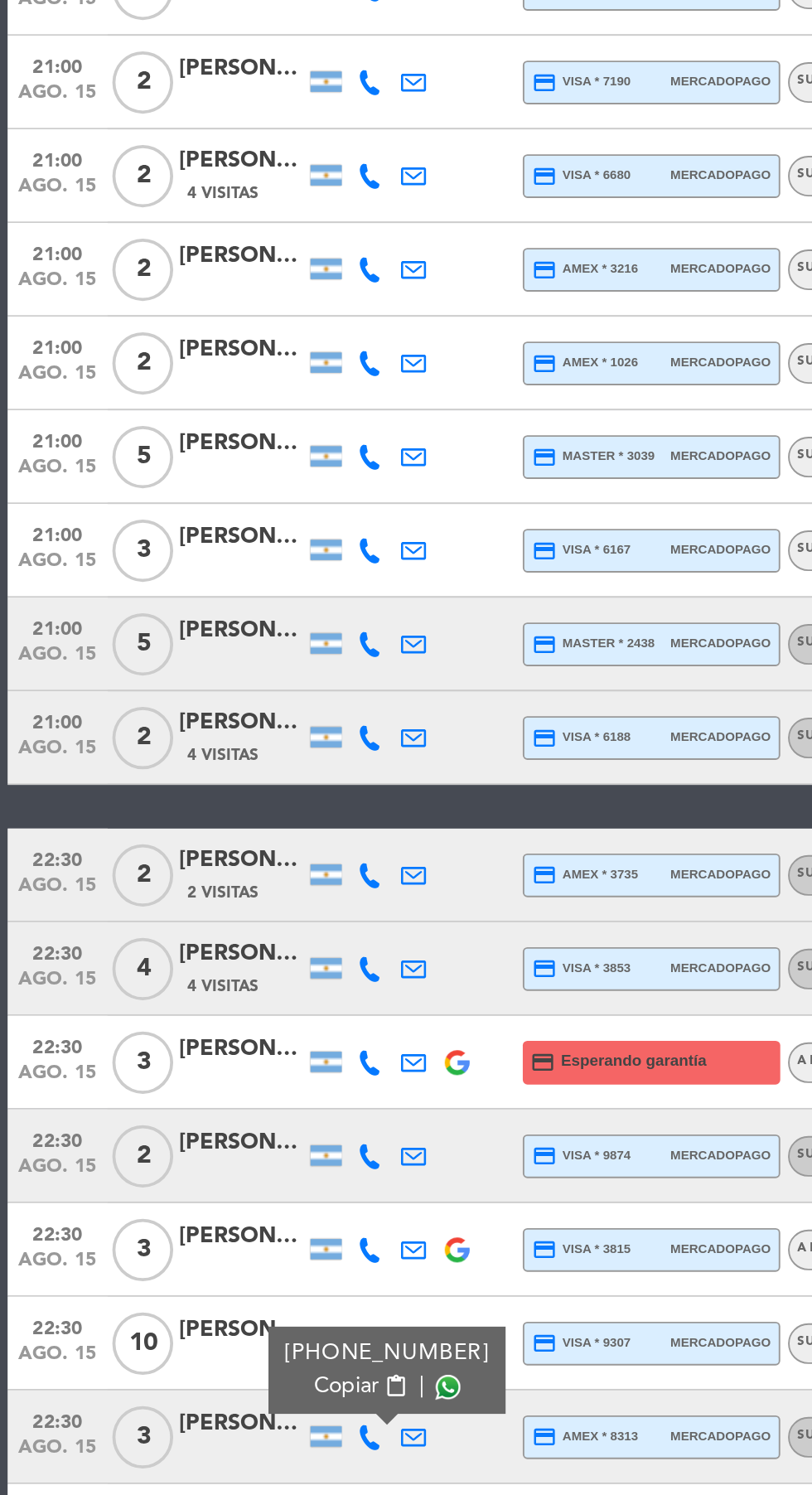
click at [202, 1494] on icon at bounding box center [196, 1513] width 13 height 13
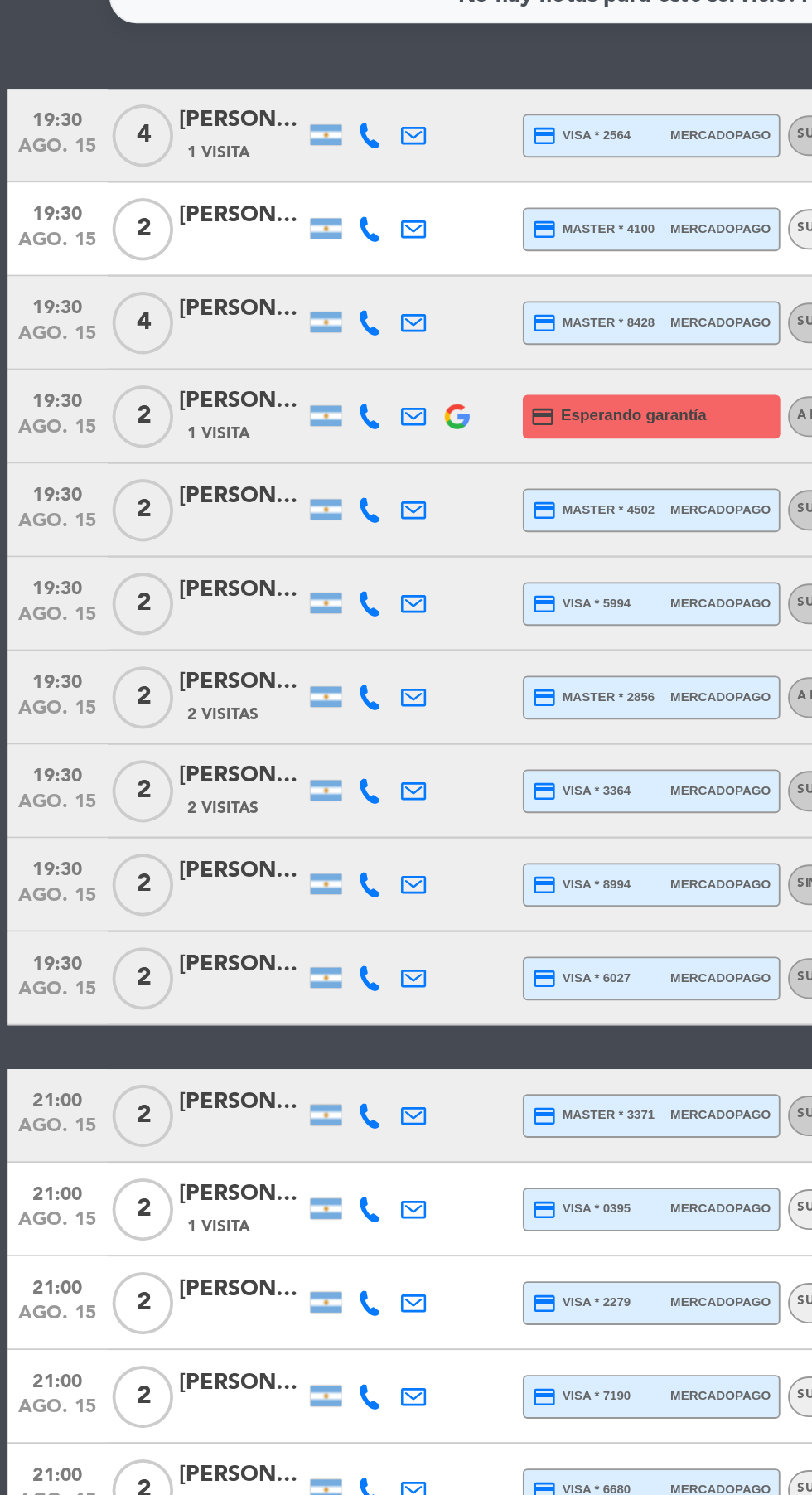
scroll to position [0, 0]
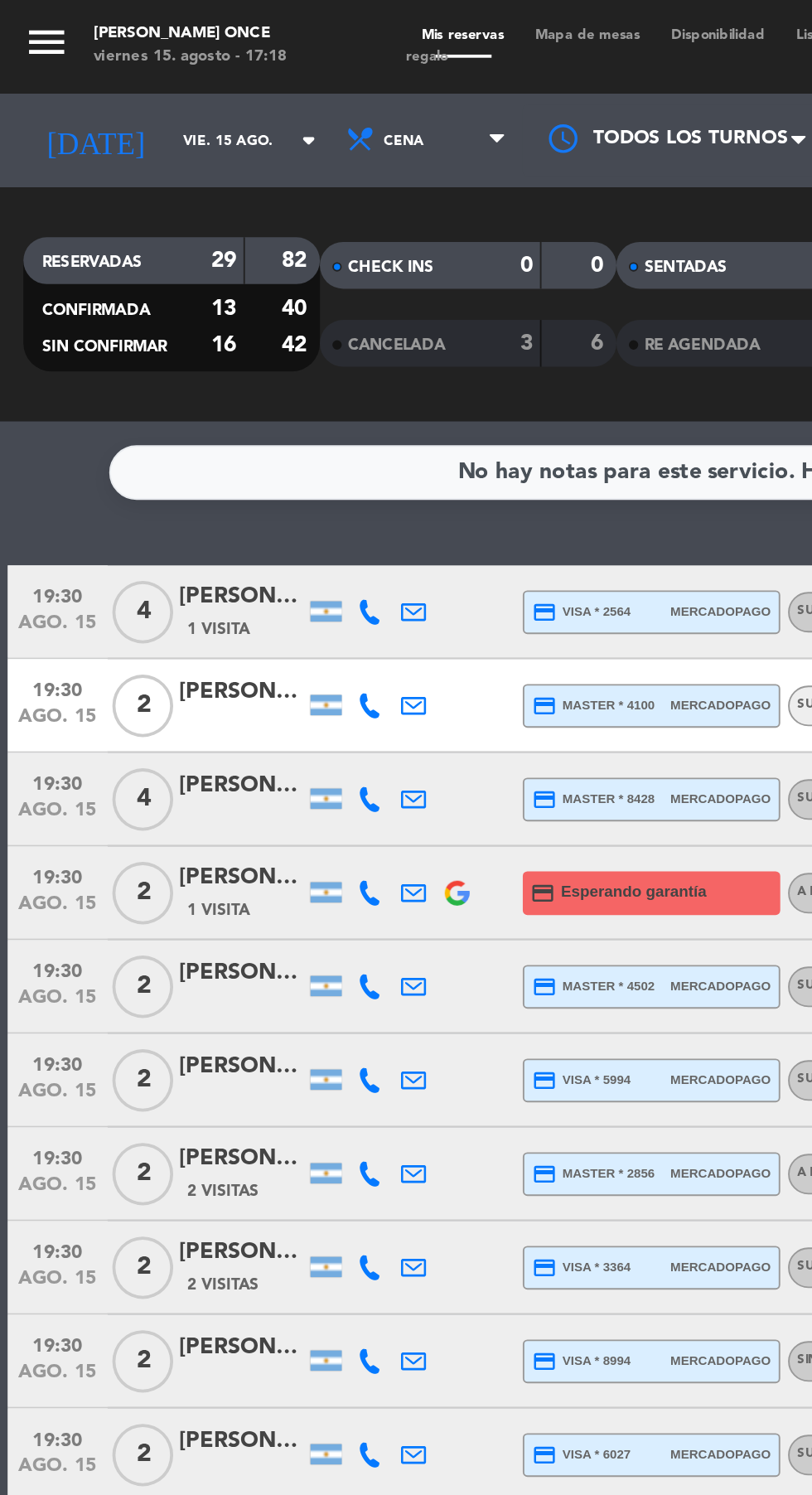
click at [193, 324] on icon at bounding box center [196, 324] width 13 height 13
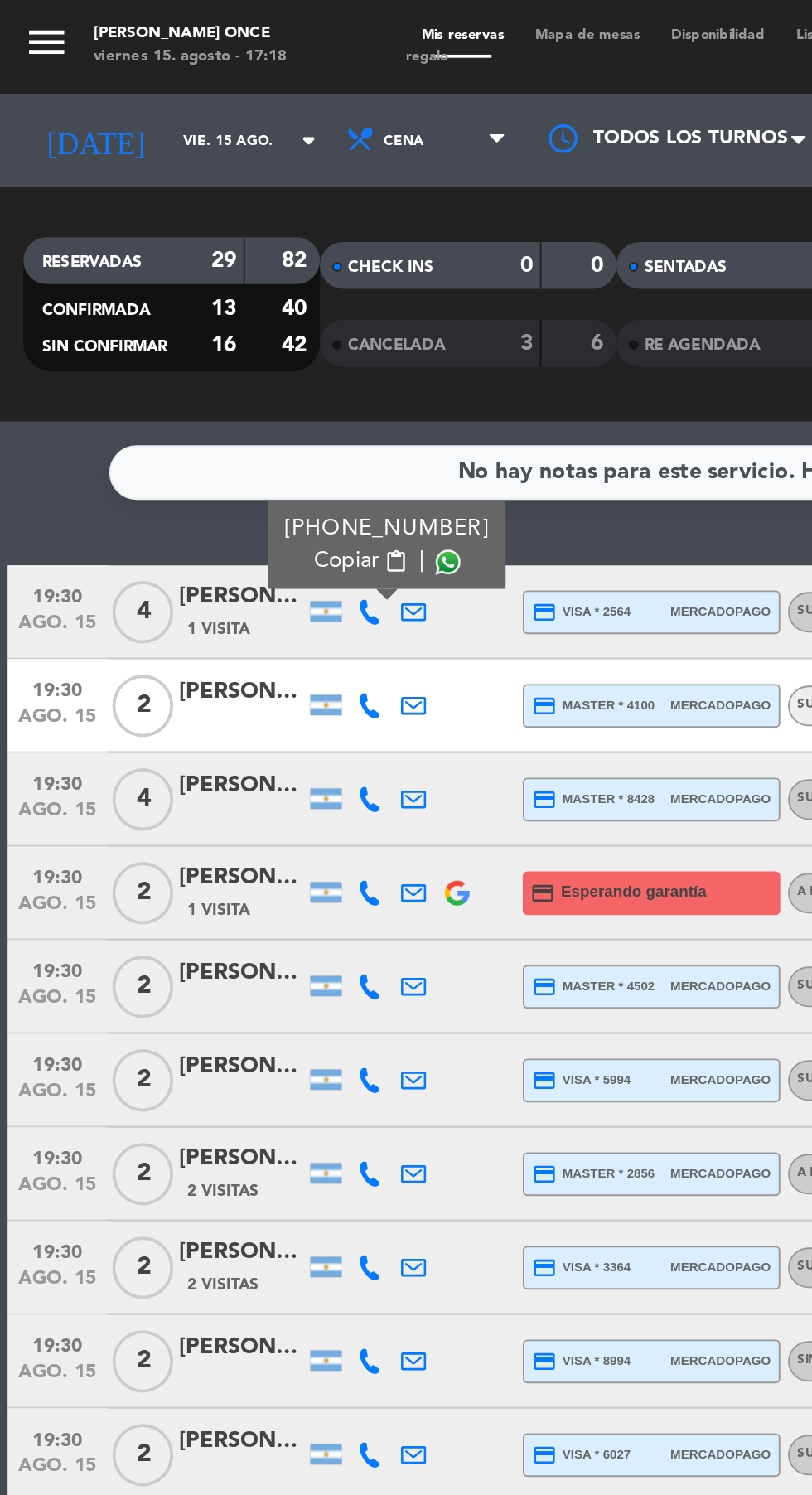
click at [193, 371] on icon at bounding box center [196, 374] width 13 height 13
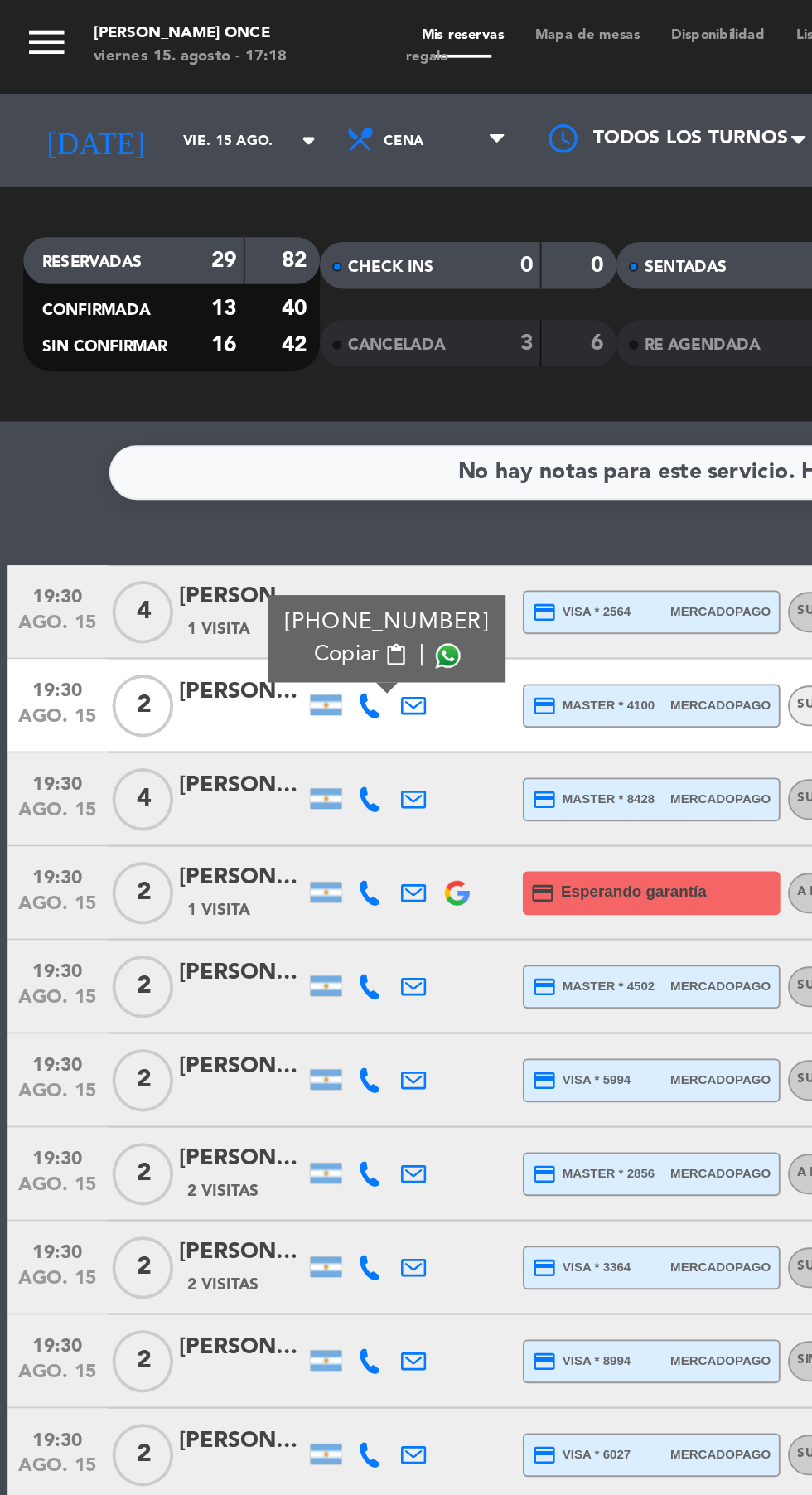
click at [195, 422] on icon at bounding box center [196, 424] width 13 height 13
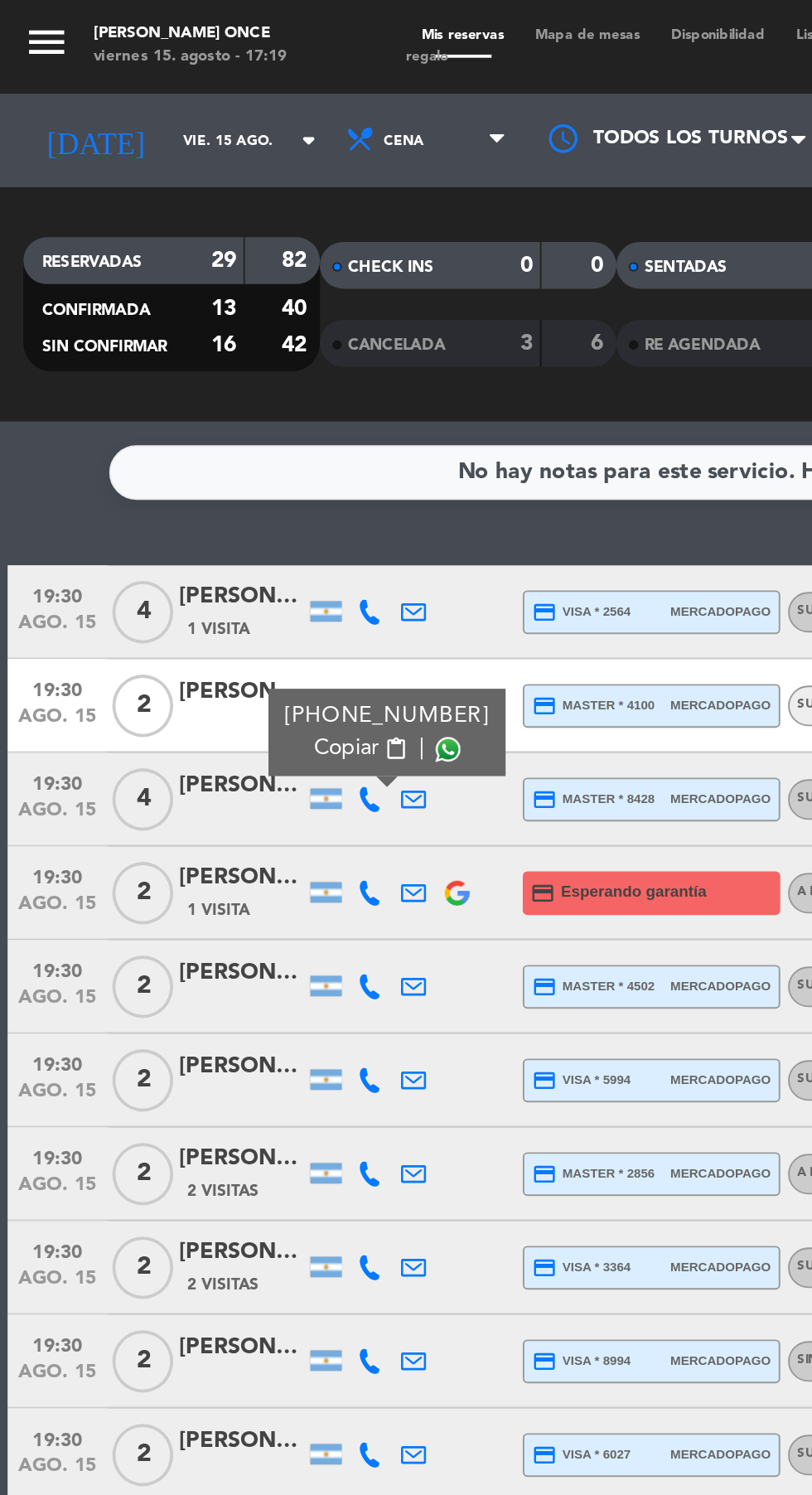
click at [195, 474] on icon at bounding box center [196, 474] width 13 height 13
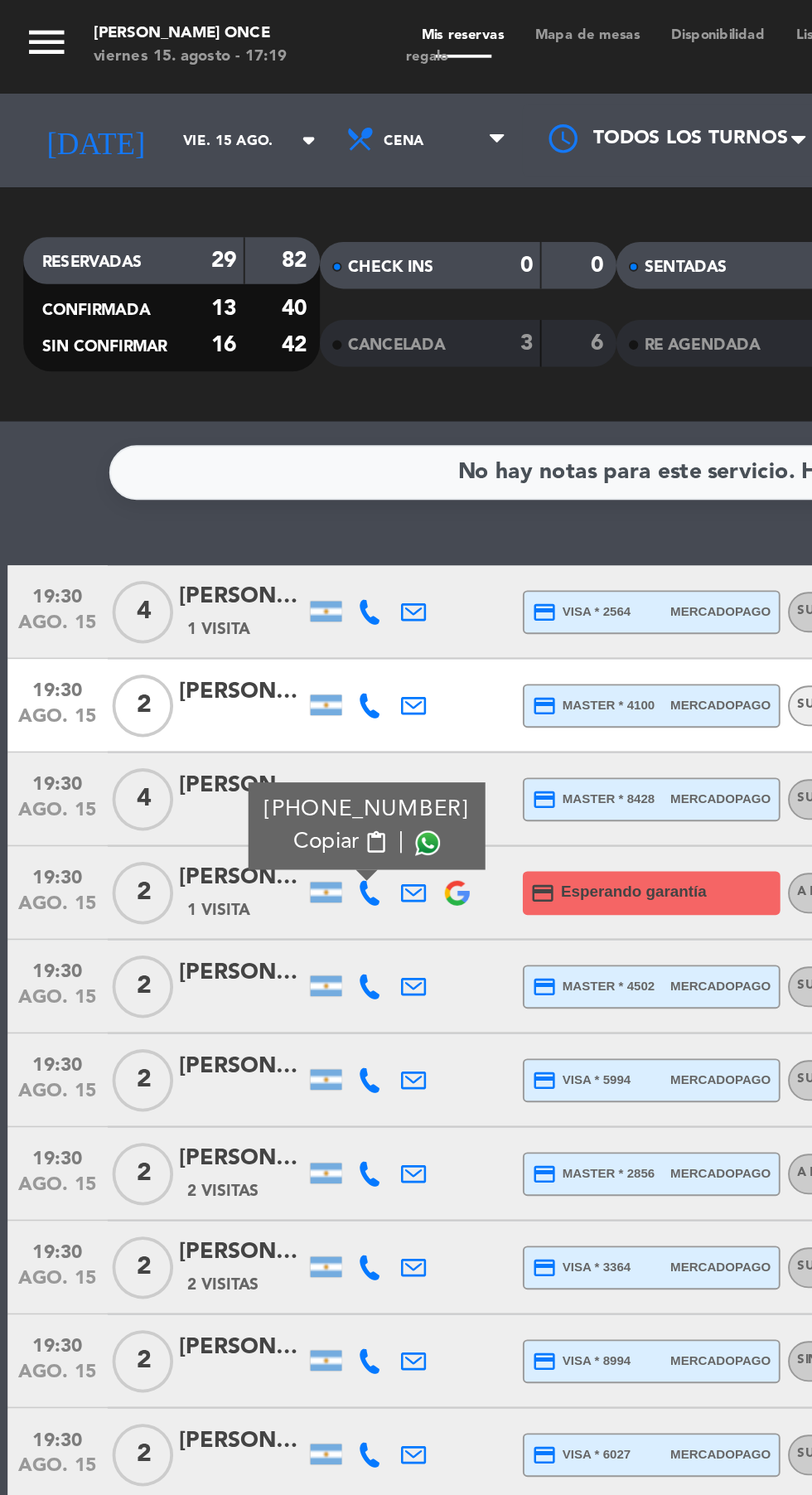
click at [194, 520] on icon at bounding box center [196, 524] width 13 height 13
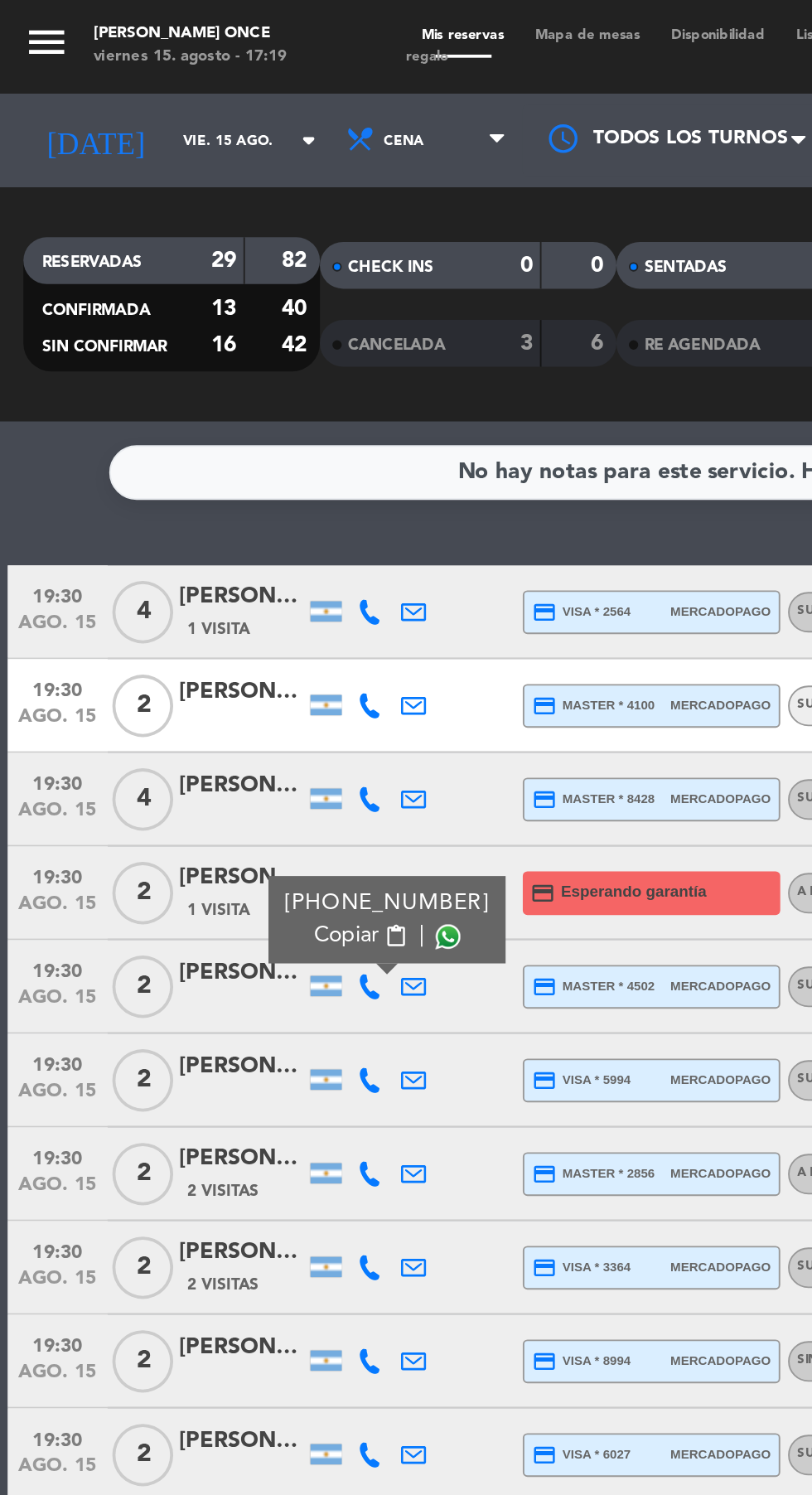
click at [191, 575] on icon at bounding box center [196, 573] width 13 height 13
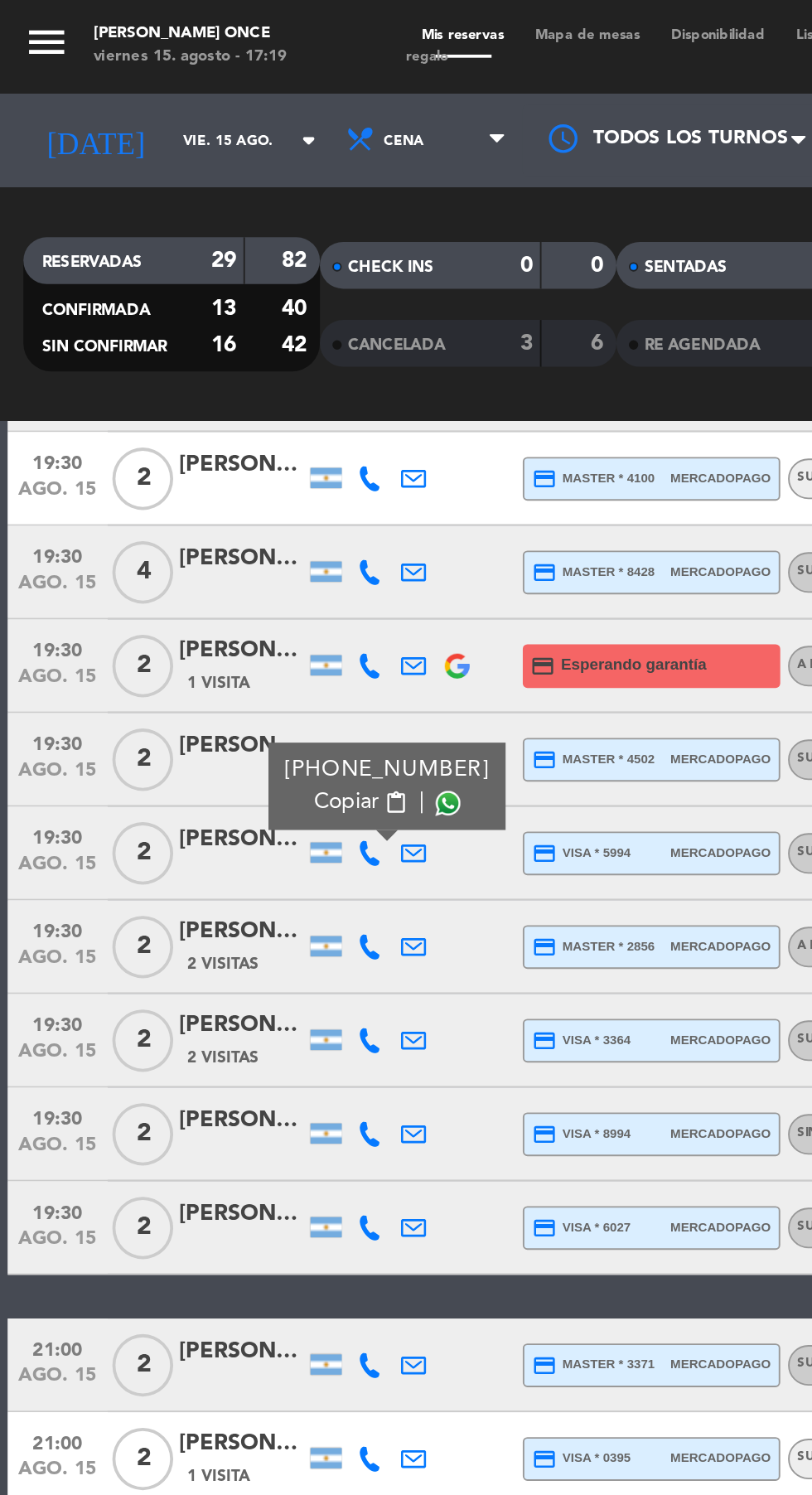
scroll to position [143, 0]
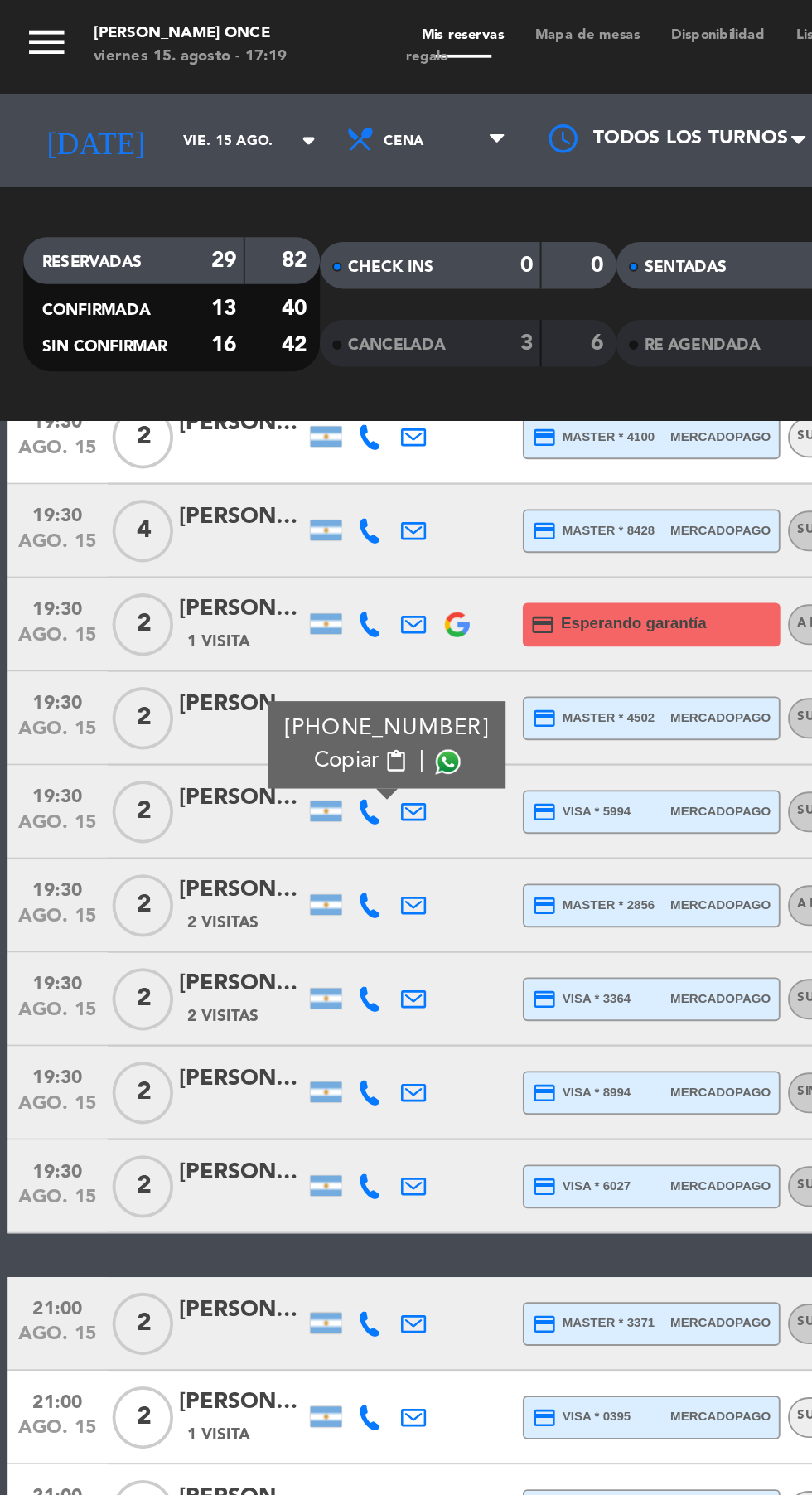
click at [193, 482] on icon at bounding box center [196, 480] width 13 height 13
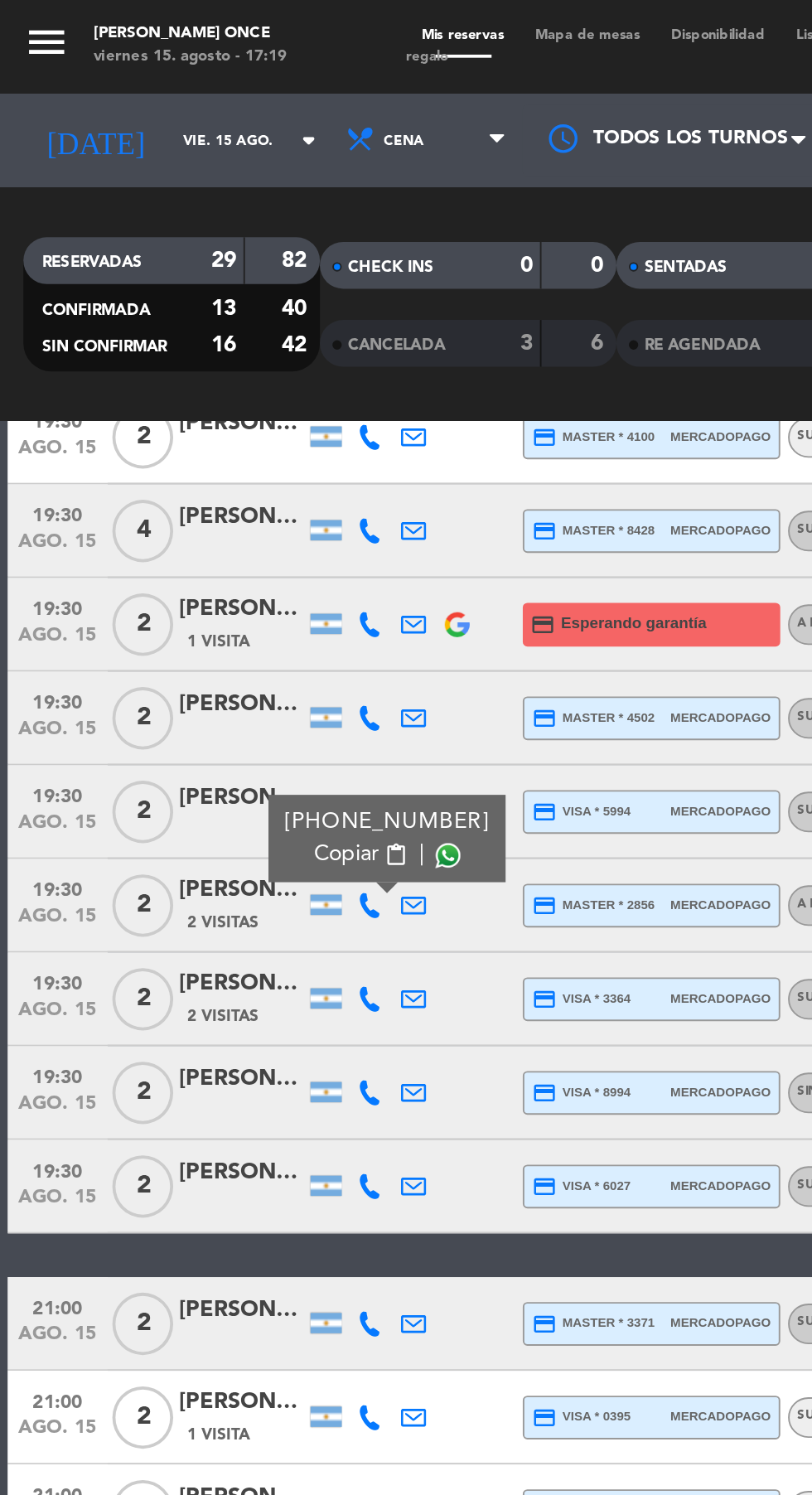
click at [194, 536] on icon at bounding box center [196, 530] width 13 height 13
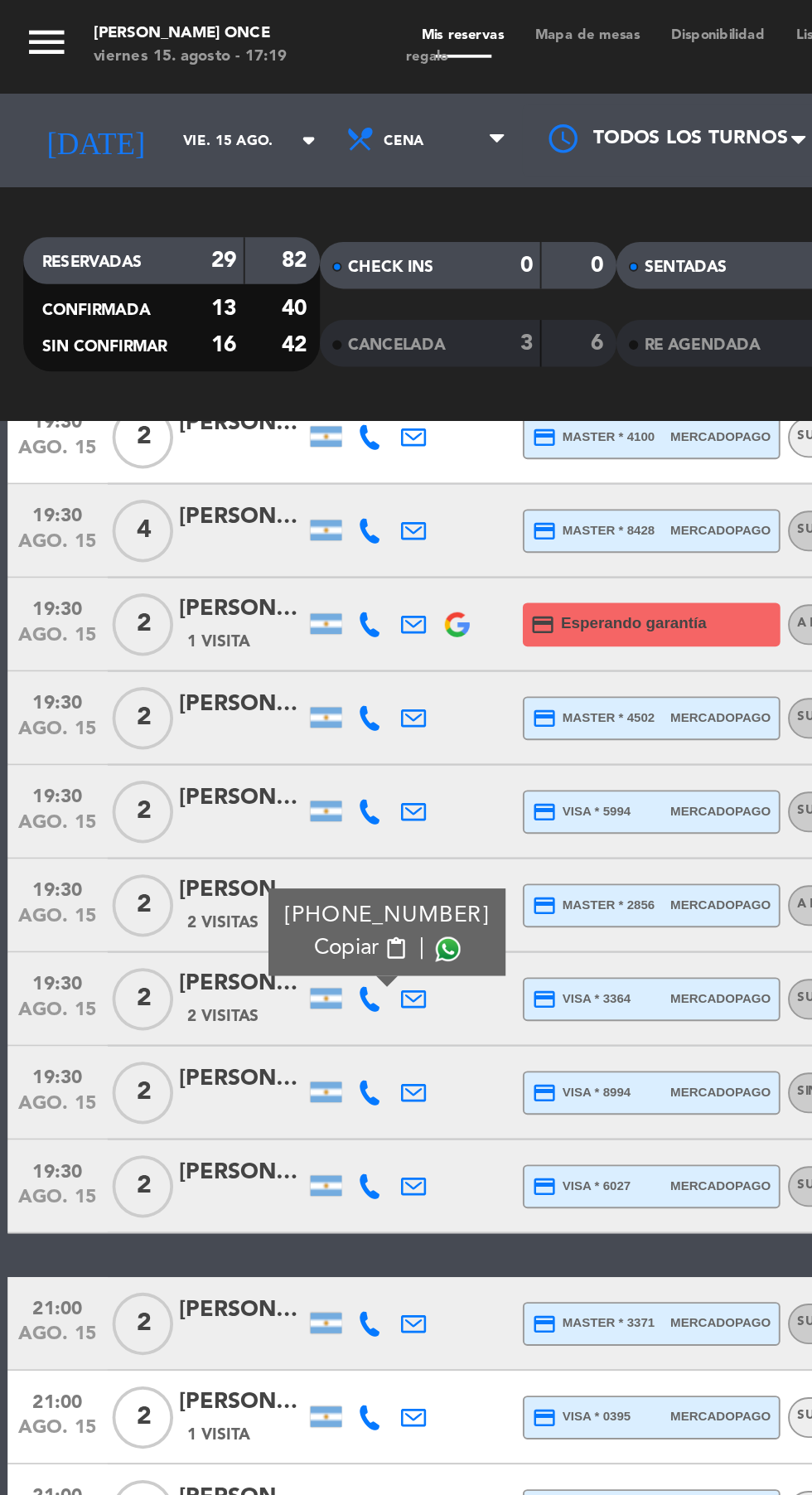
click at [193, 581] on icon at bounding box center [196, 580] width 13 height 13
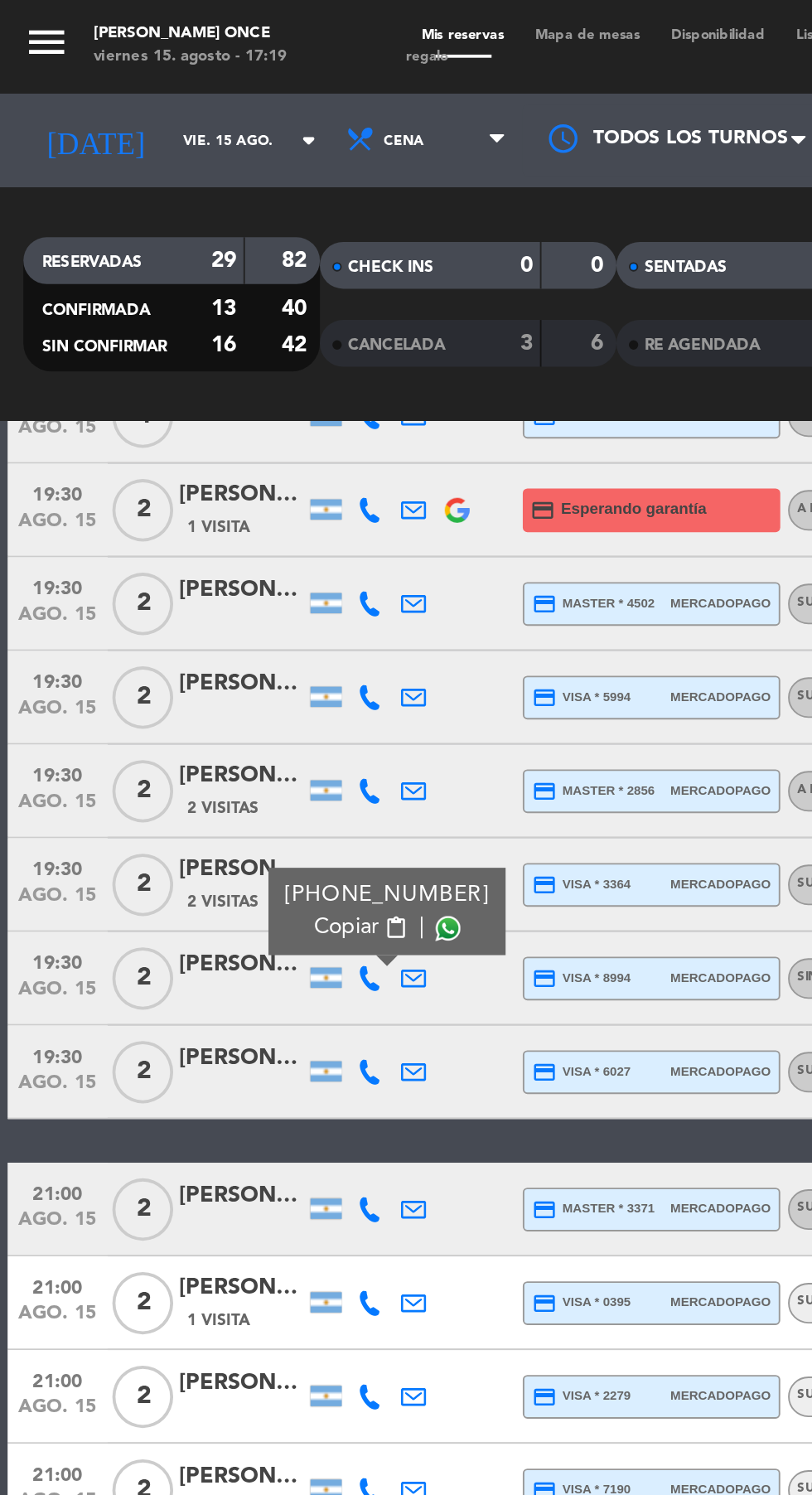
scroll to position [250, 0]
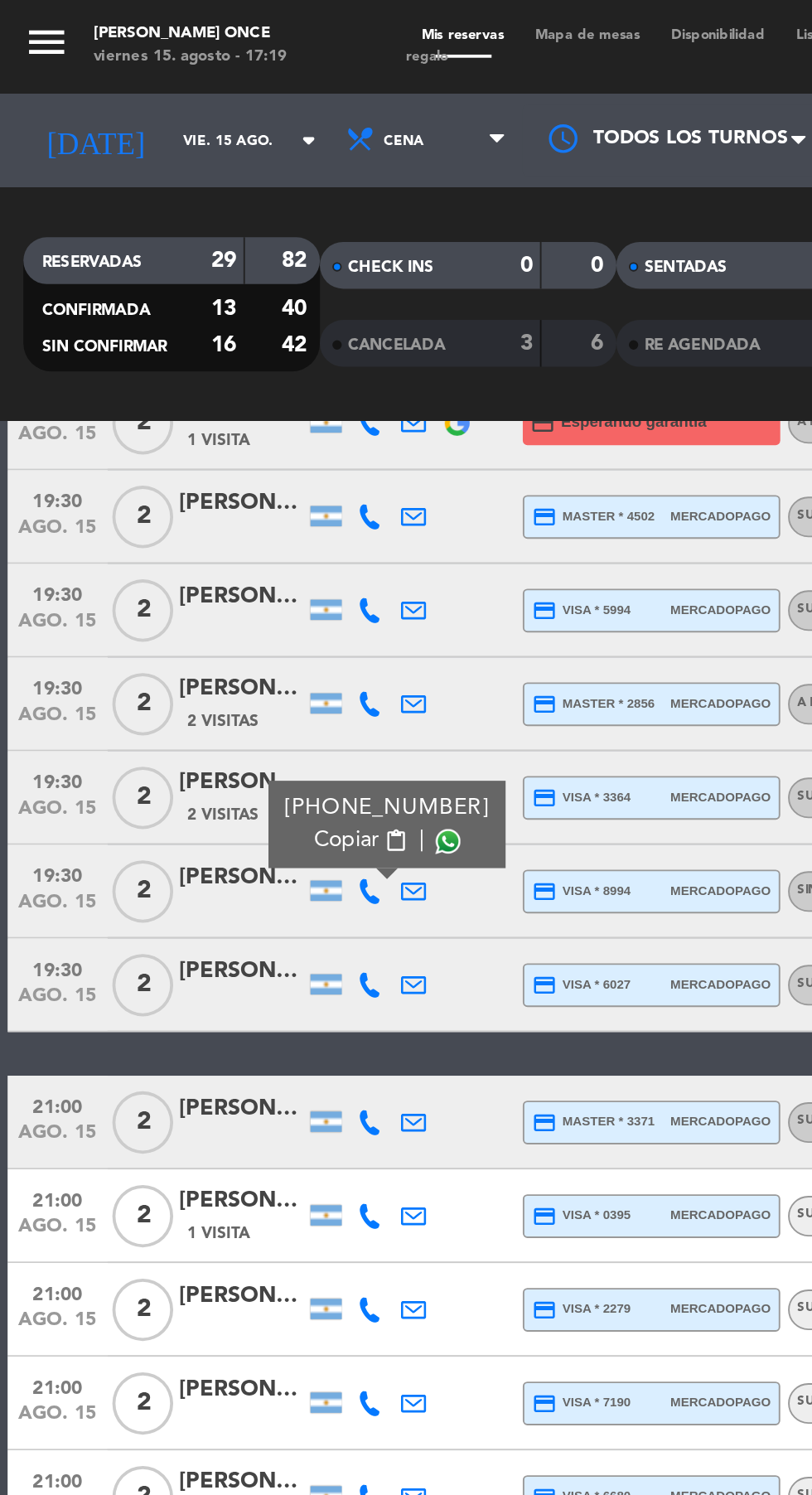
click at [195, 524] on icon at bounding box center [196, 523] width 13 height 13
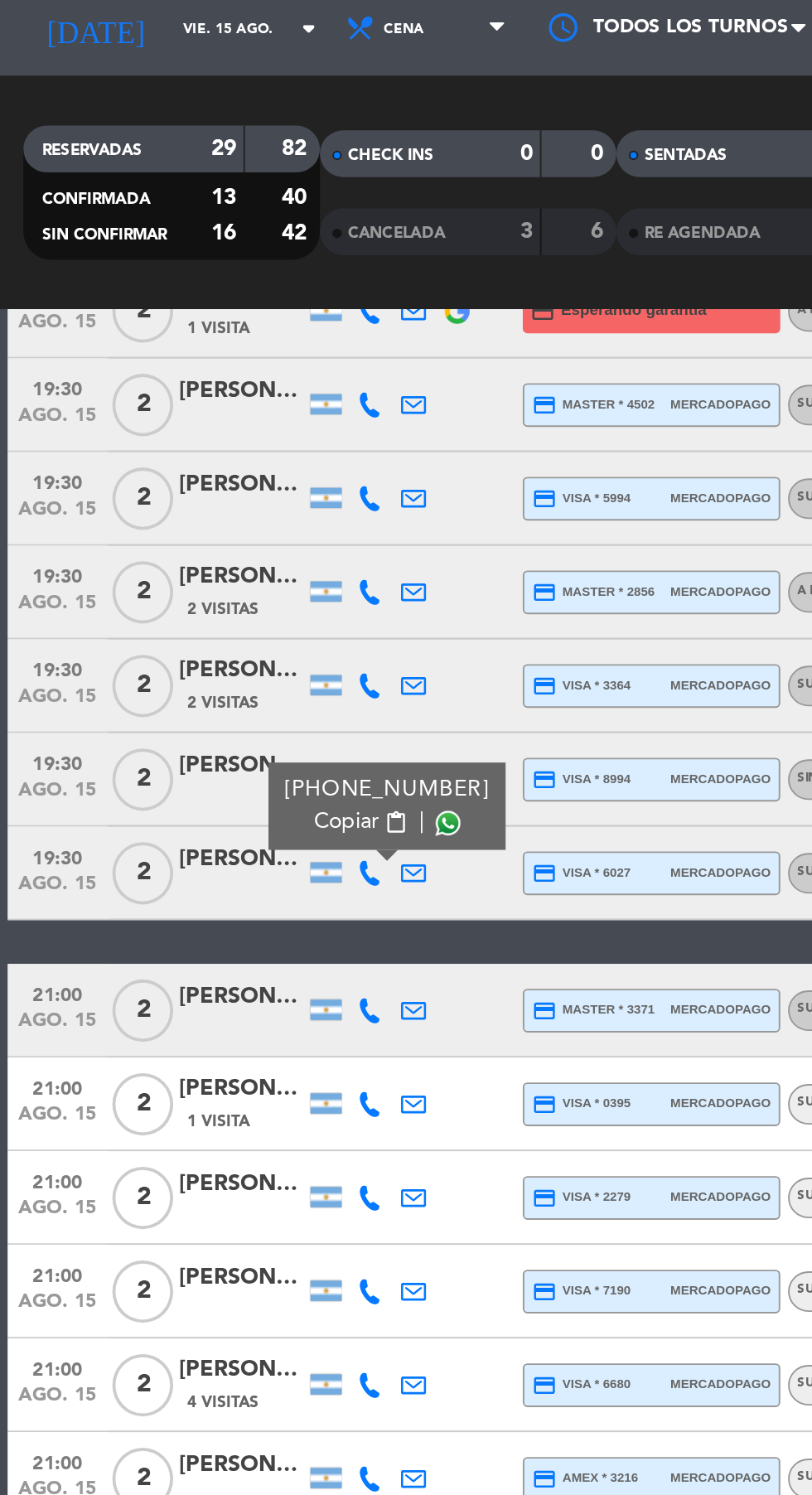
click at [197, 595] on icon at bounding box center [196, 595] width 13 height 13
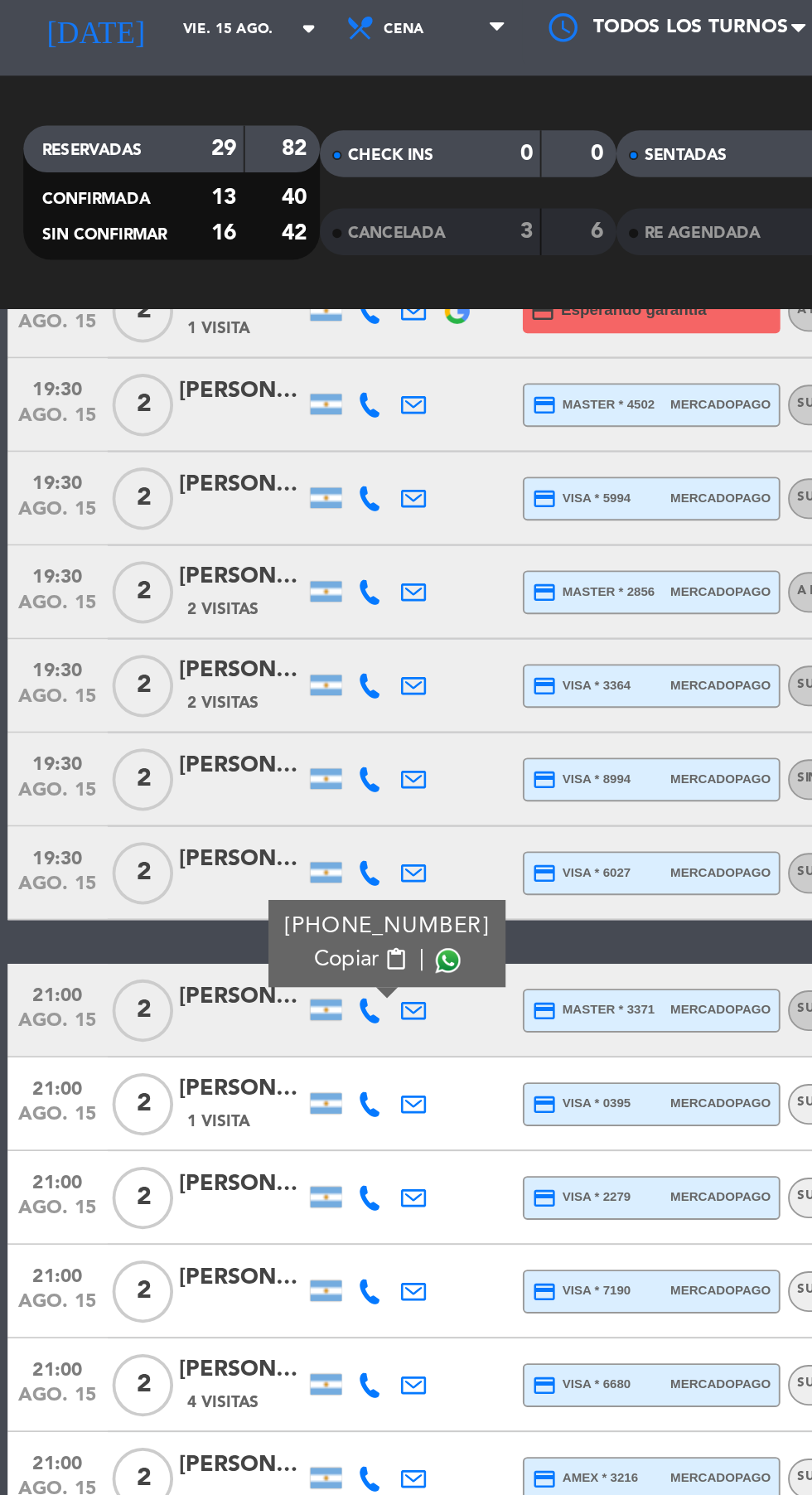
click at [195, 645] on icon at bounding box center [196, 645] width 13 height 13
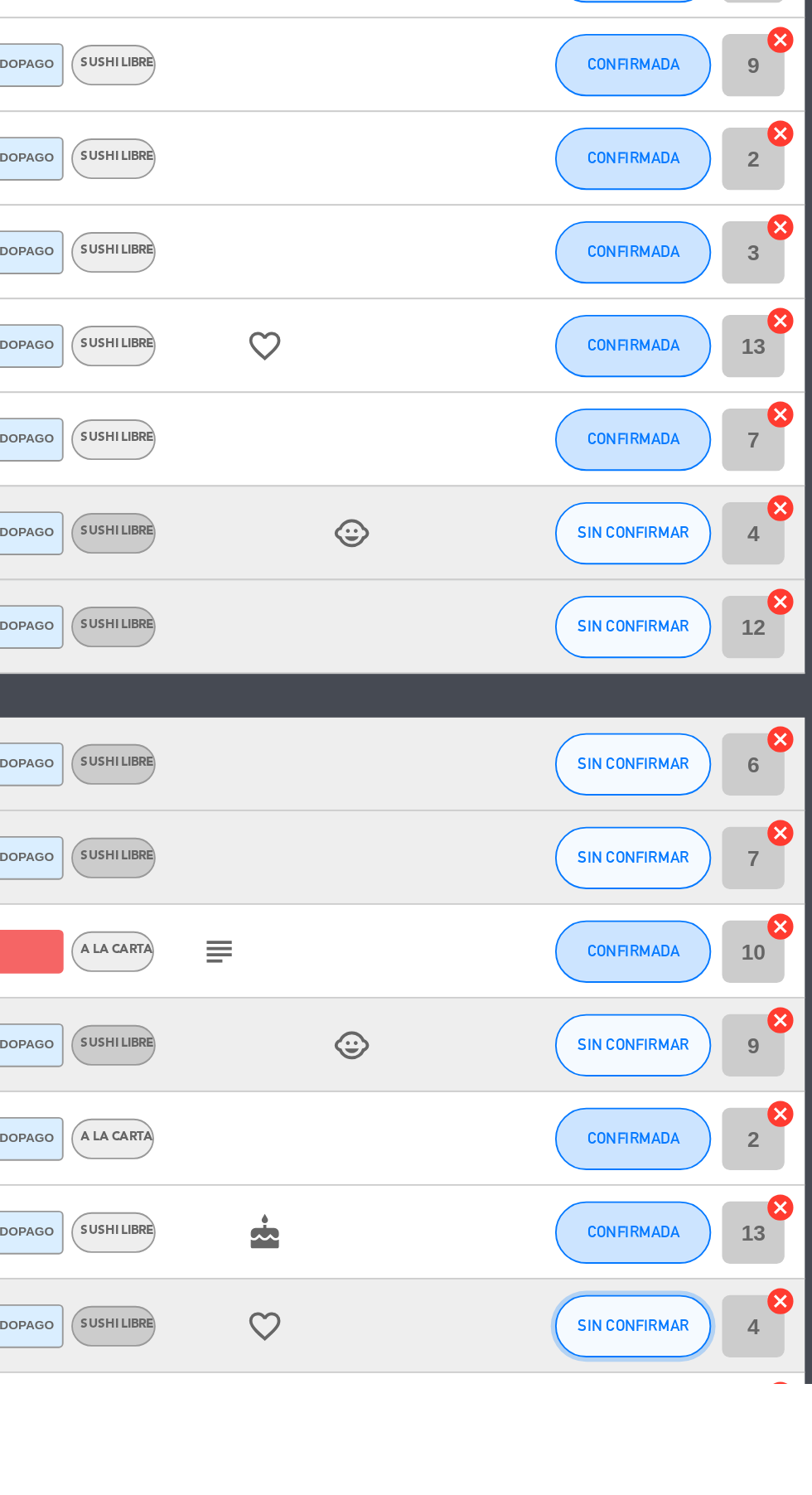
click at [714, 1474] on button "SIN CONFIRMAR" at bounding box center [717, 1465] width 83 height 33
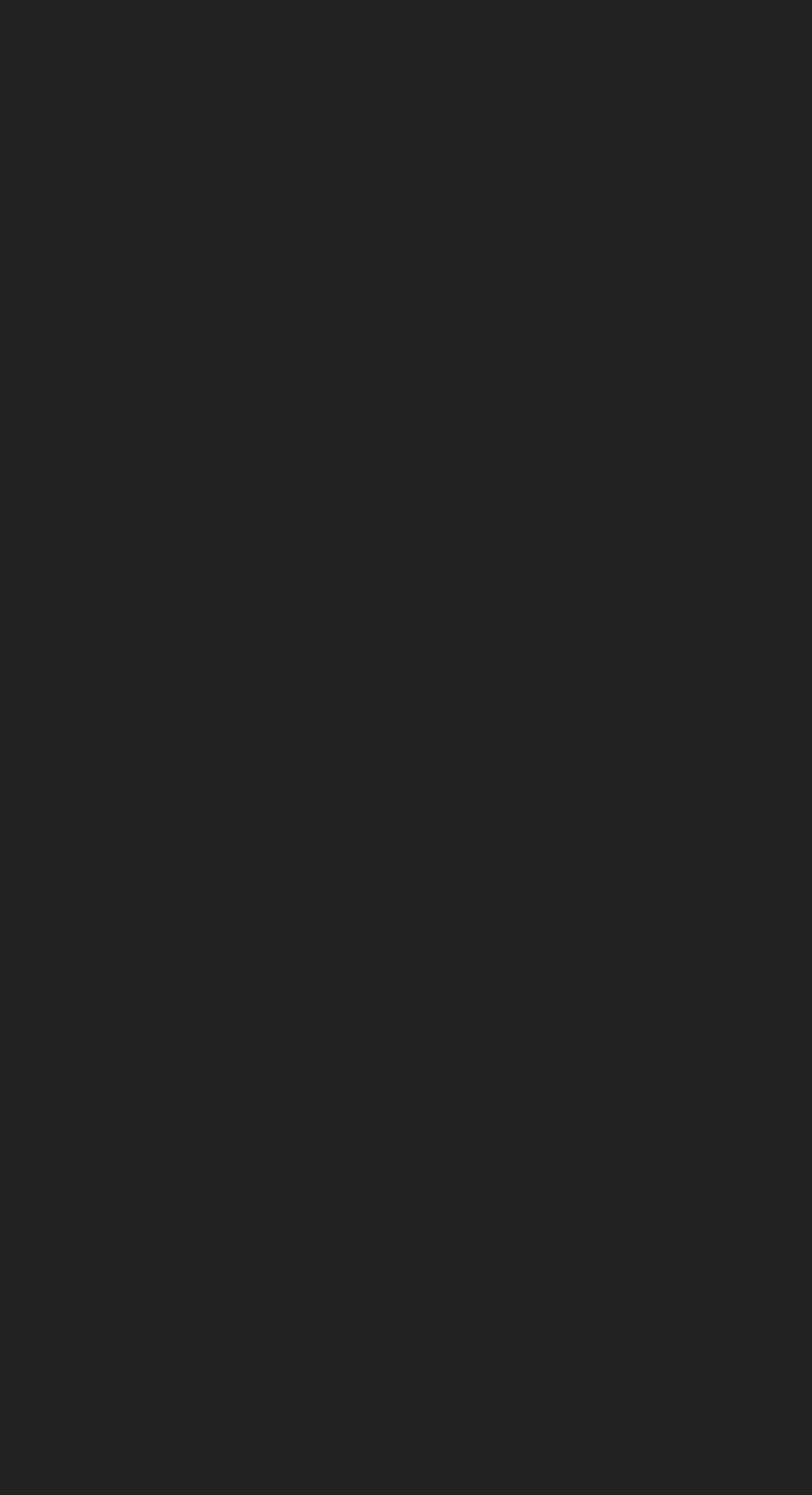
scroll to position [97, 0]
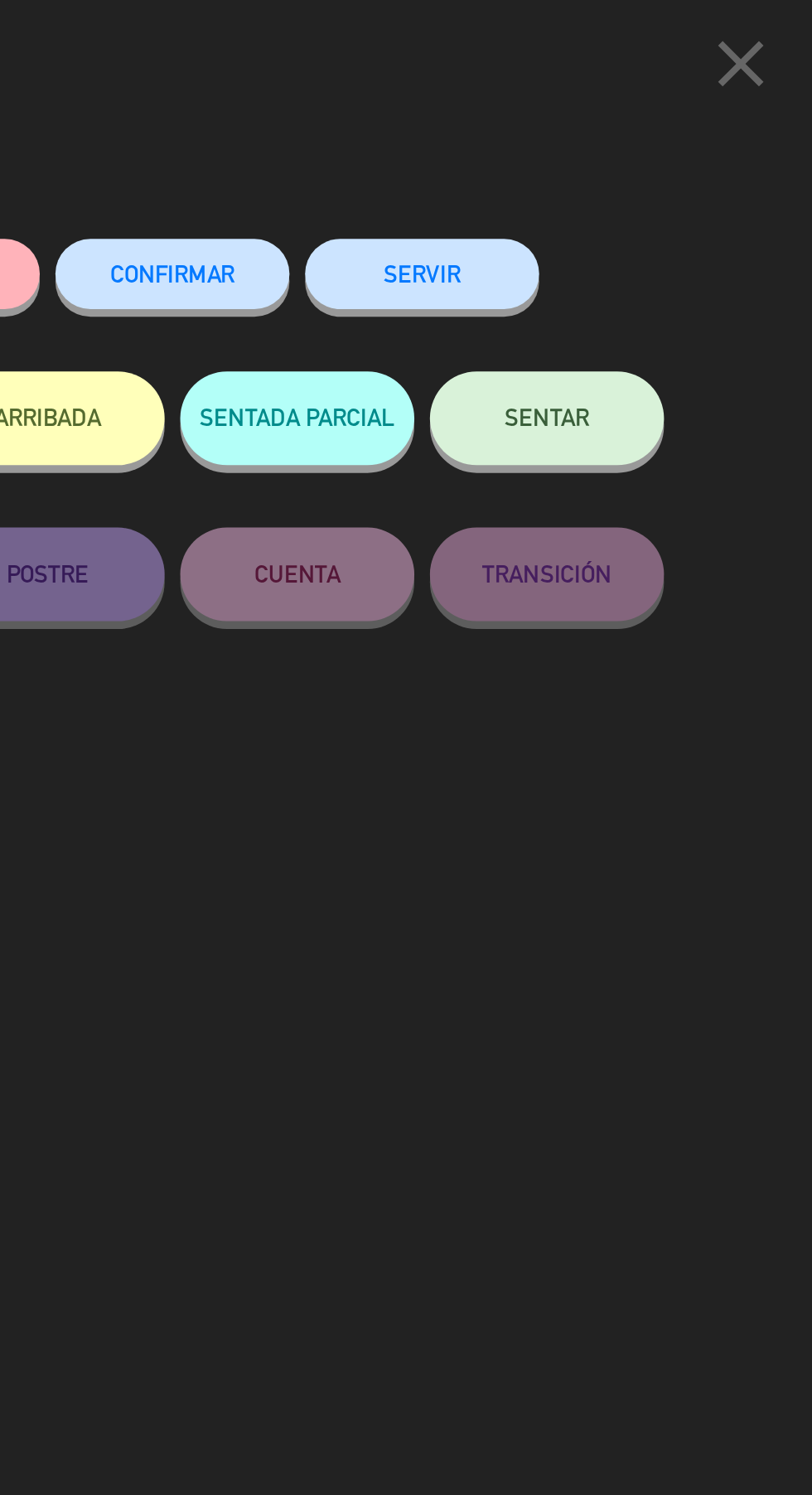
click at [464, 146] on span "CONFIRMAR" at bounding box center [473, 145] width 66 height 14
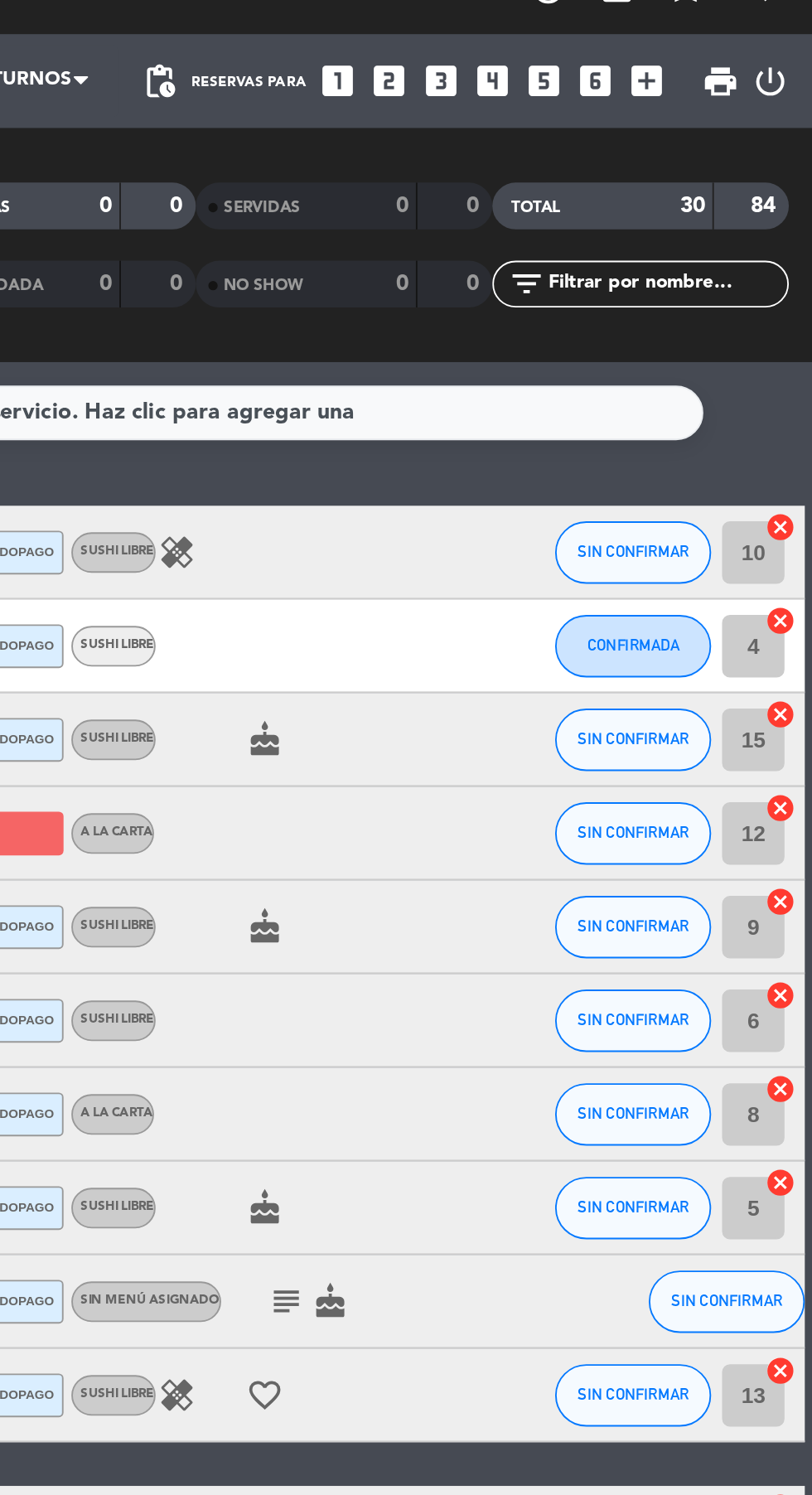
scroll to position [0, 0]
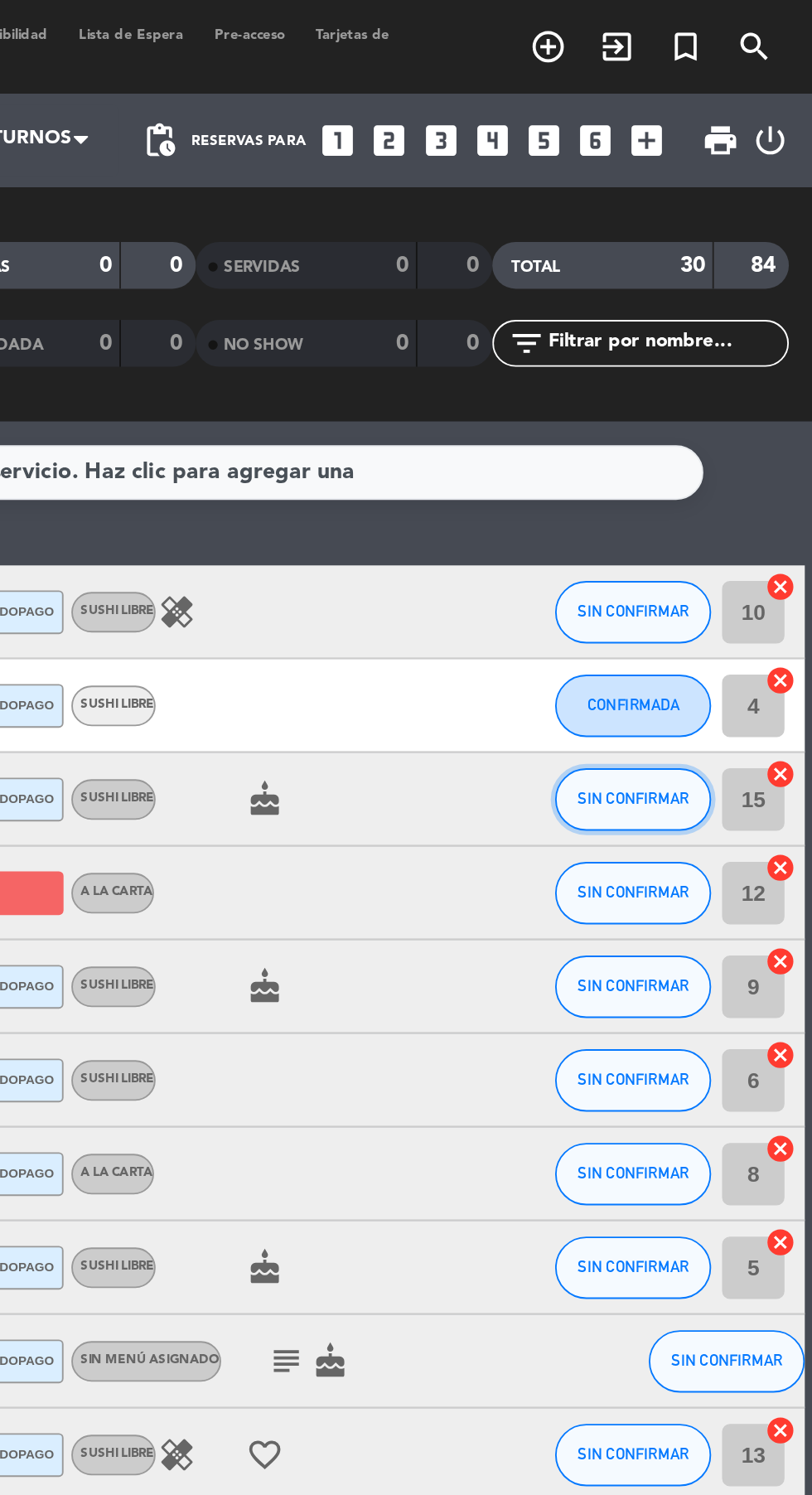
click at [742, 423] on span "SIN CONFIRMAR" at bounding box center [717, 424] width 59 height 9
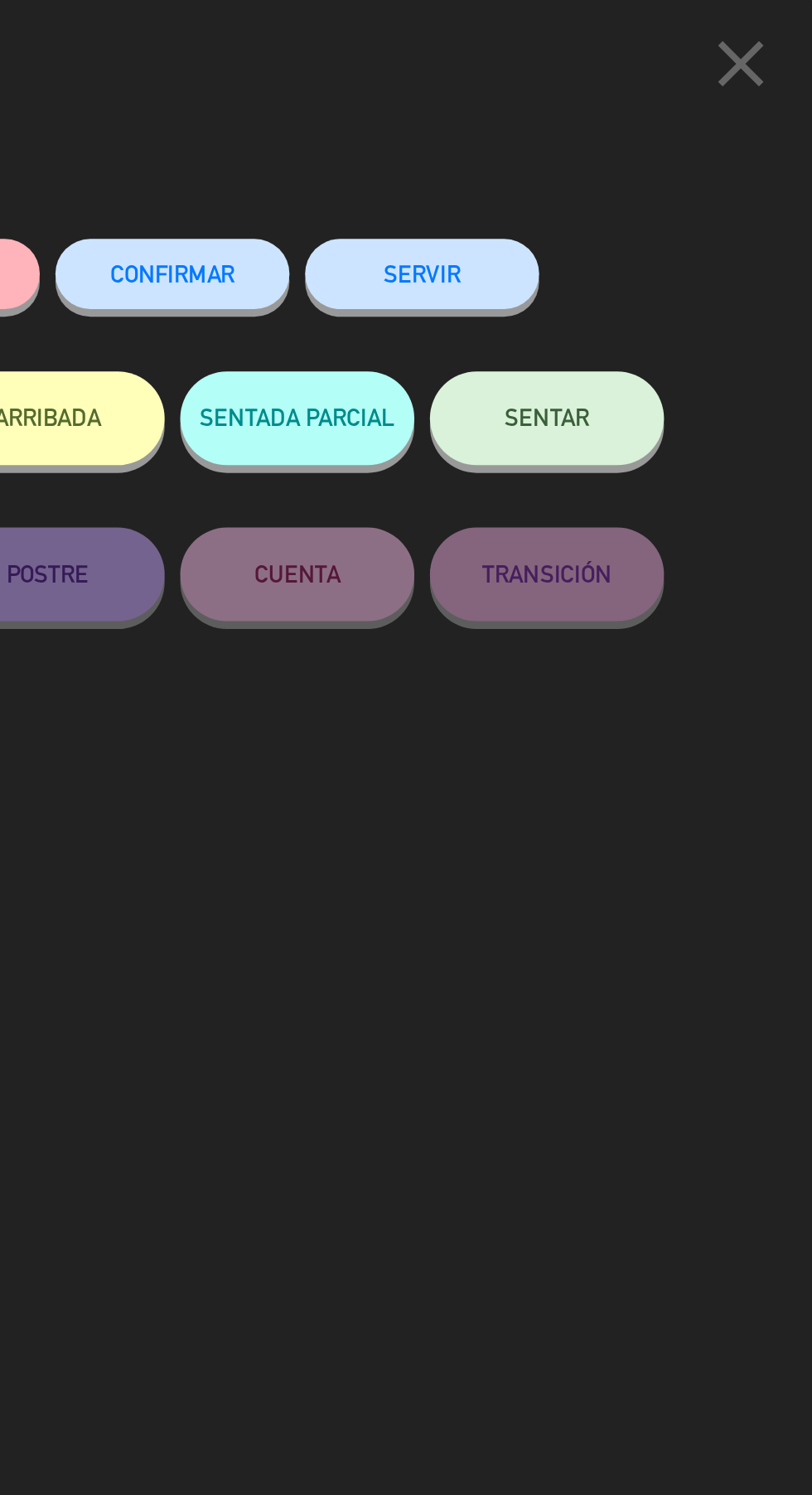
click at [463, 150] on span "CONFIRMAR" at bounding box center [473, 145] width 66 height 14
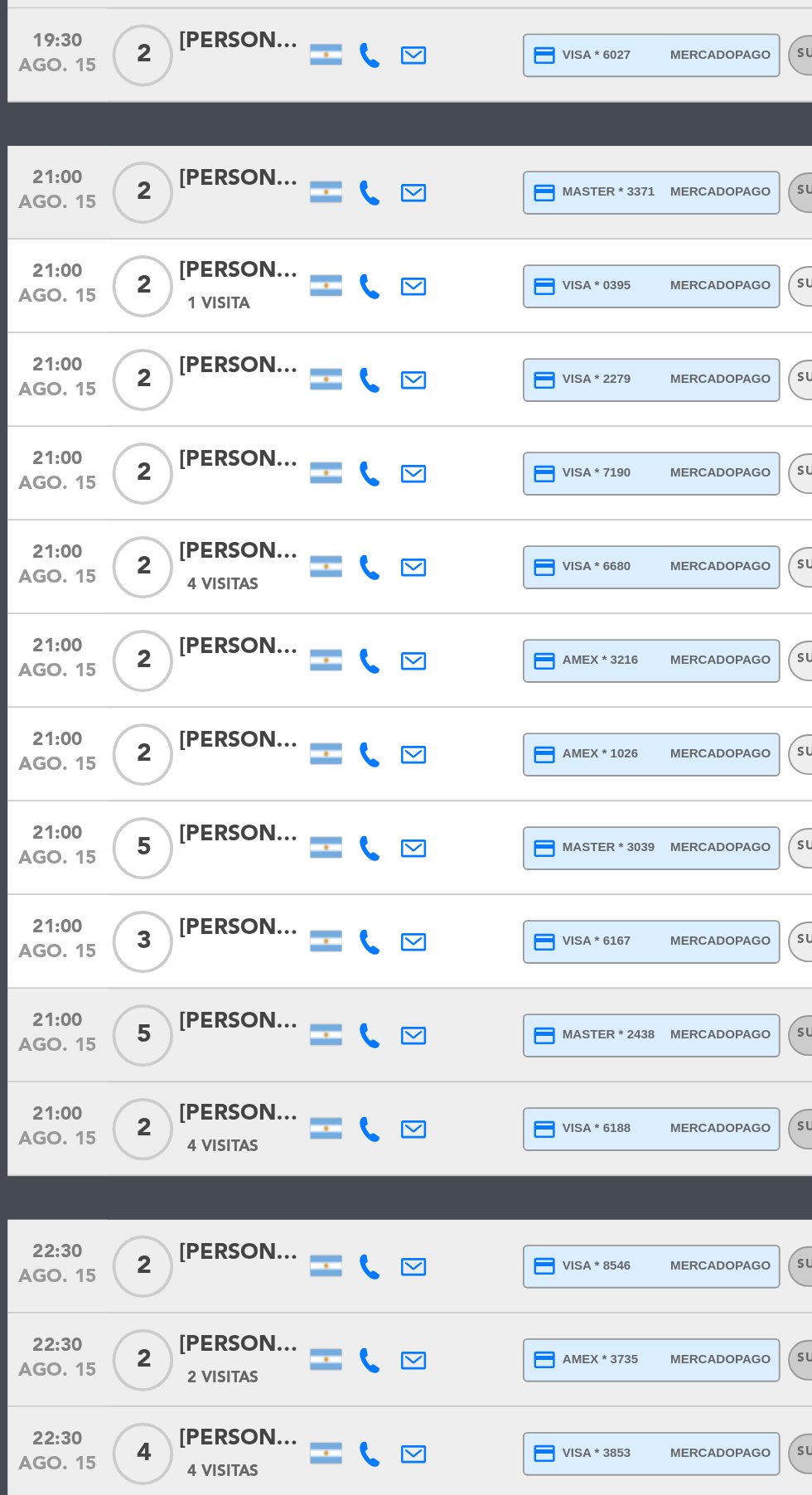
scroll to position [41, 0]
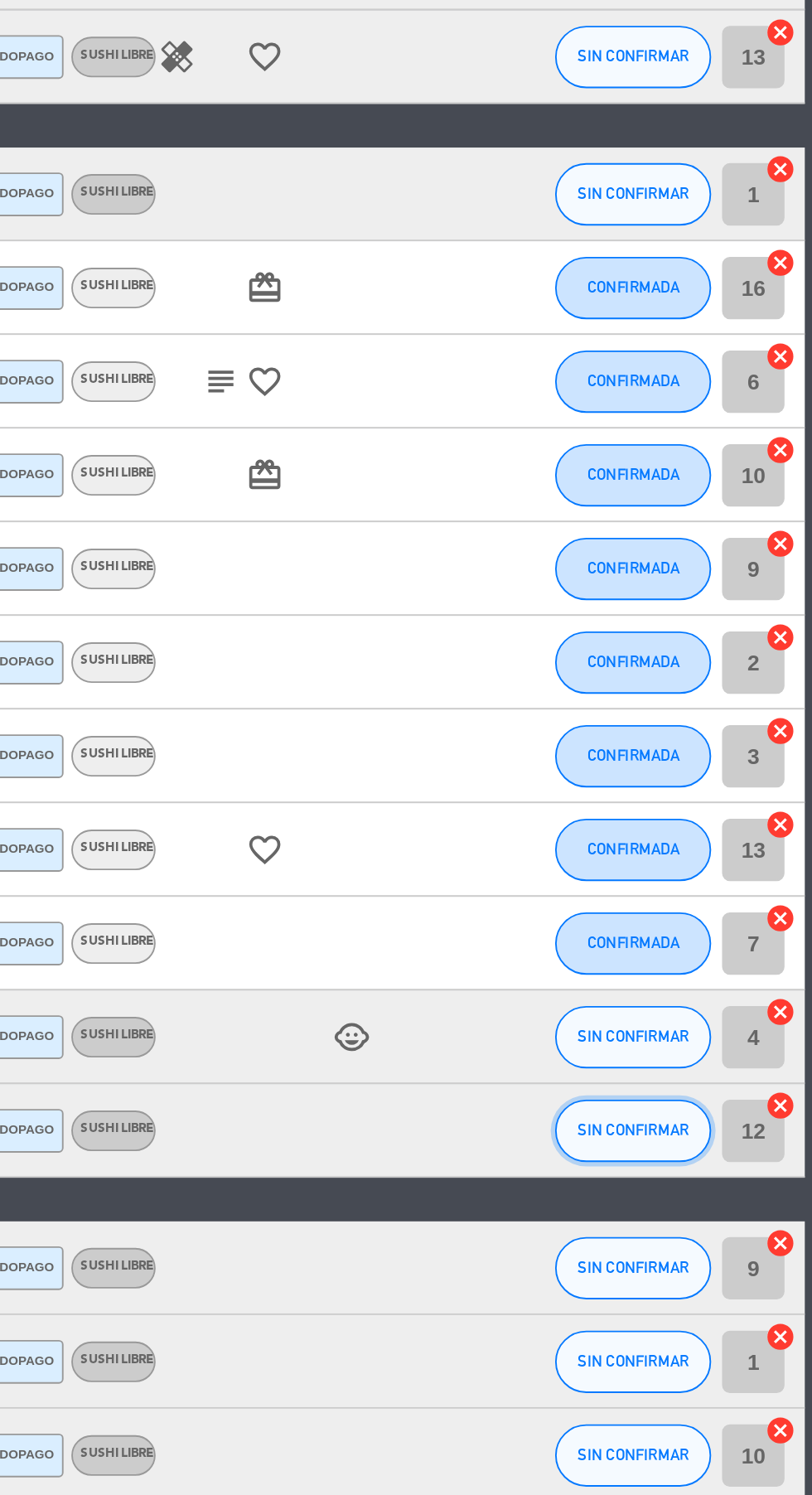
click at [719, 1297] on span "SIN CONFIRMAR" at bounding box center [717, 1301] width 59 height 9
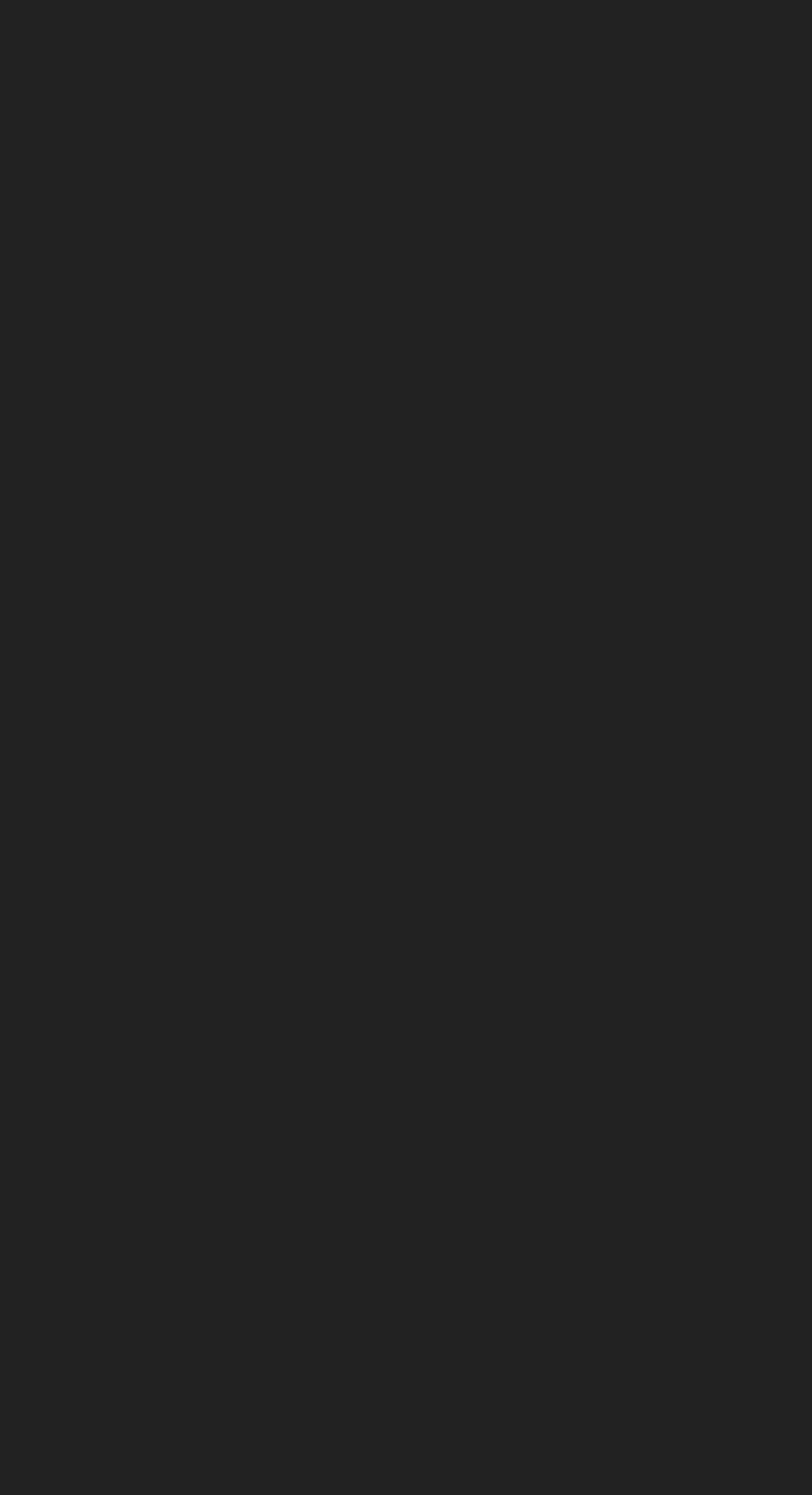
scroll to position [125, 0]
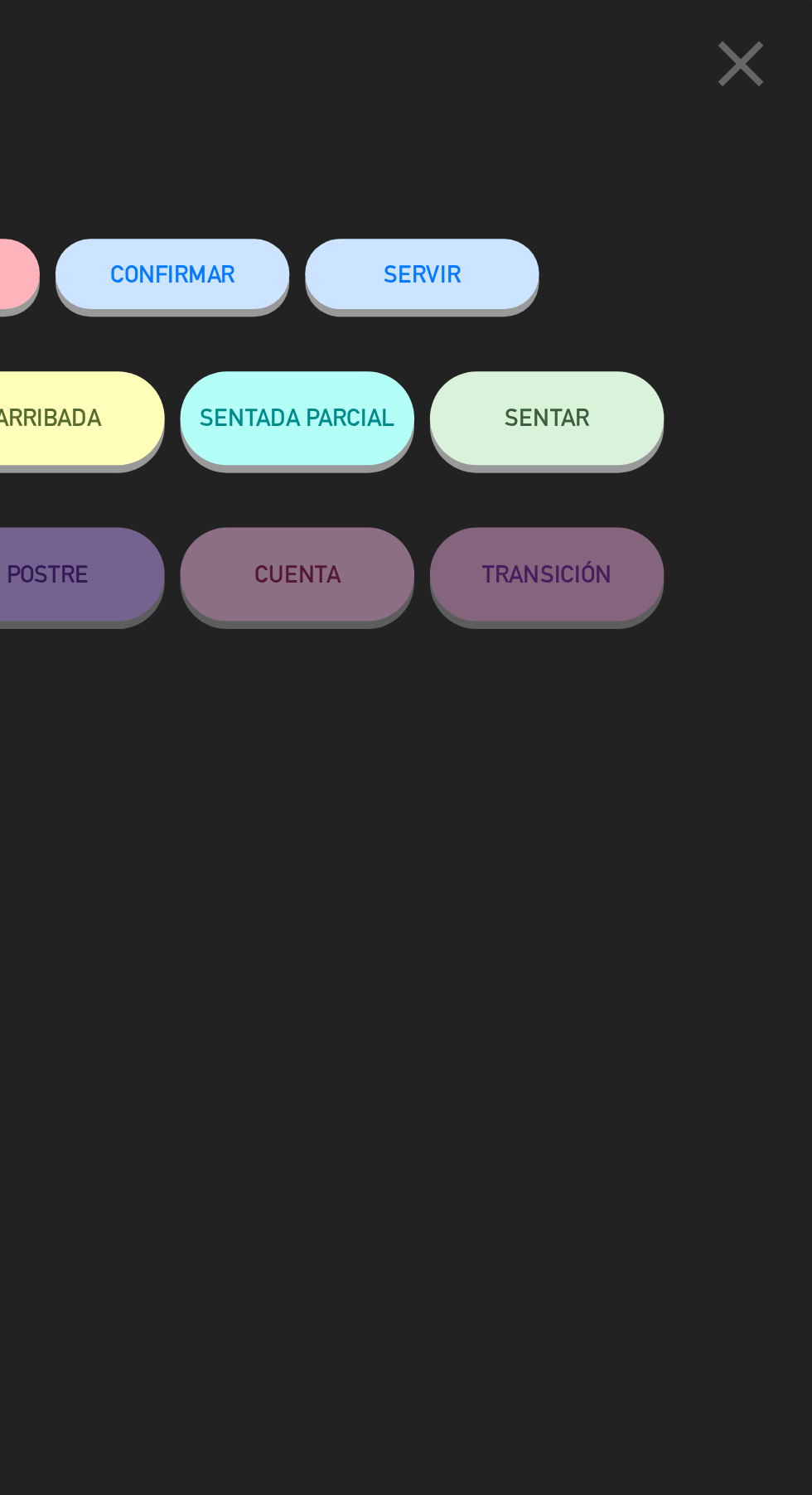
click at [488, 138] on button "CONFIRMAR" at bounding box center [472, 146] width 124 height 37
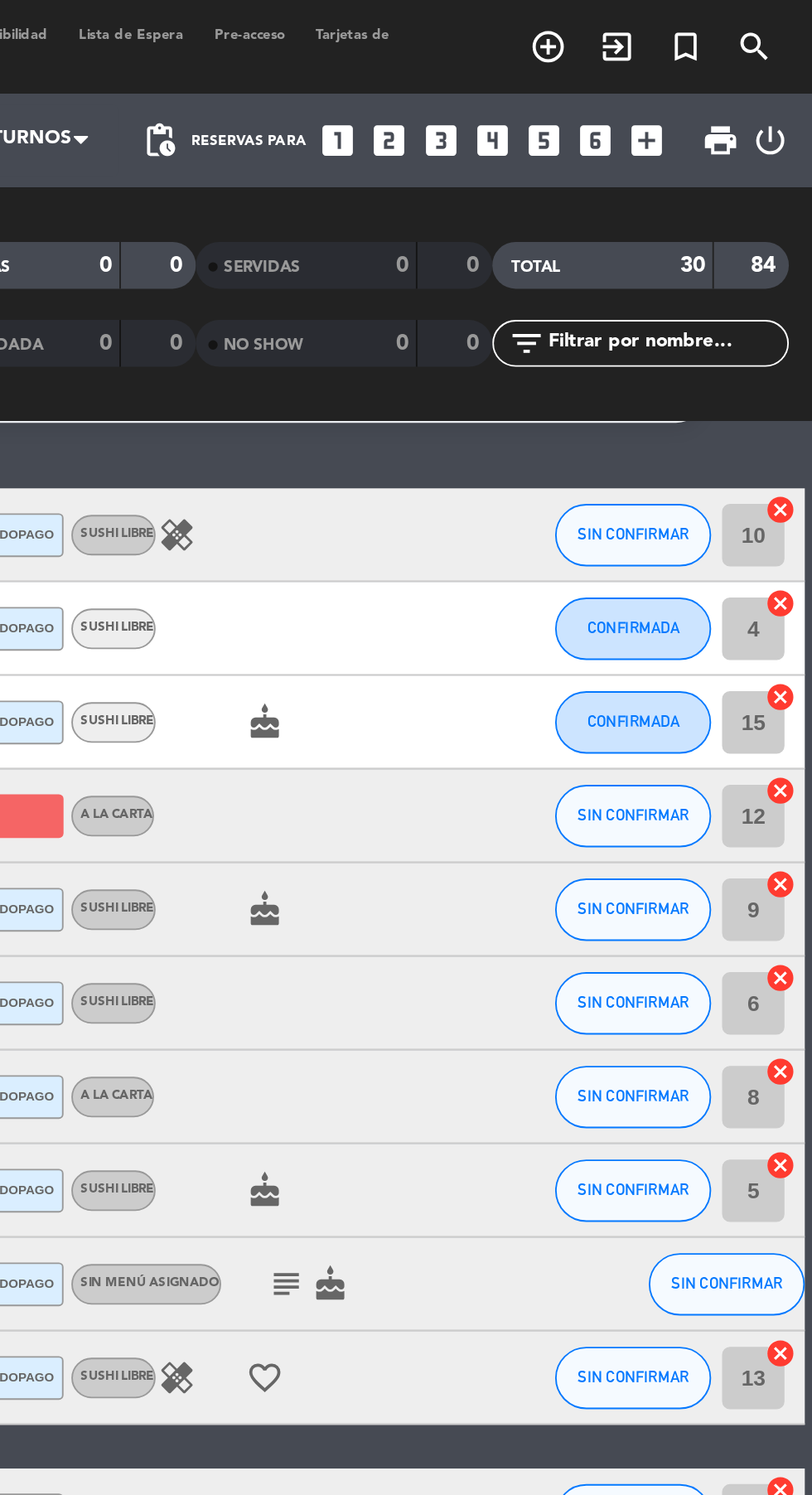
type input "7"
click at [719, 528] on span "SIN CONFIRMAR" at bounding box center [717, 533] width 59 height 9
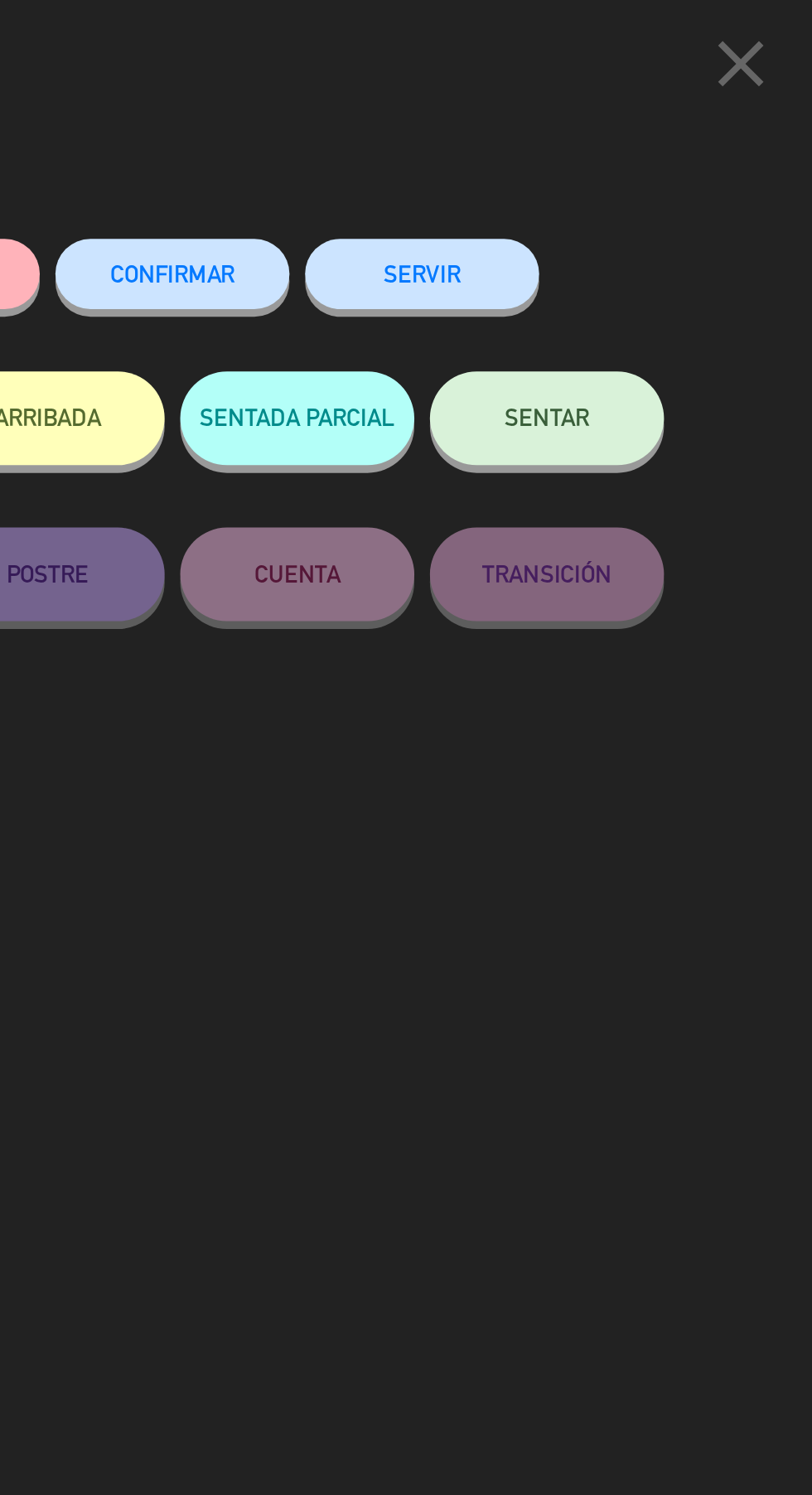
click at [484, 152] on span "CONFIRMAR" at bounding box center [473, 145] width 66 height 14
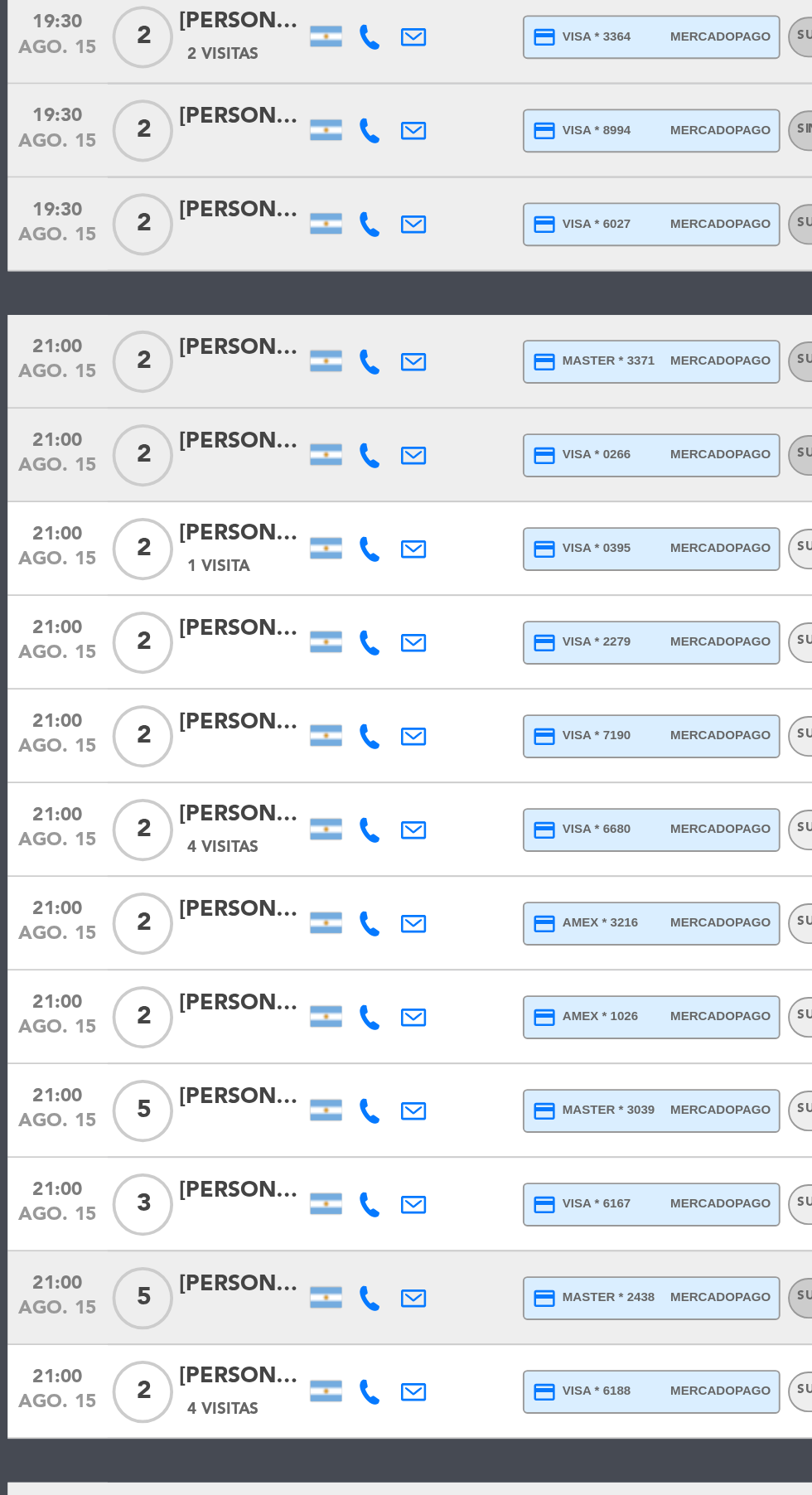
scroll to position [77, 0]
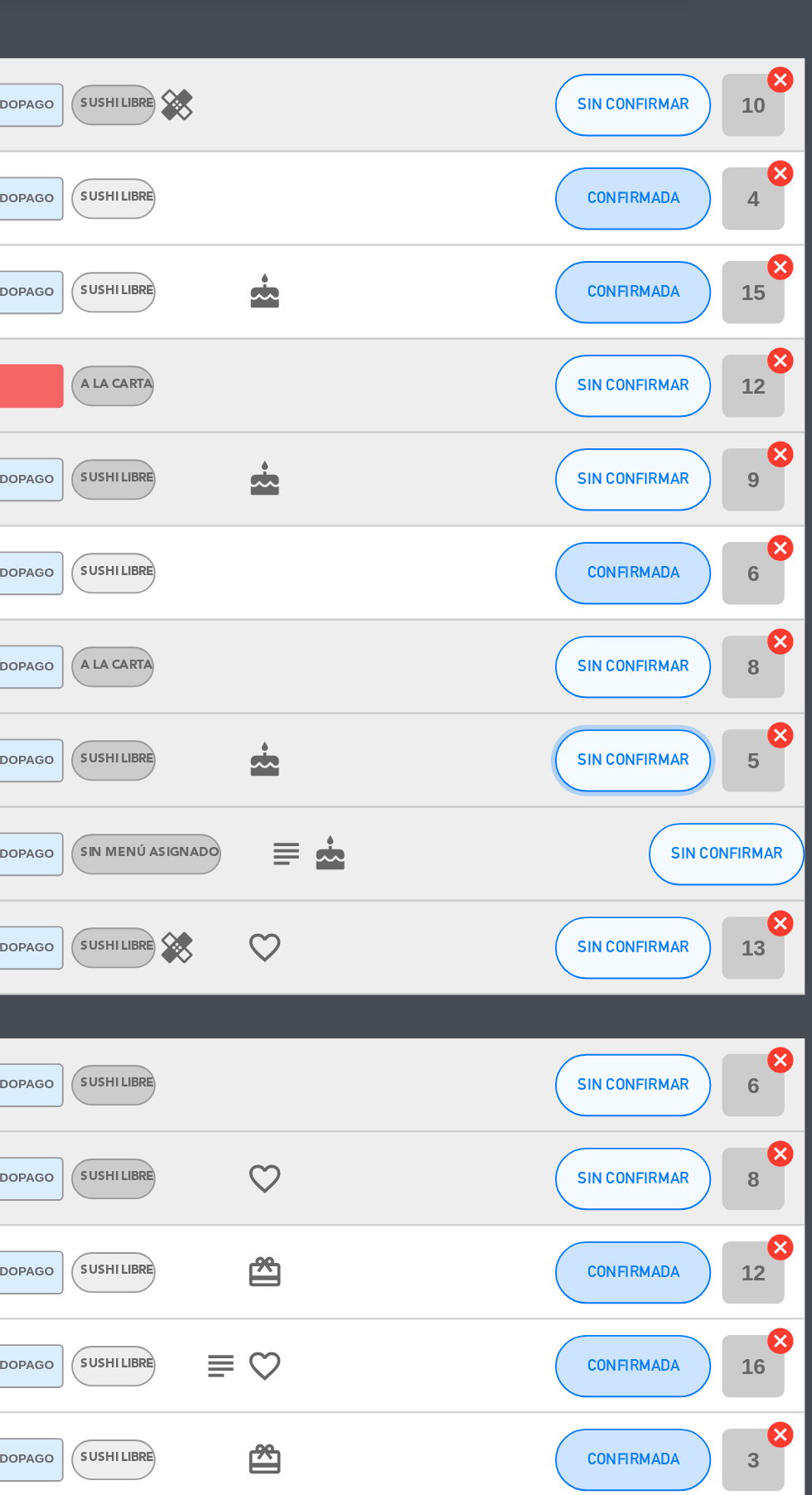
click at [706, 668] on span "SIN CONFIRMAR" at bounding box center [717, 673] width 59 height 9
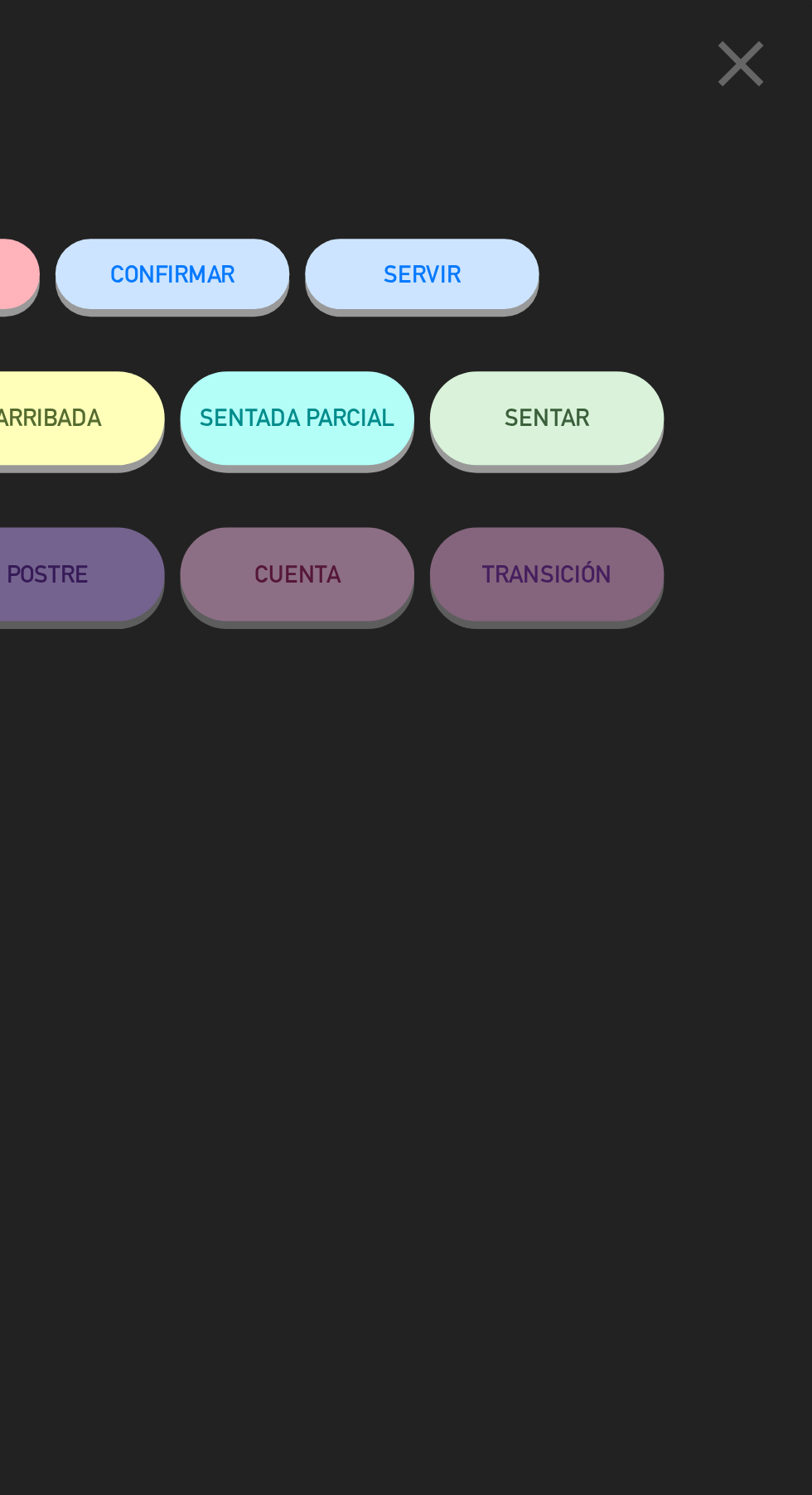
click at [466, 145] on span "CONFIRMAR" at bounding box center [473, 145] width 66 height 14
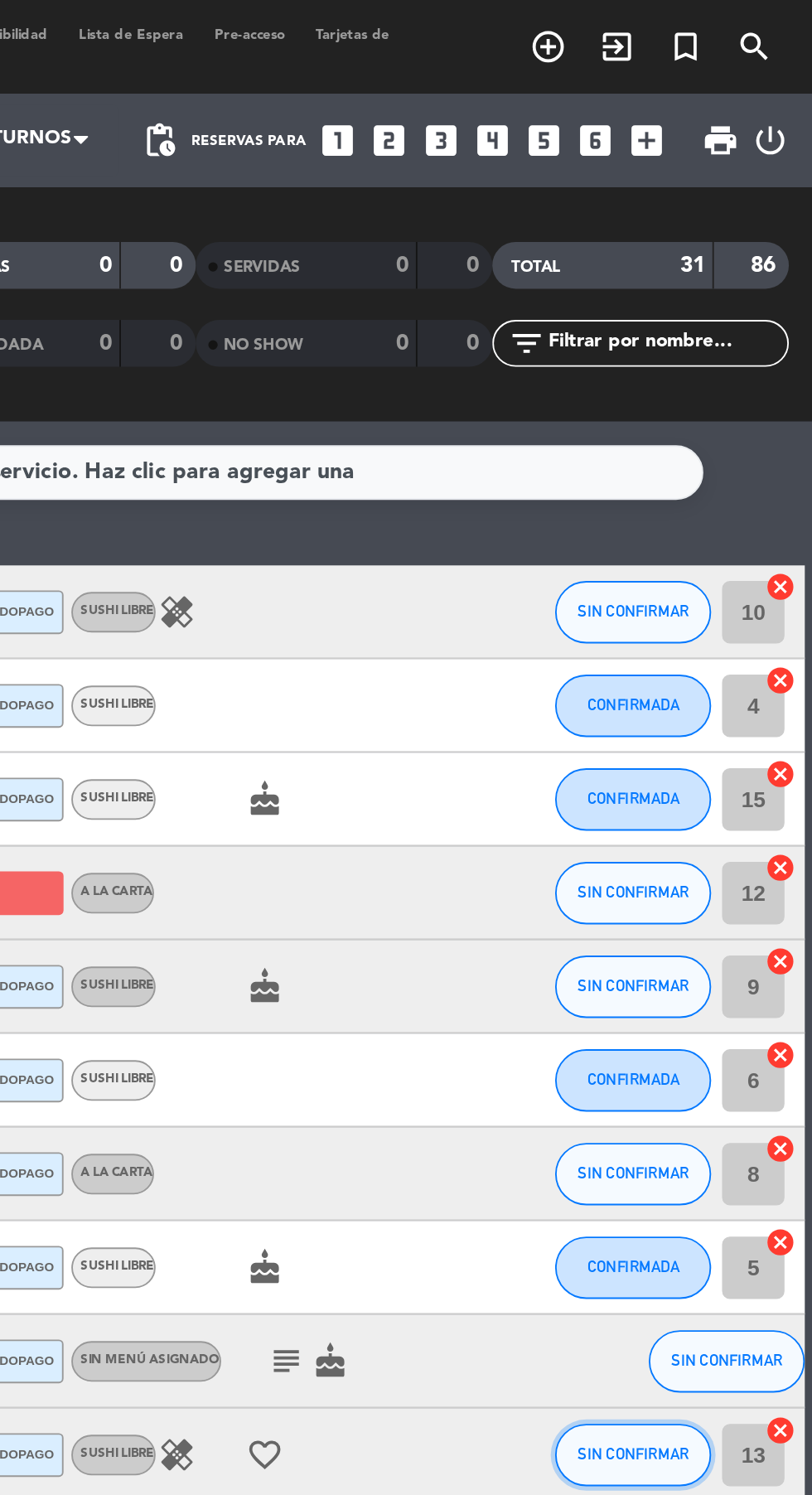
click at [707, 768] on span "SIN CONFIRMAR" at bounding box center [717, 772] width 59 height 9
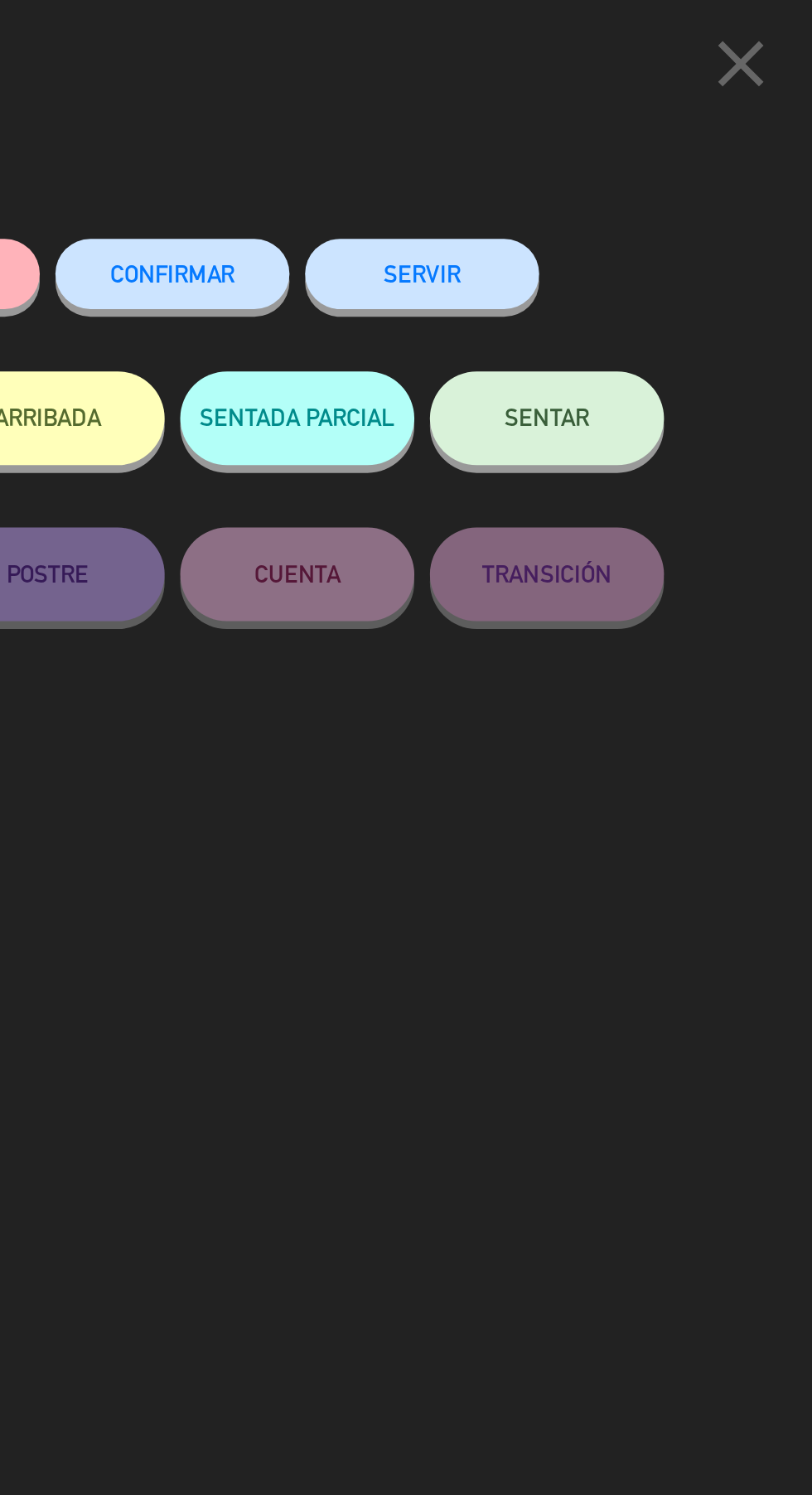
click at [465, 152] on span "CONFIRMAR" at bounding box center [473, 145] width 66 height 14
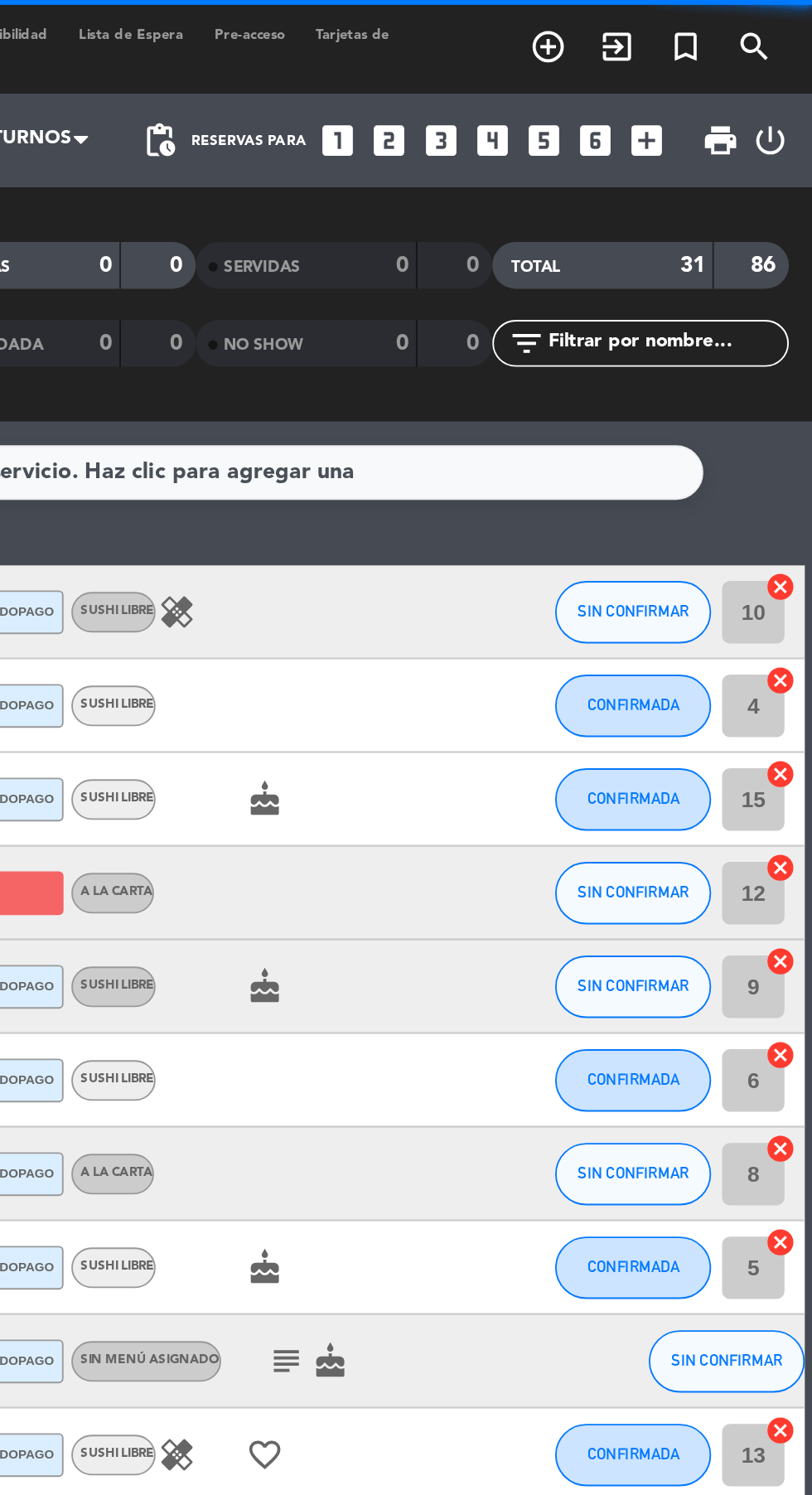
scroll to position [2, 0]
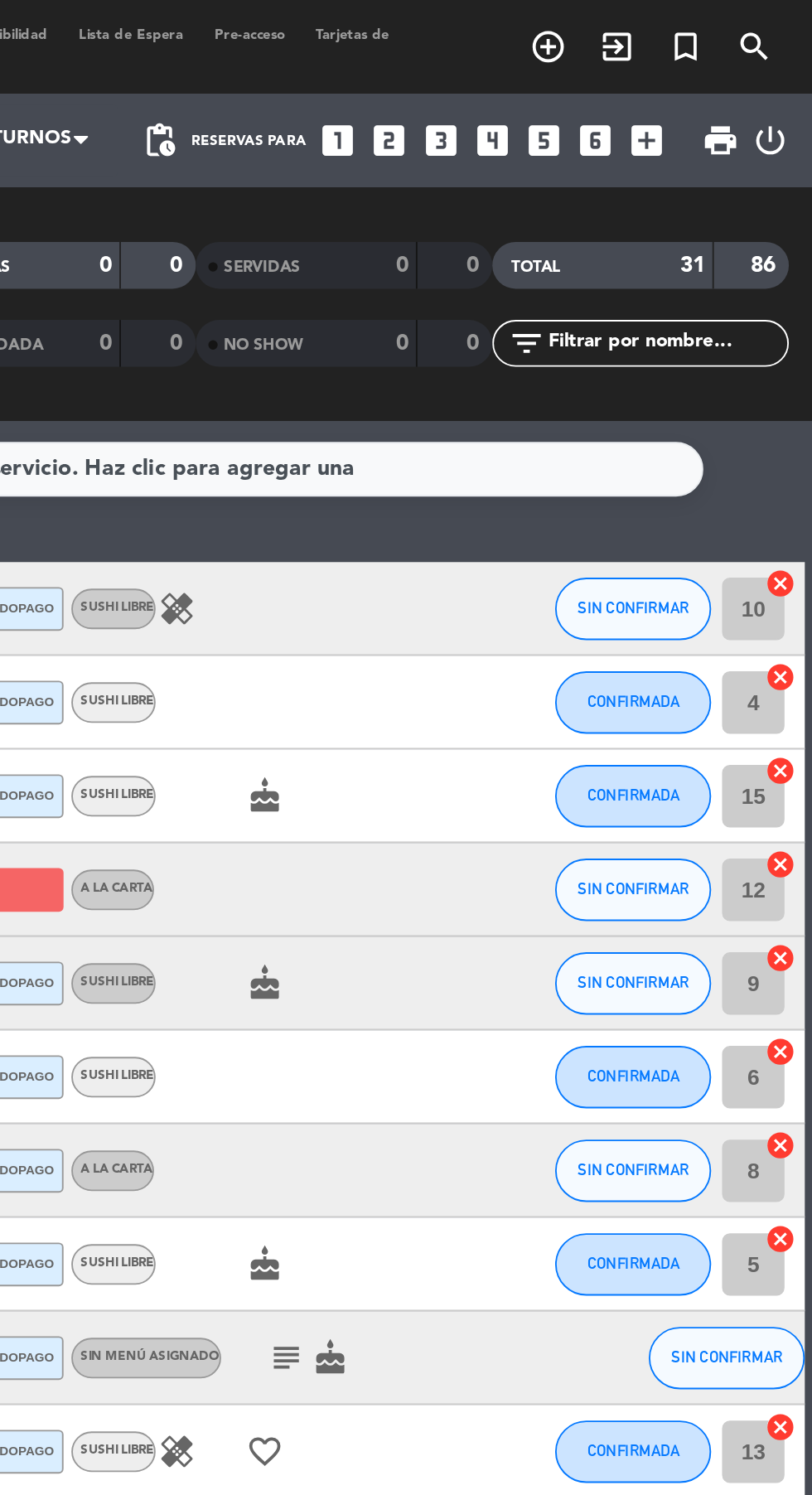
click at [477, 760] on icon "healing" at bounding box center [475, 771] width 20 height 20
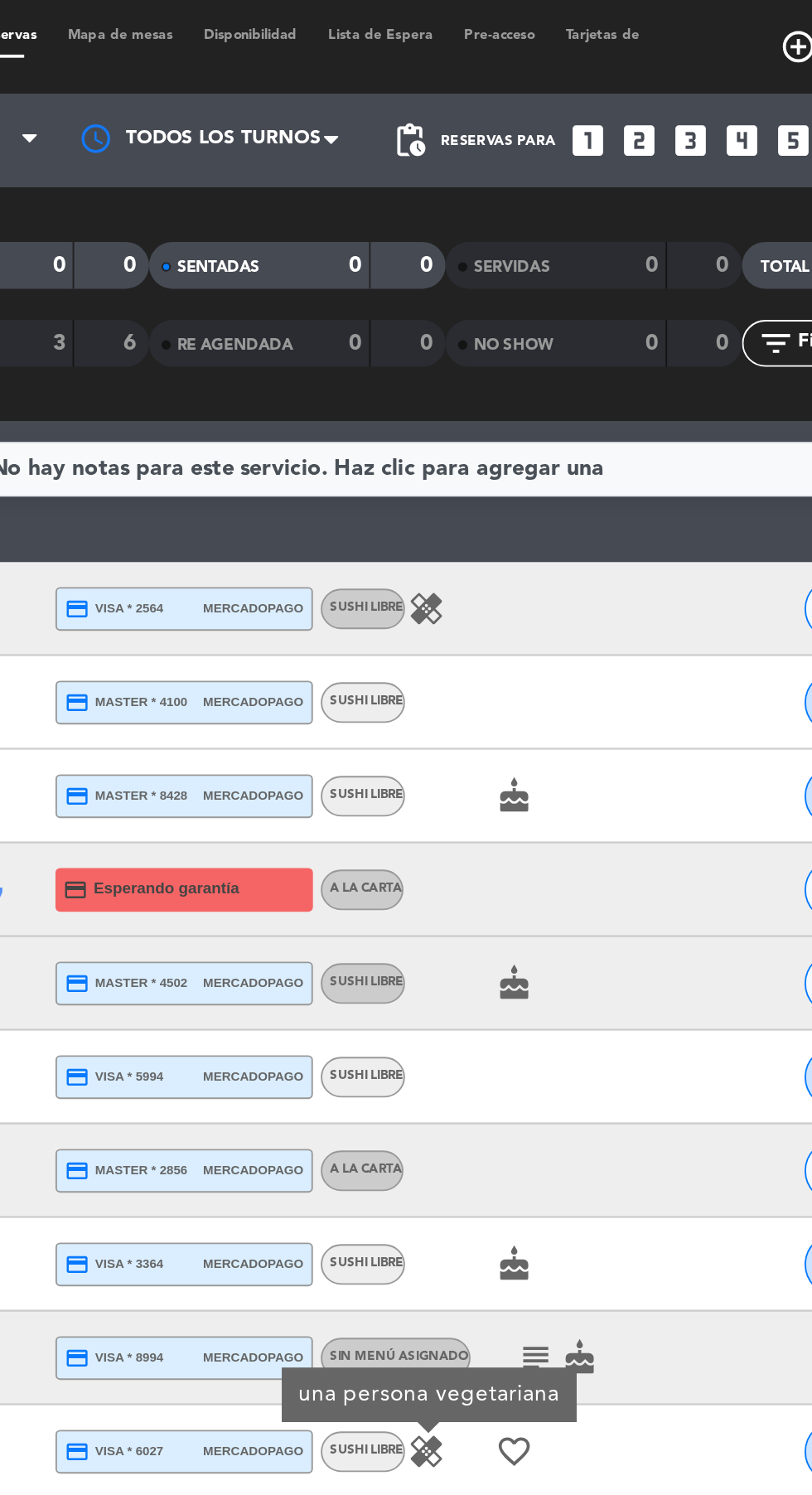
click at [480, 313] on icon "healing" at bounding box center [475, 324] width 20 height 20
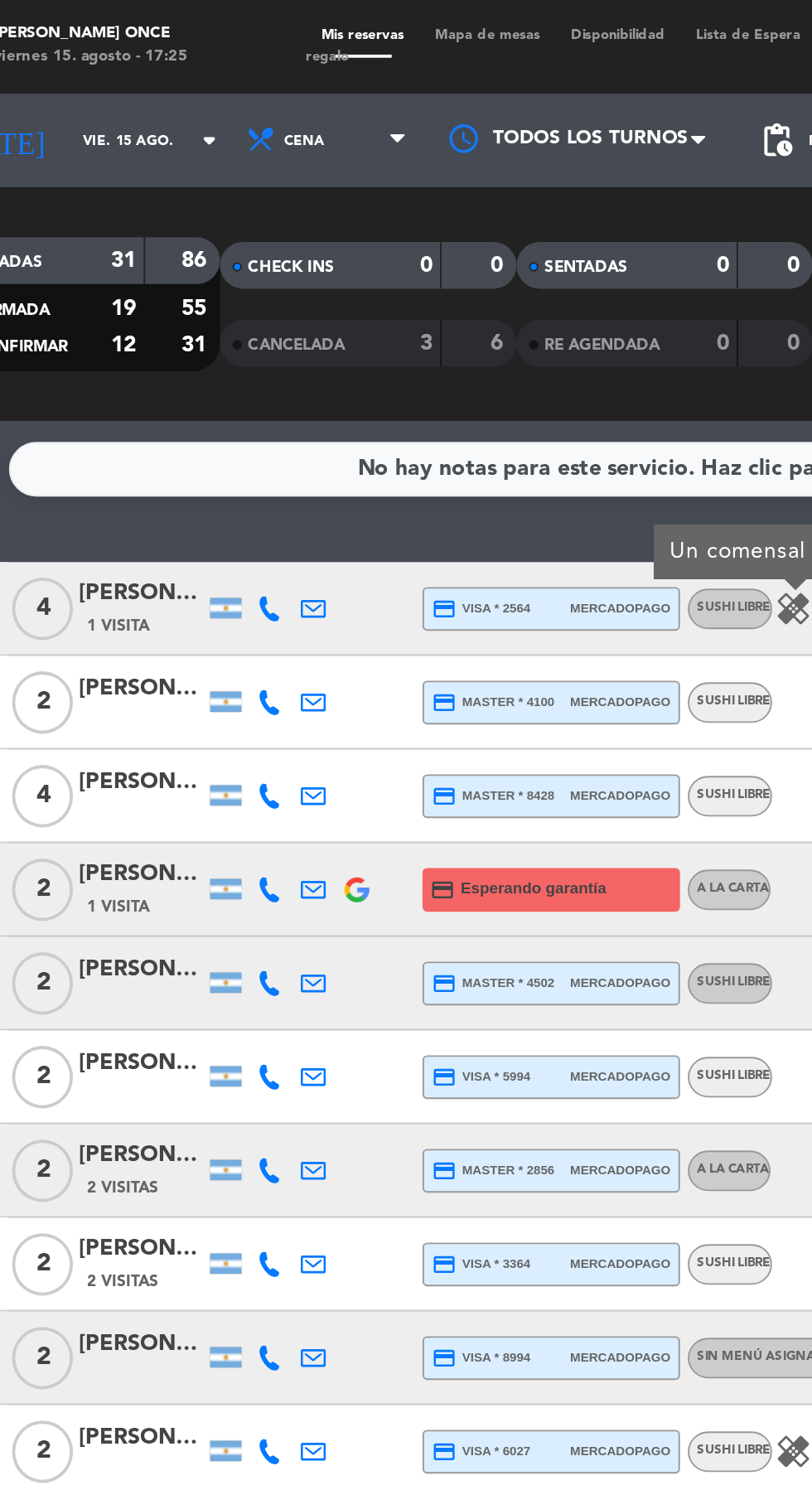
click at [193, 764] on icon at bounding box center [196, 771] width 13 height 13
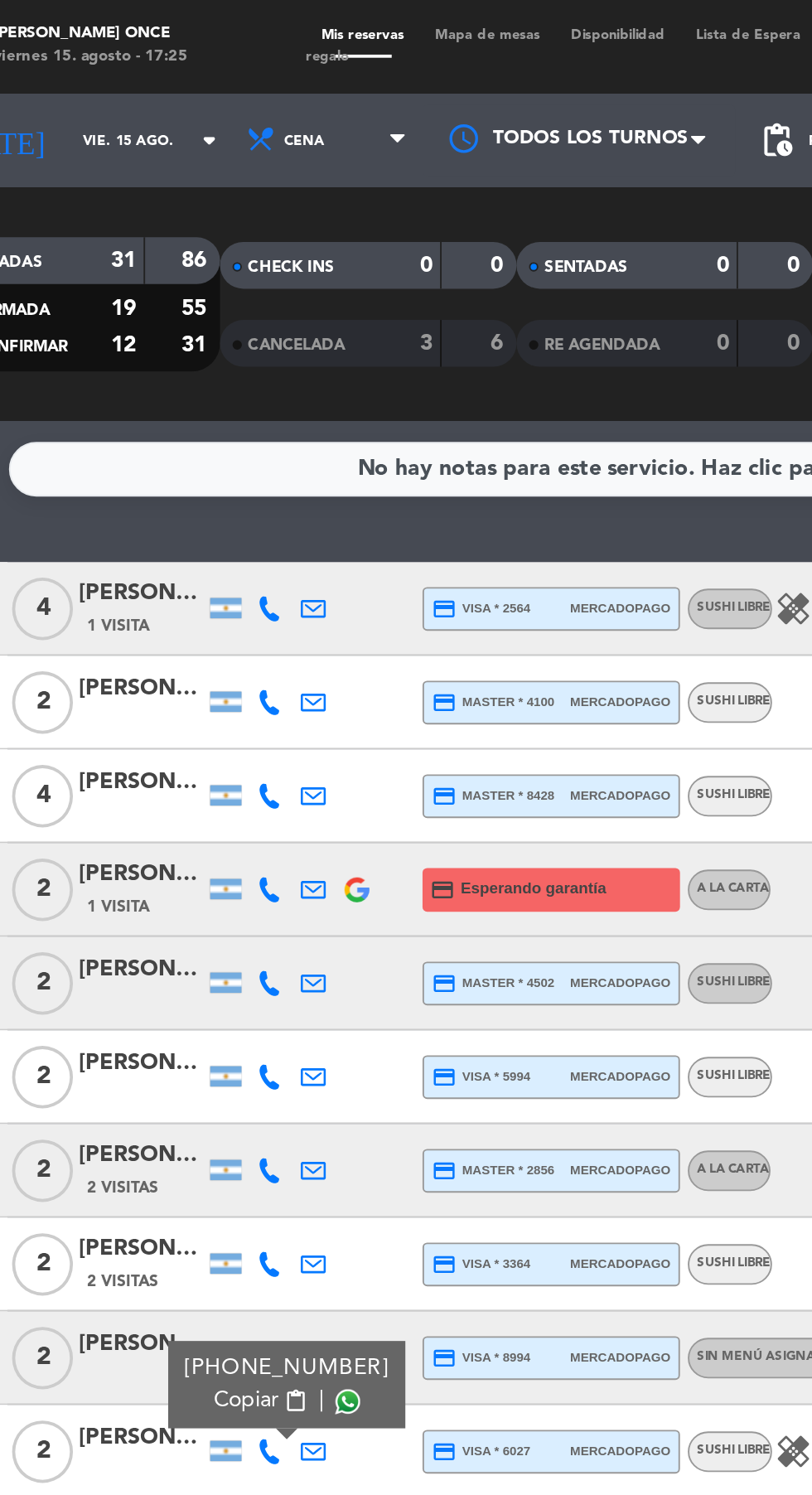
click at [231, 737] on span at bounding box center [238, 744] width 13 height 13
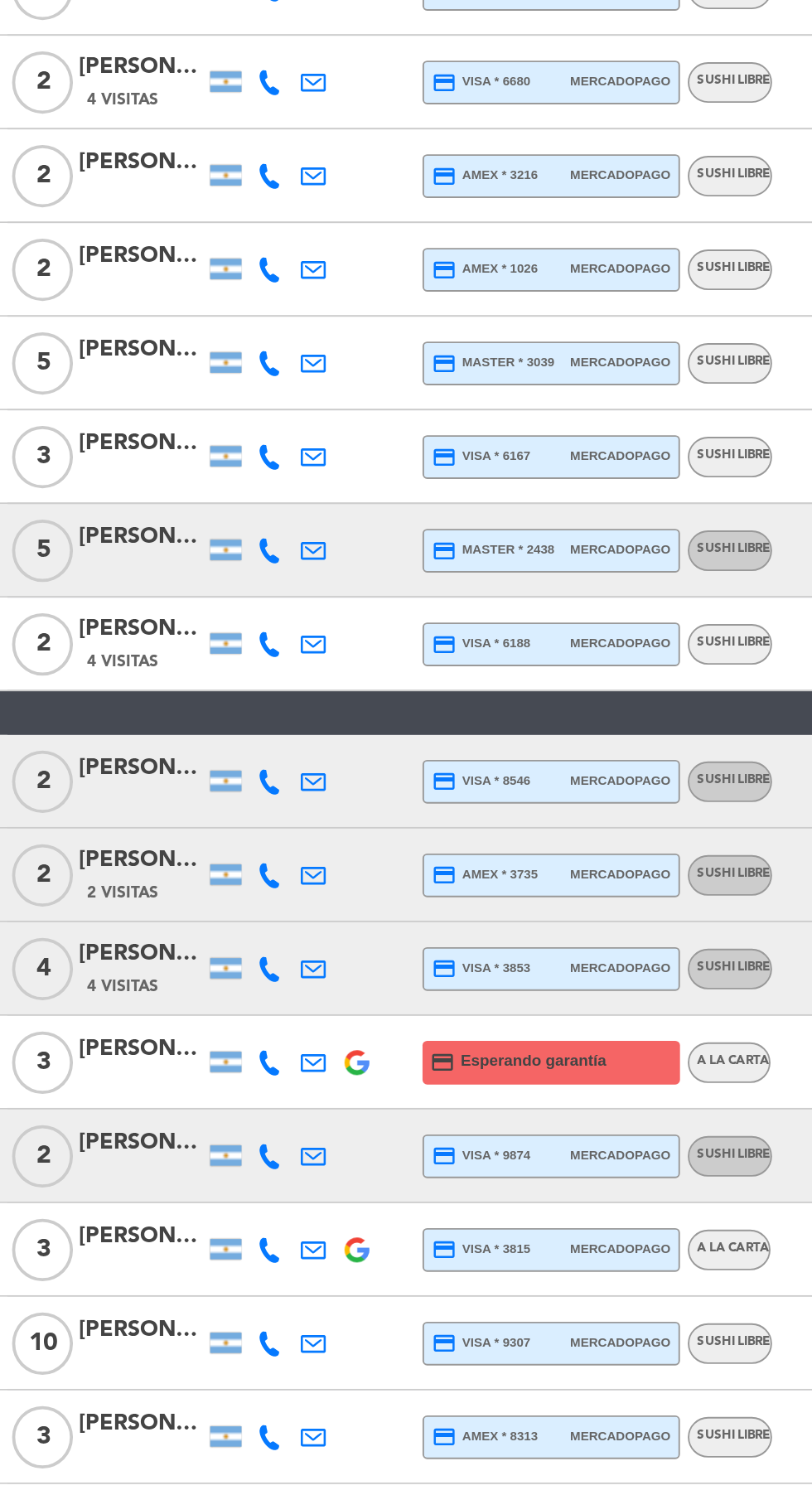
scroll to position [126, 0]
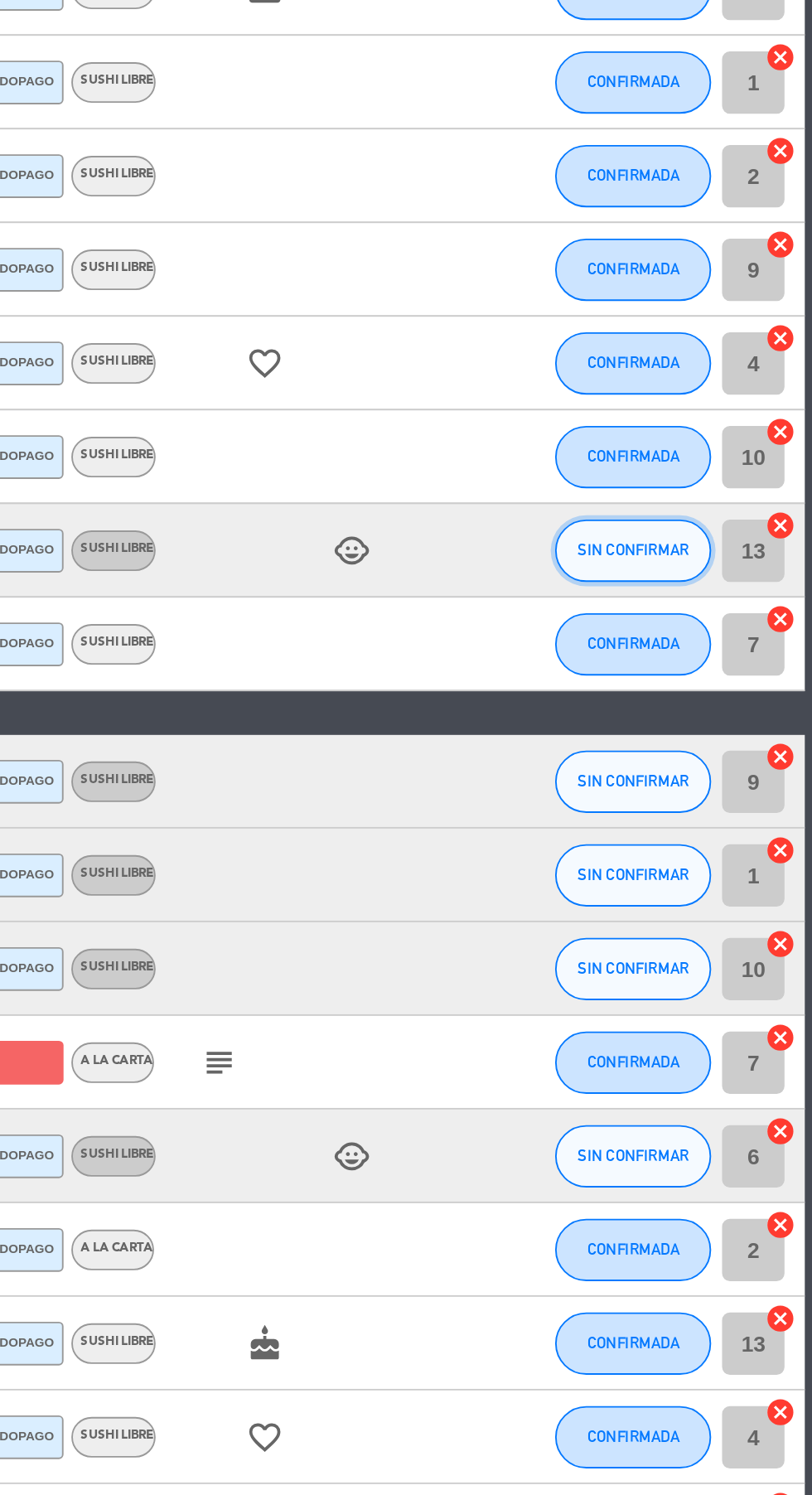
click at [719, 989] on span "SIN CONFIRMAR" at bounding box center [717, 994] width 59 height 9
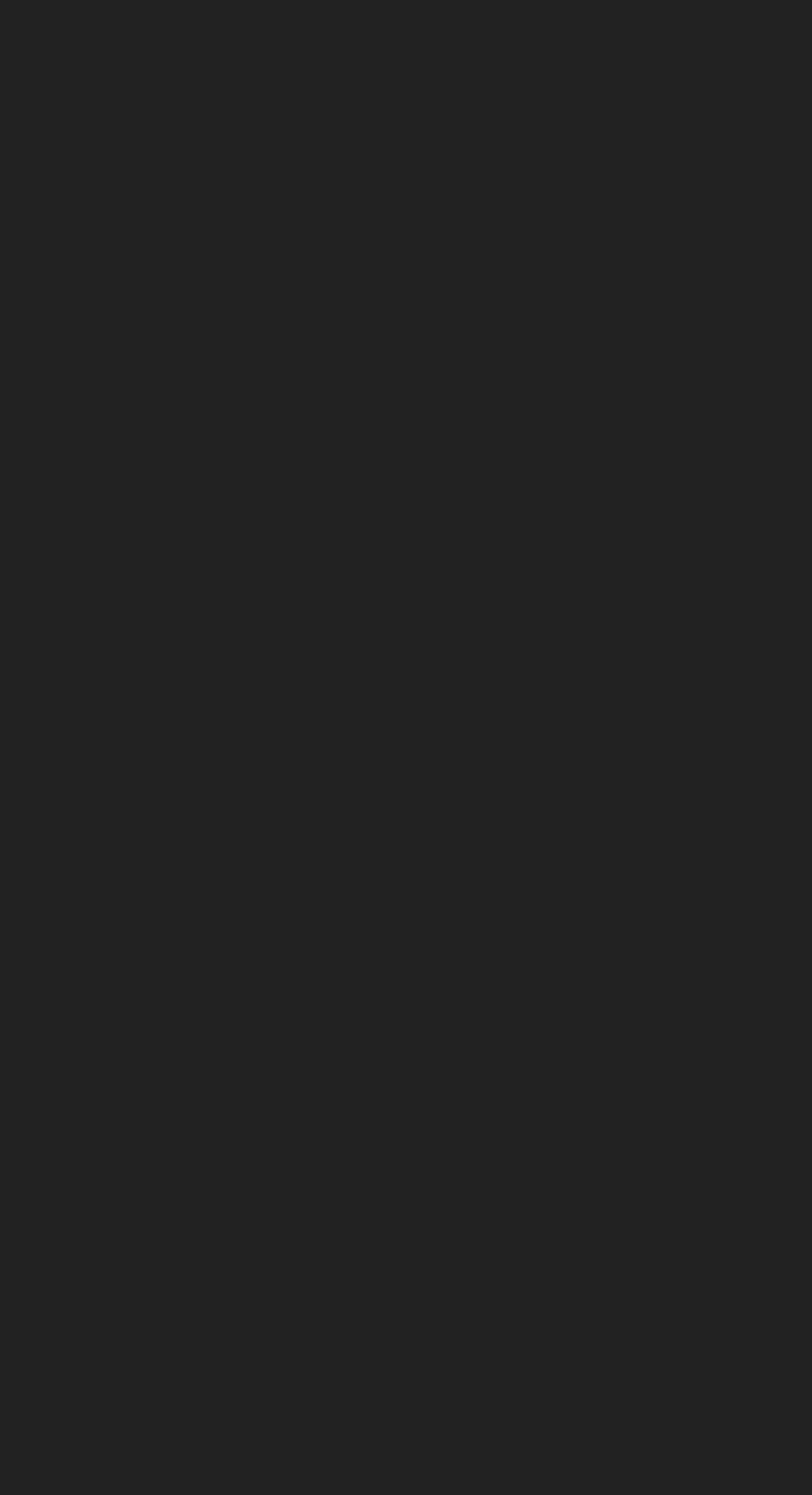
scroll to position [125, 0]
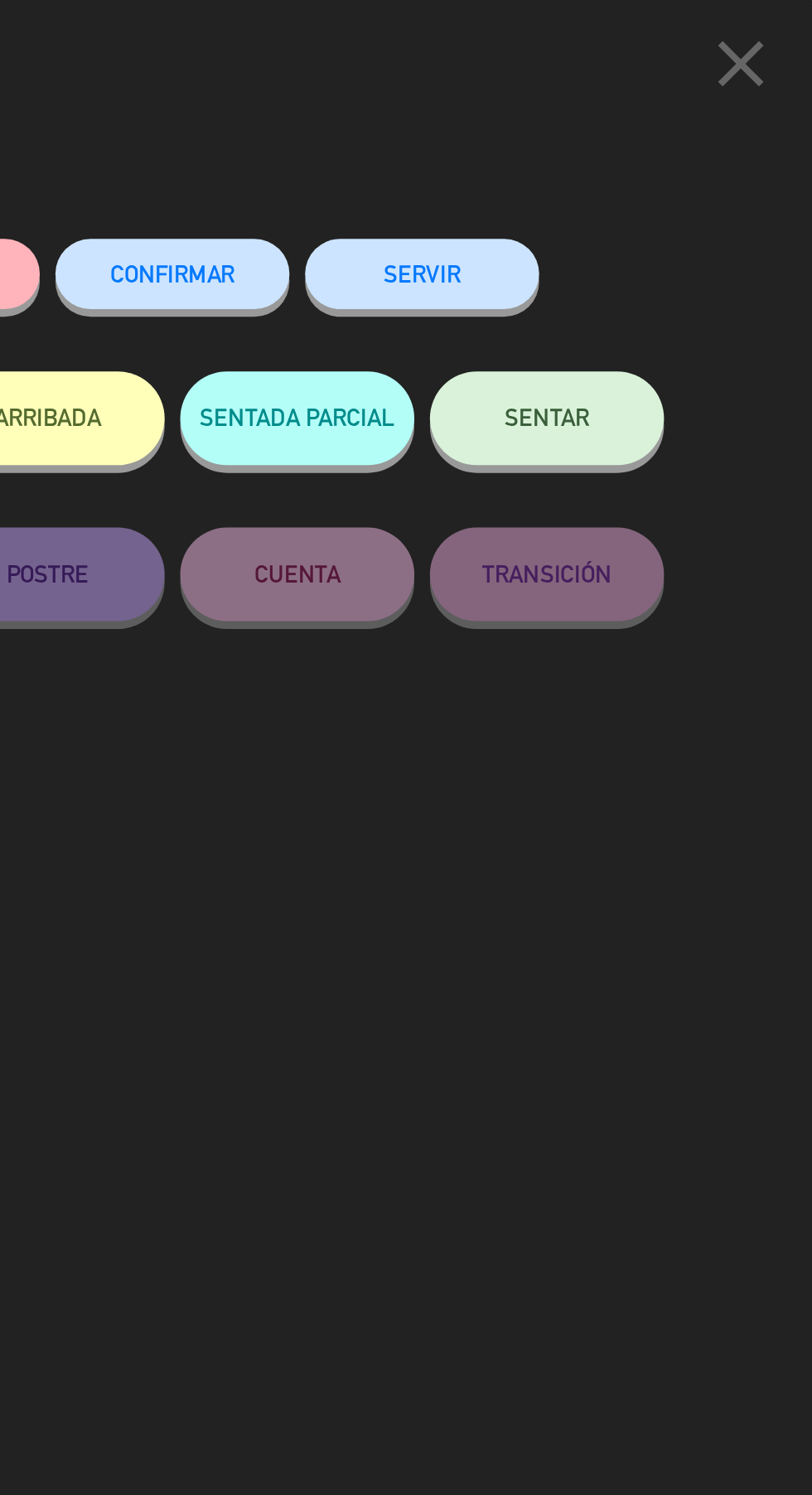
click at [457, 147] on span "CONFIRMAR" at bounding box center [473, 145] width 66 height 14
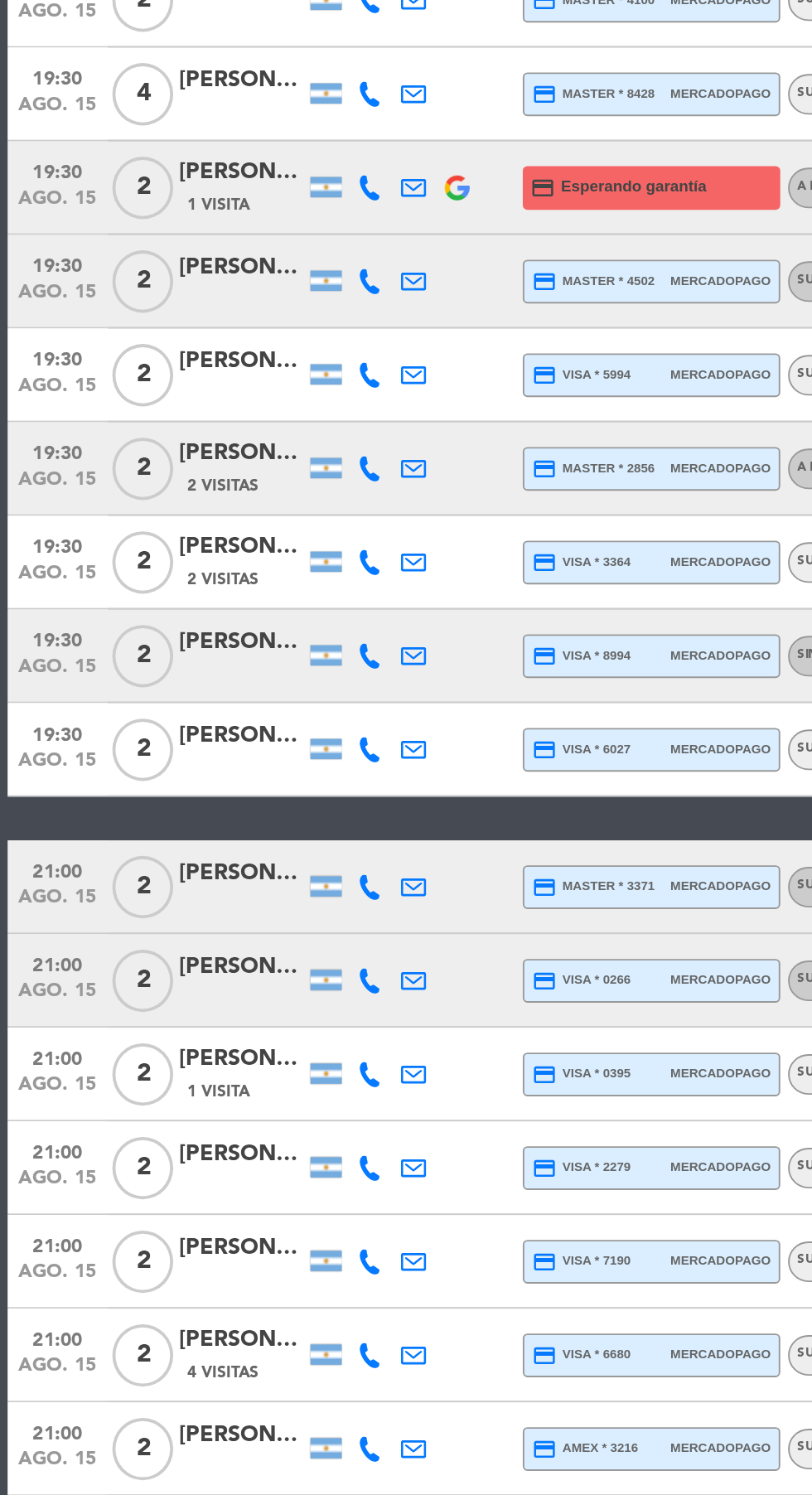
scroll to position [0, 0]
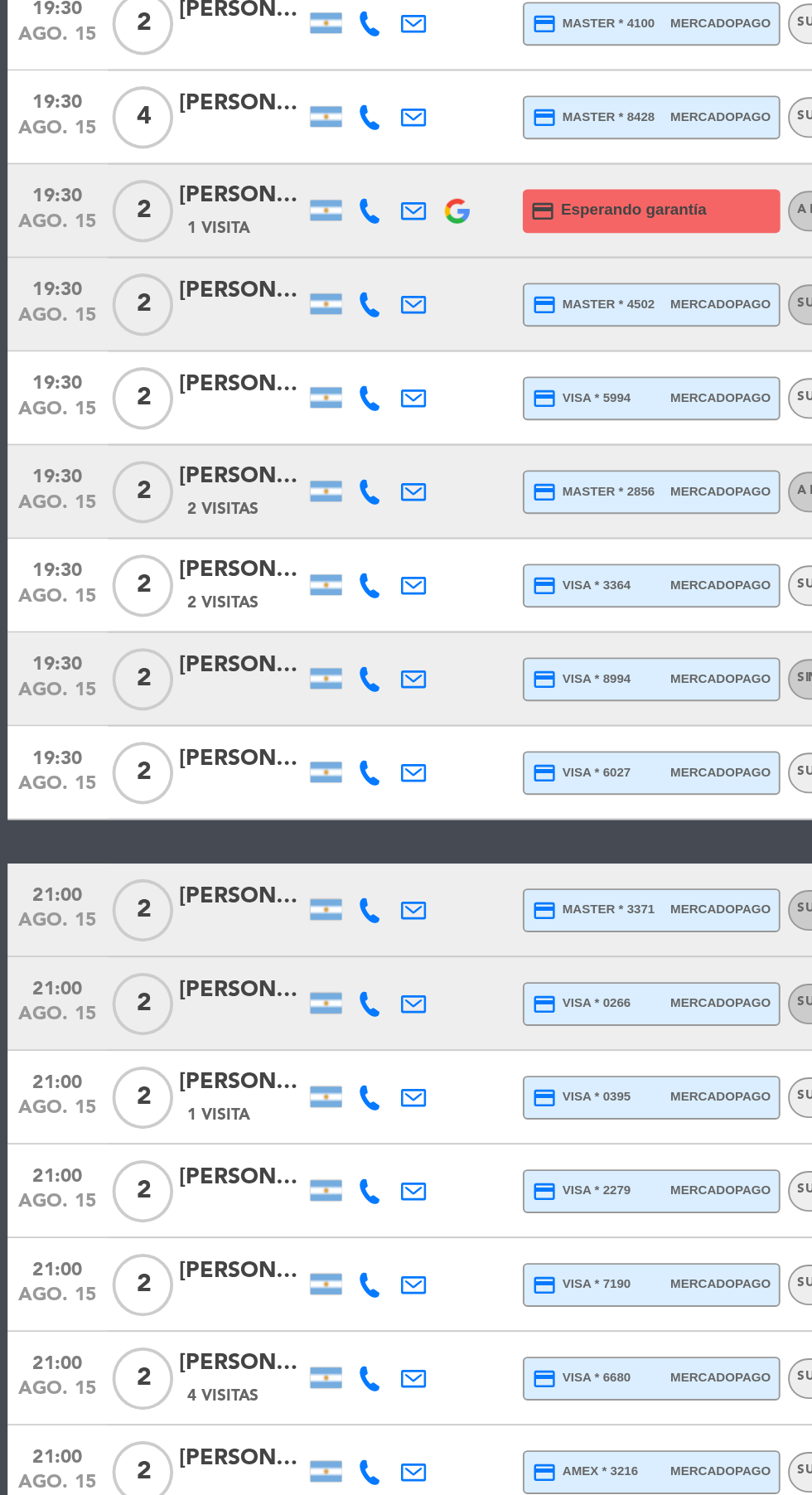
click at [194, 894] on icon at bounding box center [196, 895] width 13 height 13
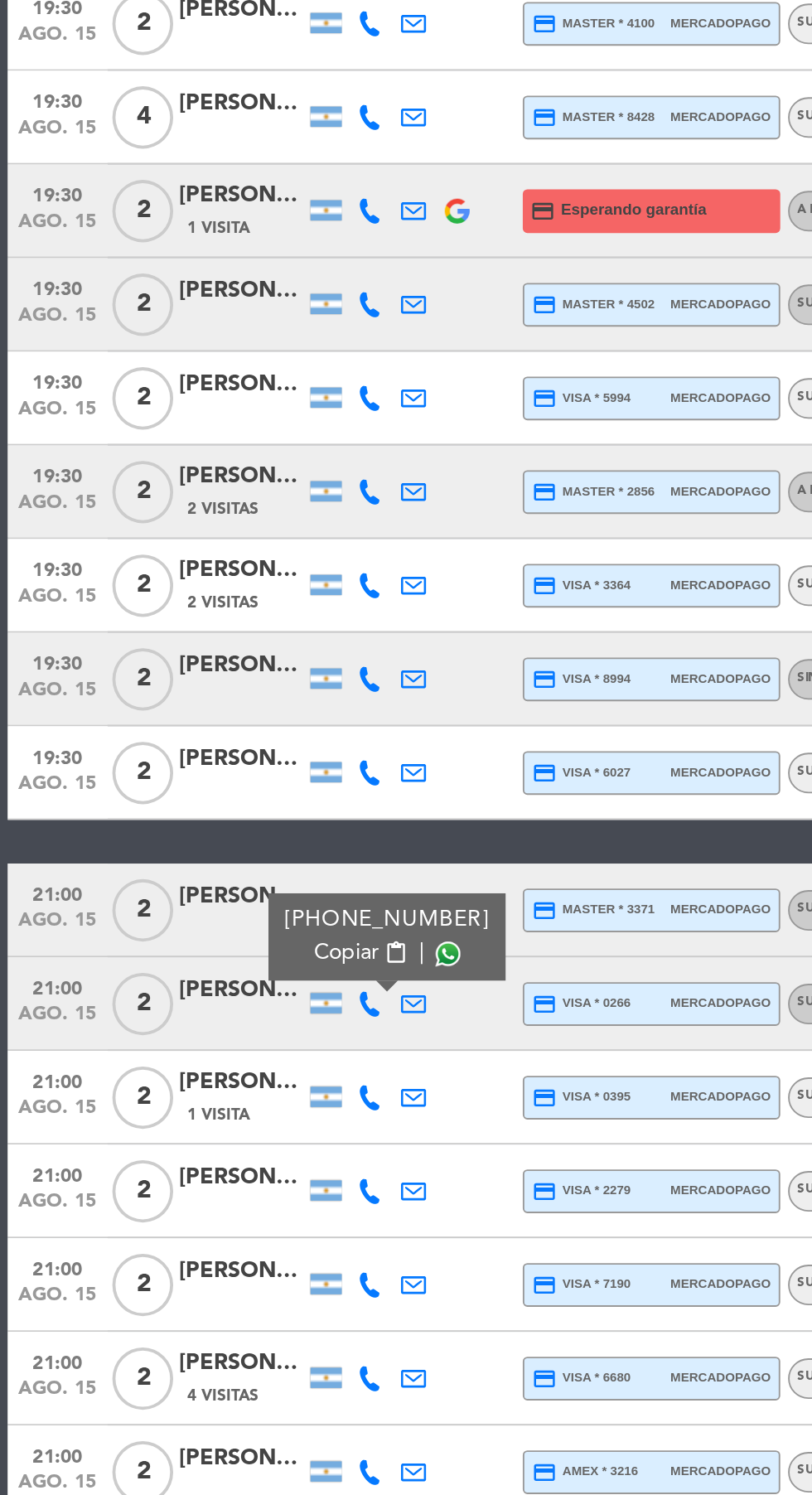
click at [231, 865] on span at bounding box center [238, 868] width 13 height 13
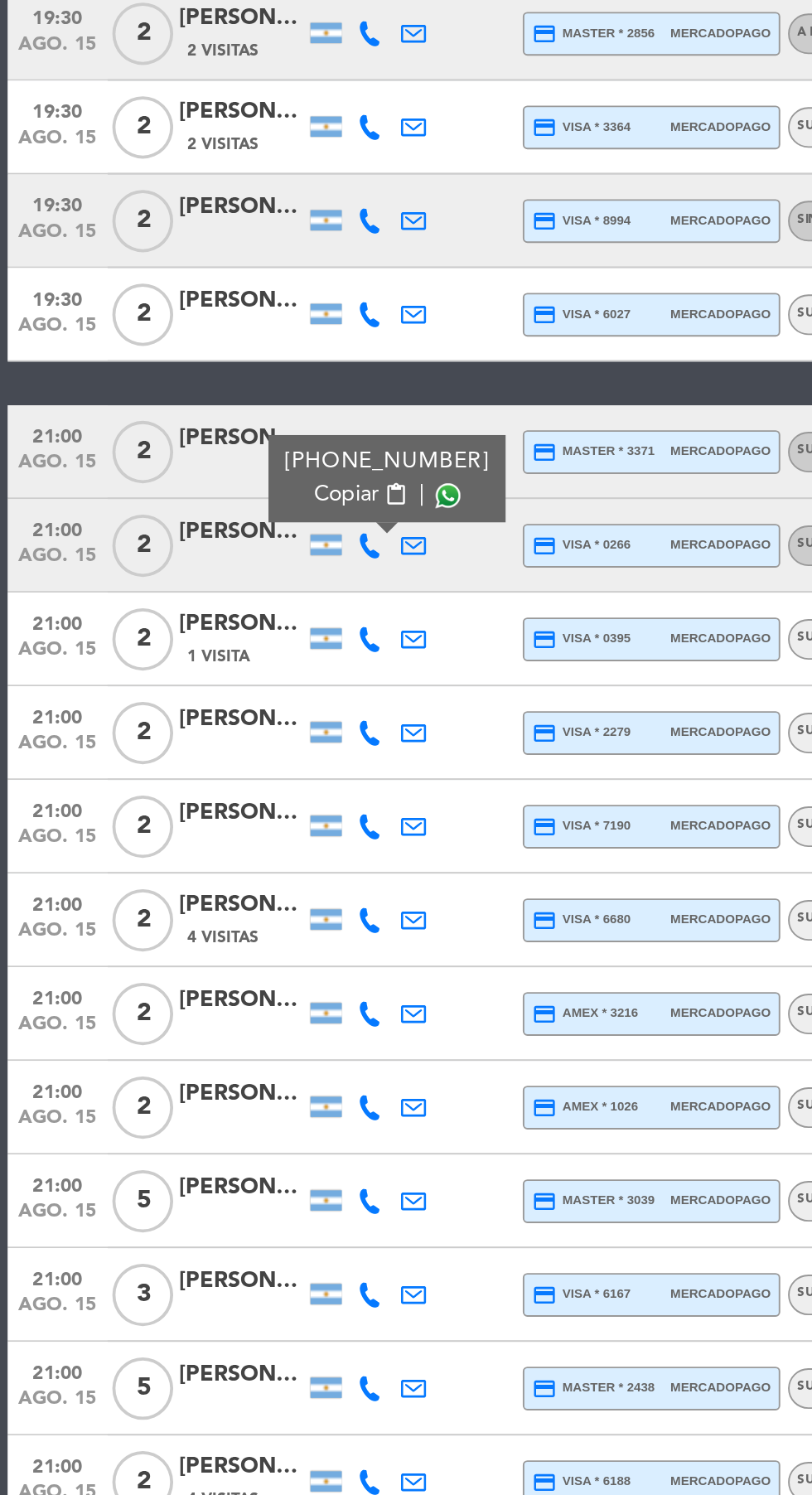
scroll to position [349, 0]
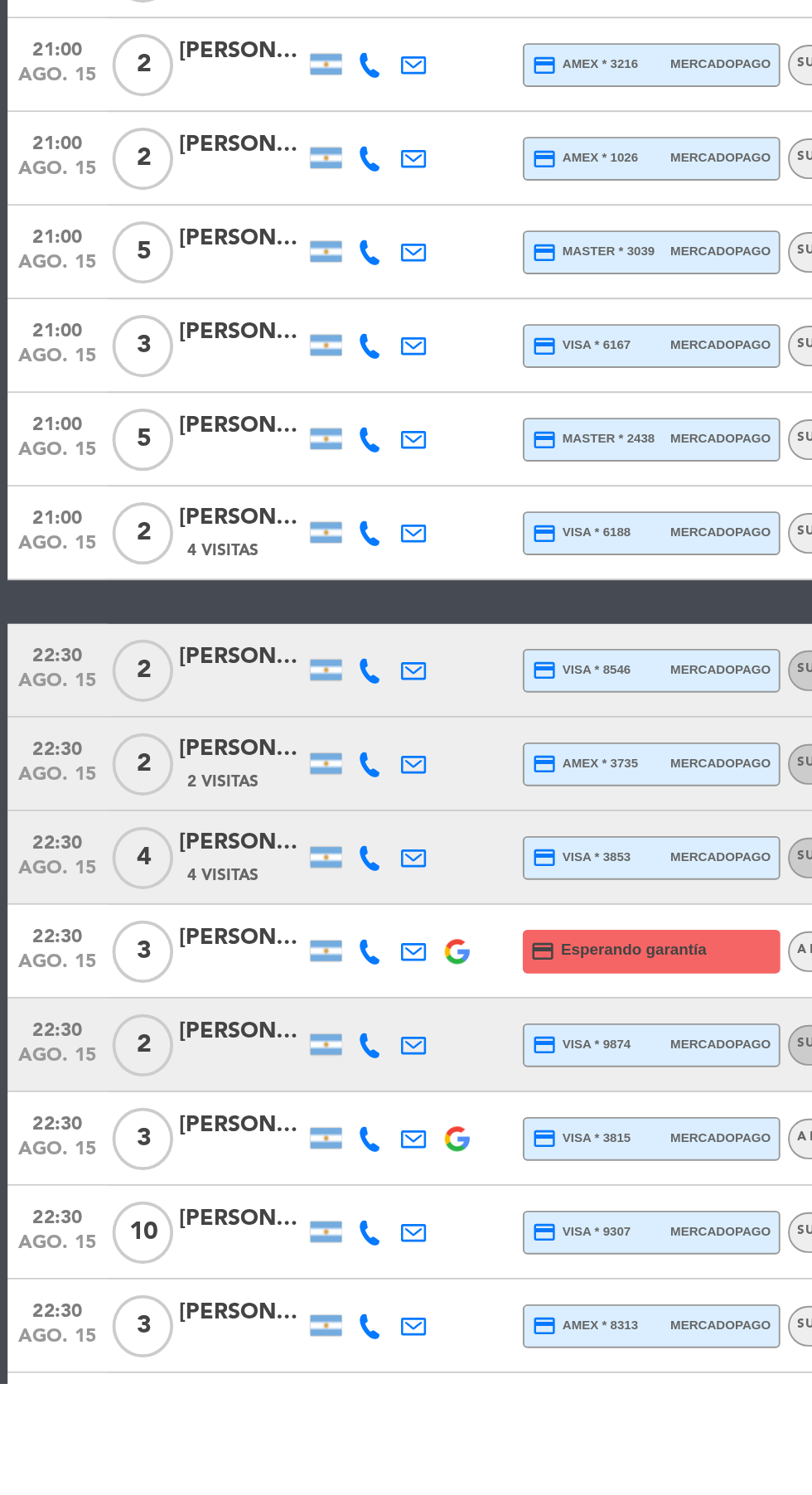
click at [197, 1115] on icon at bounding box center [196, 1116] width 13 height 13
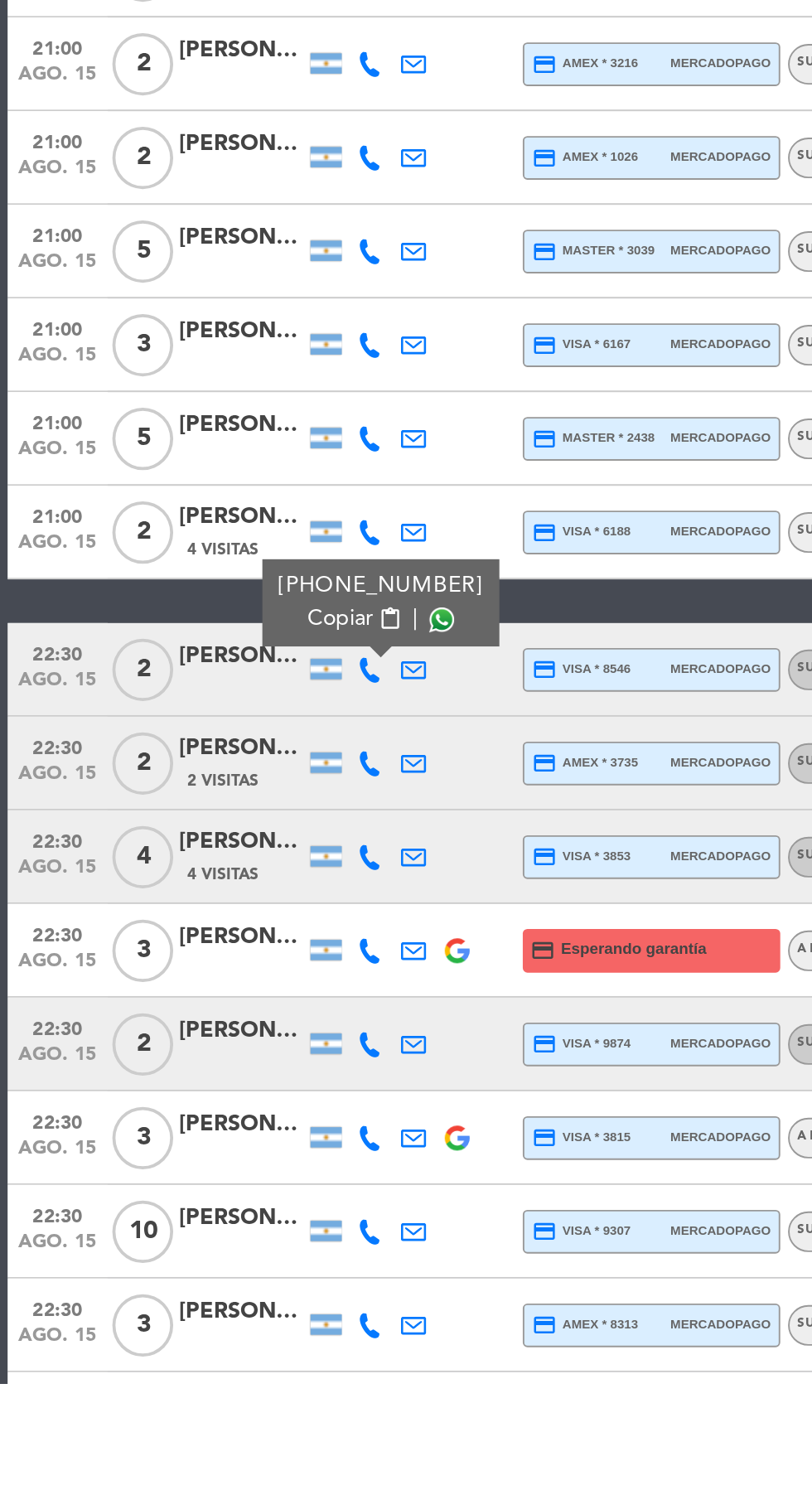
click at [231, 1088] on span at bounding box center [234, 1089] width 13 height 13
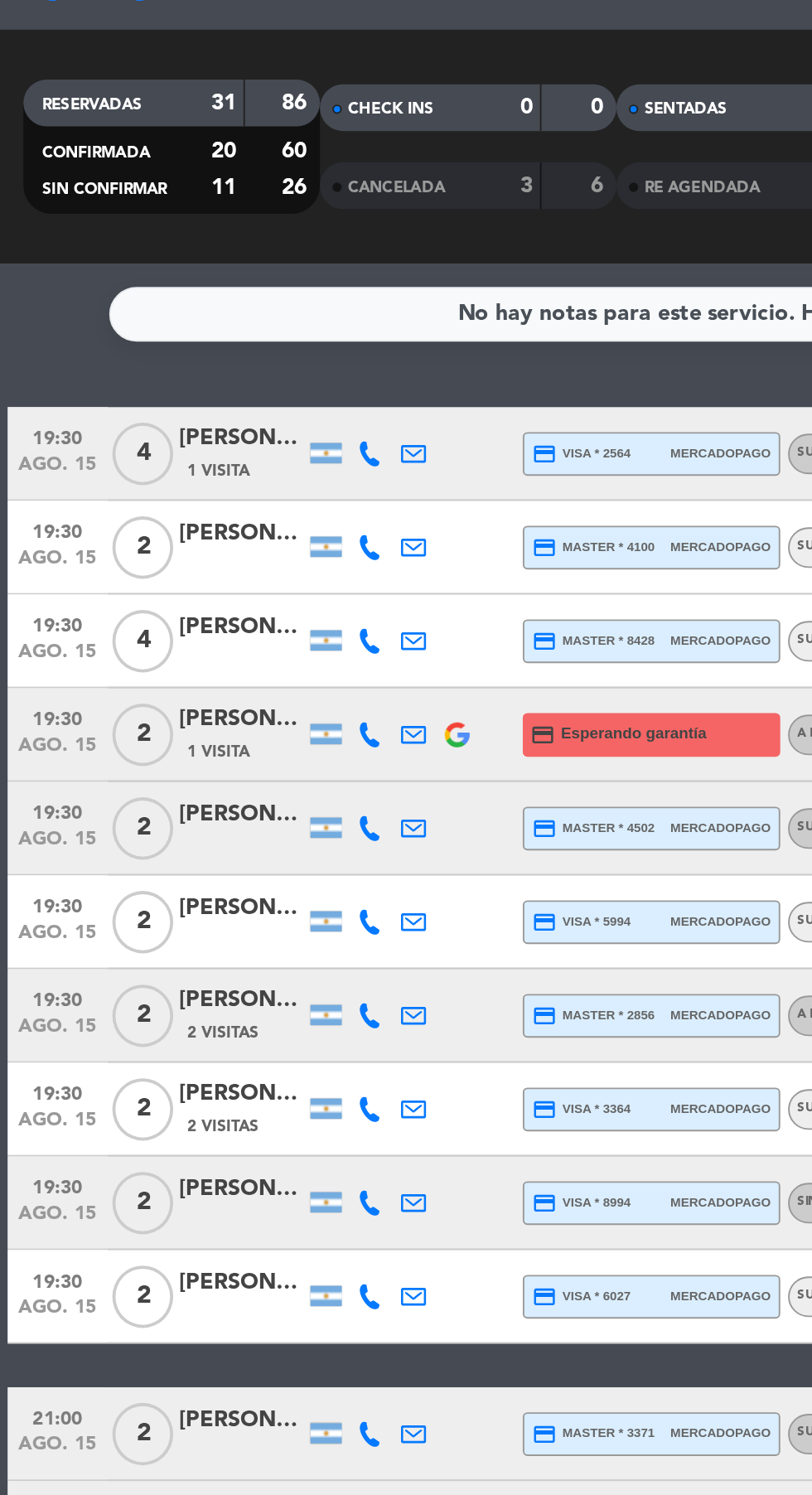
scroll to position [0, 0]
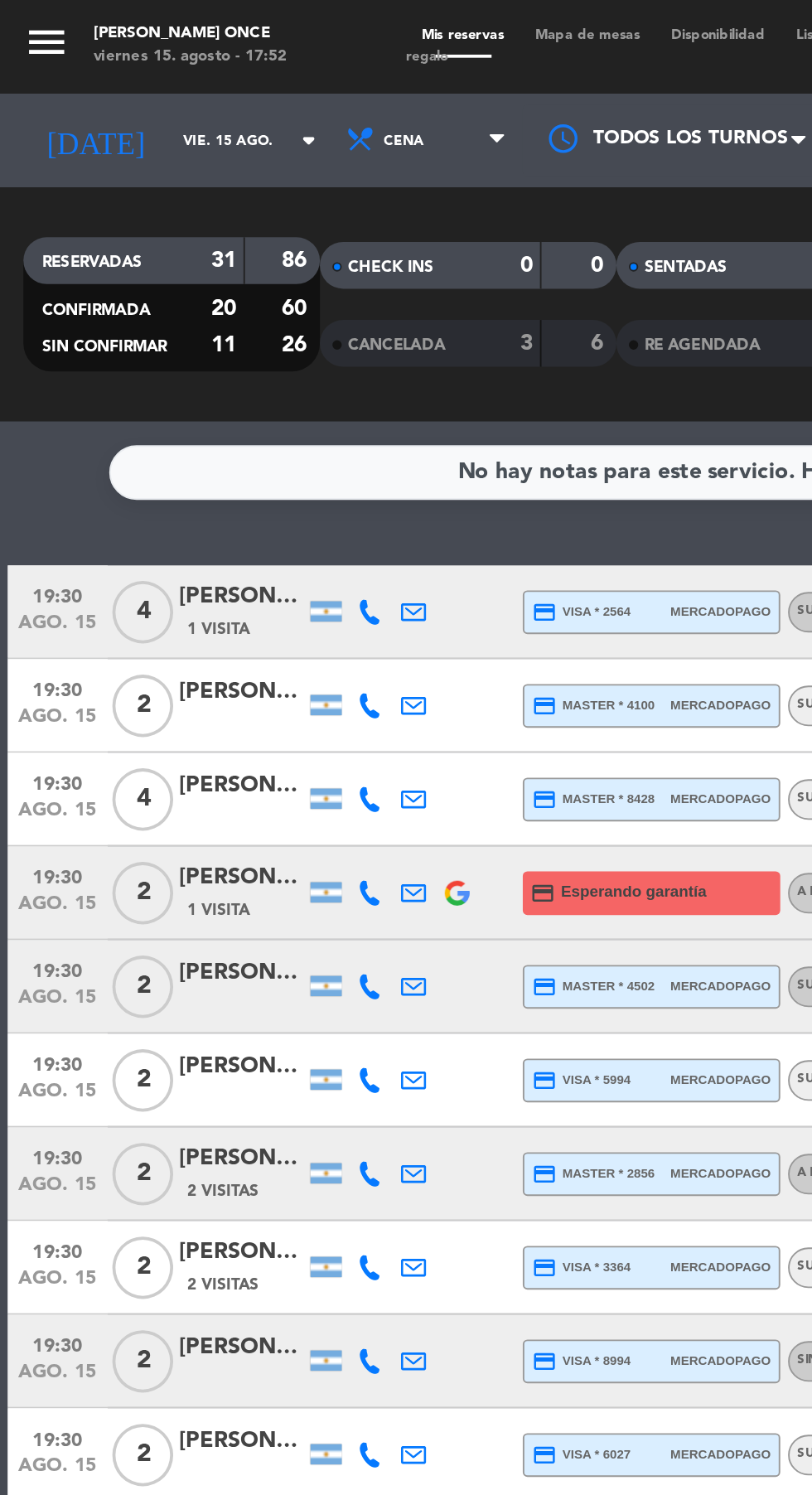
click at [196, 324] on icon at bounding box center [196, 324] width 13 height 13
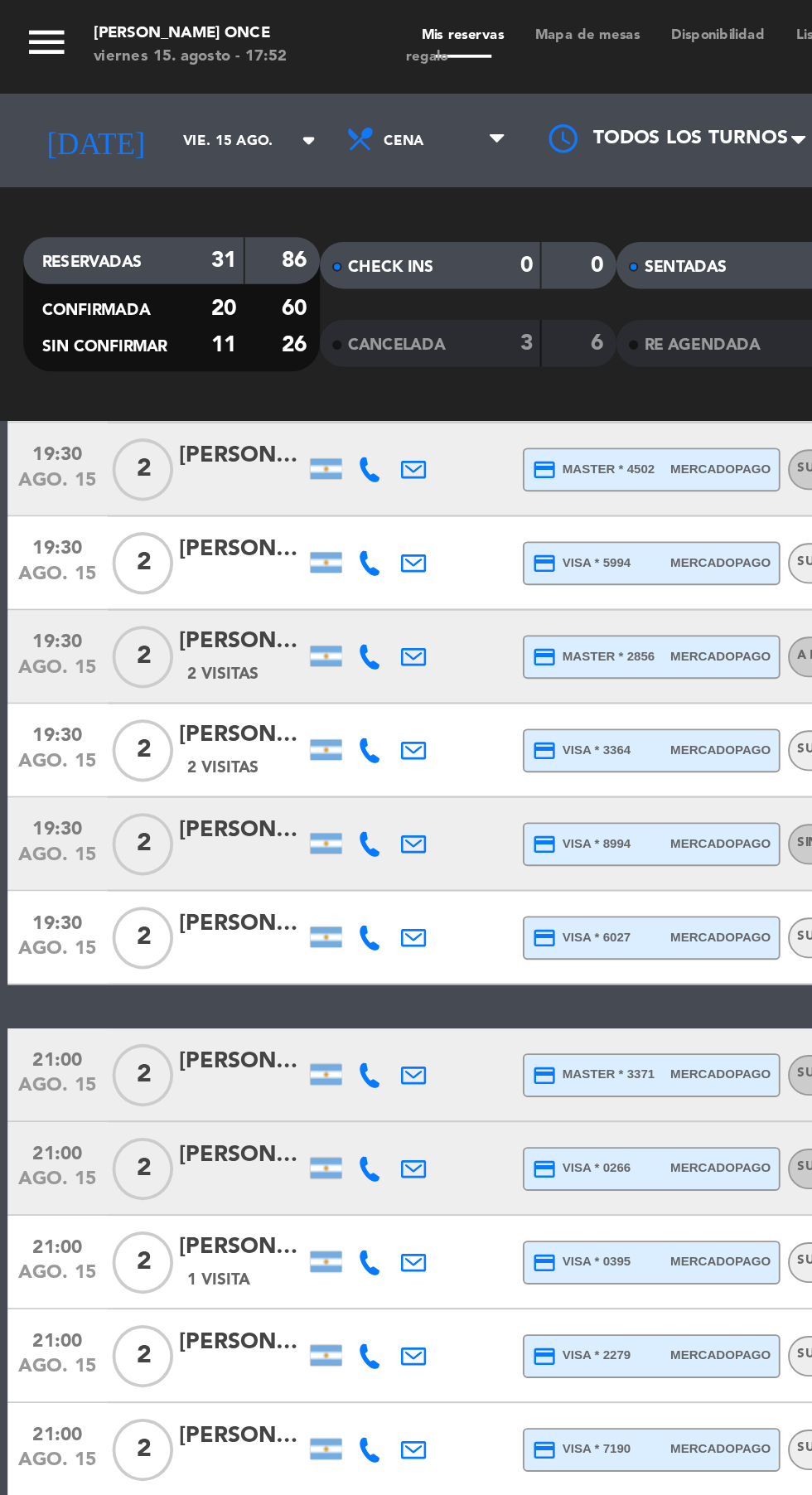
scroll to position [349, 0]
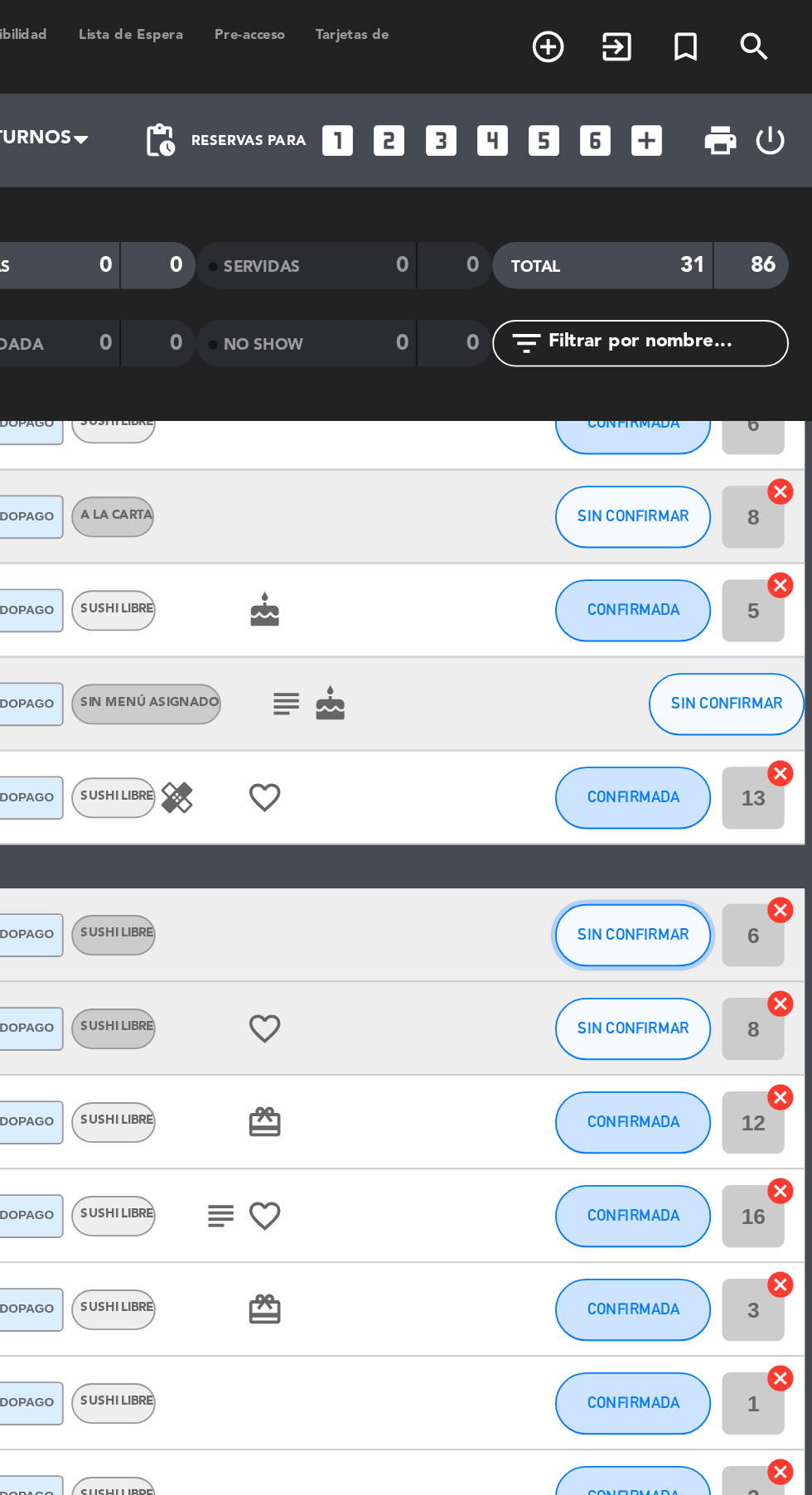
click at [730, 494] on span "SIN CONFIRMAR" at bounding box center [717, 496] width 59 height 9
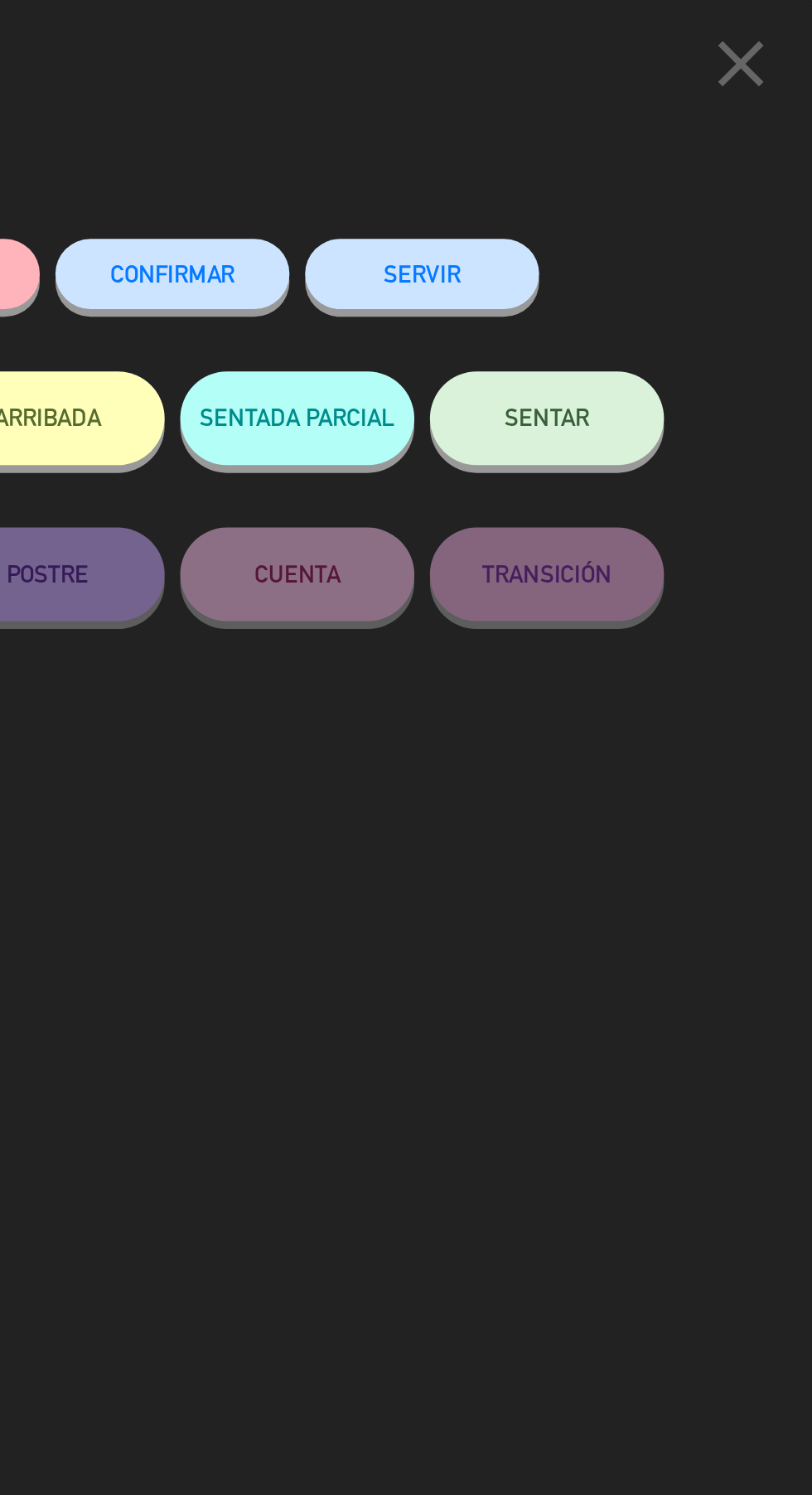
click at [459, 145] on span "CONFIRMAR" at bounding box center [473, 145] width 66 height 14
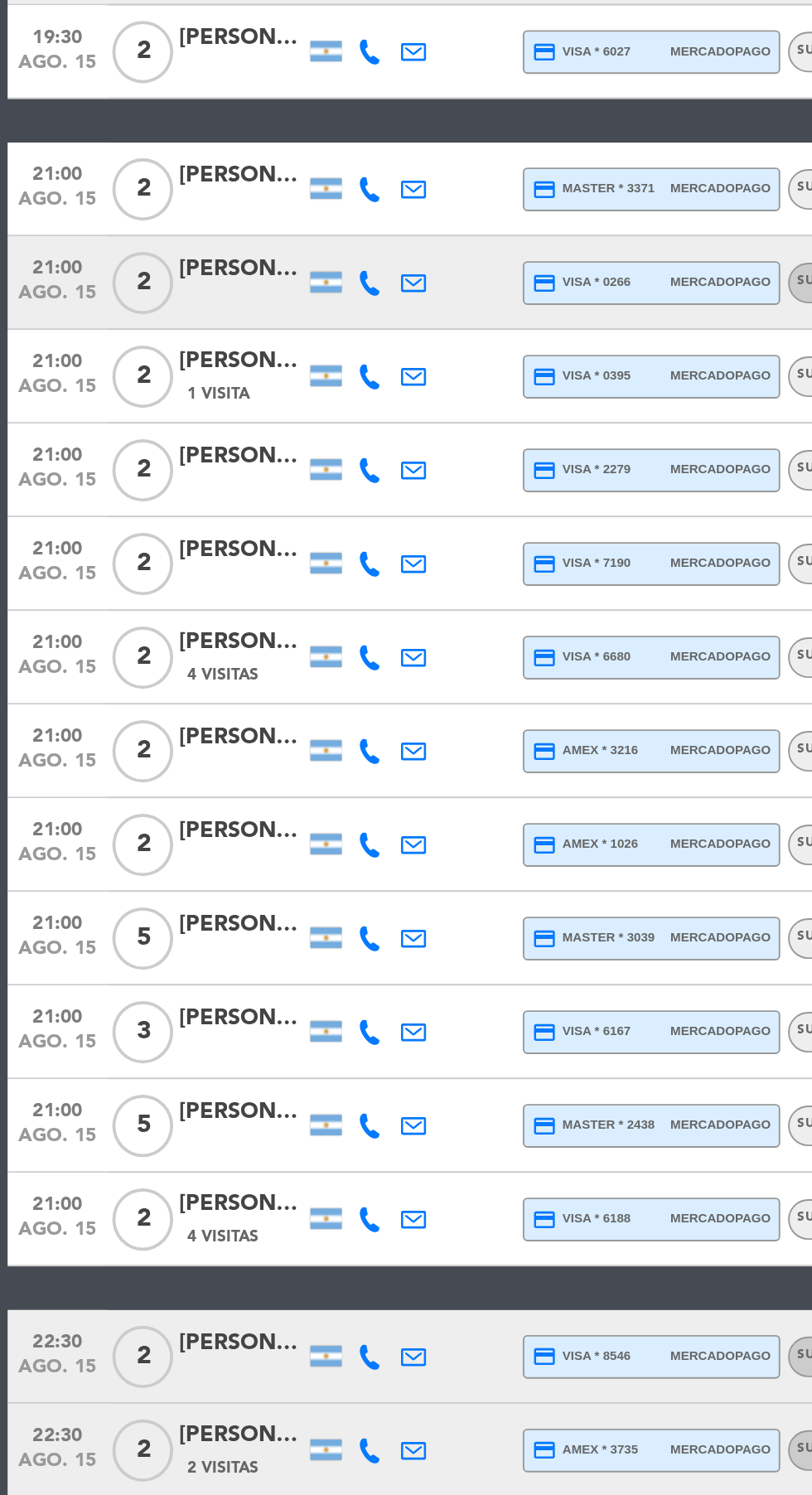
click at [190, 1120] on icon at bounding box center [196, 1116] width 13 height 13
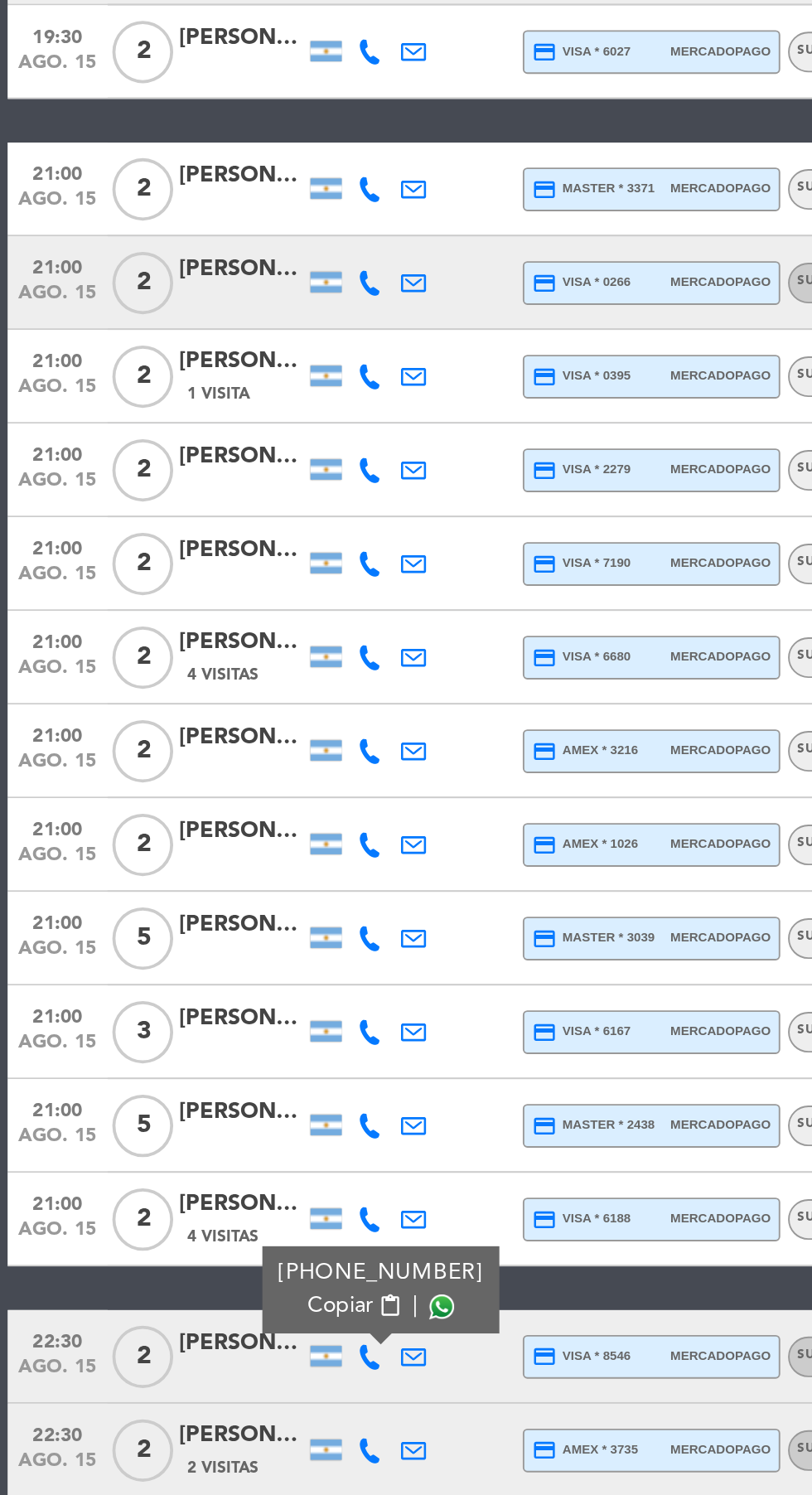
click at [234, 1091] on span at bounding box center [234, 1089] width 13 height 13
